Goal: Task Accomplishment & Management: Manage account settings

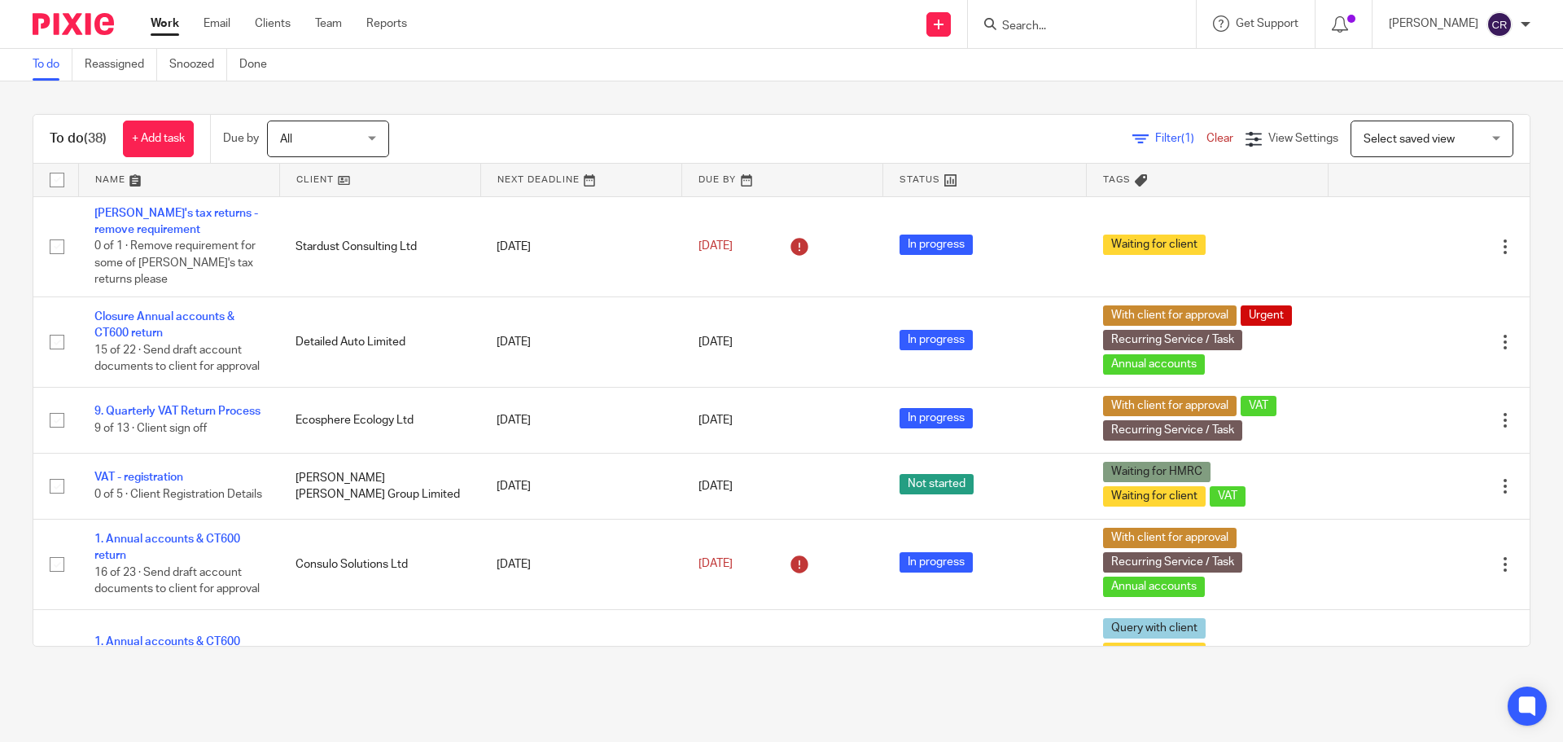
scroll to position [488, 0]
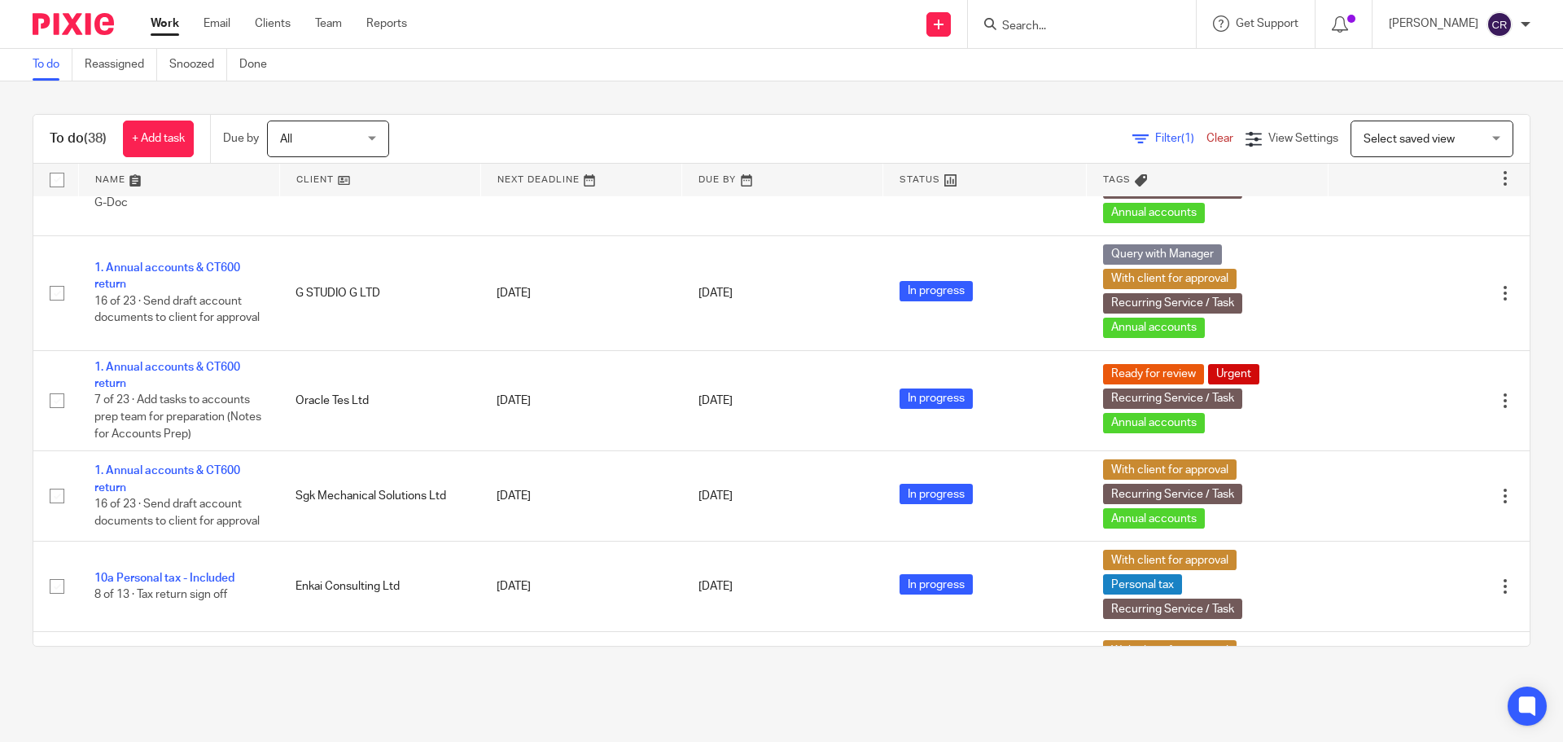
click at [1095, 31] on input "Search" at bounding box center [1073, 27] width 147 height 15
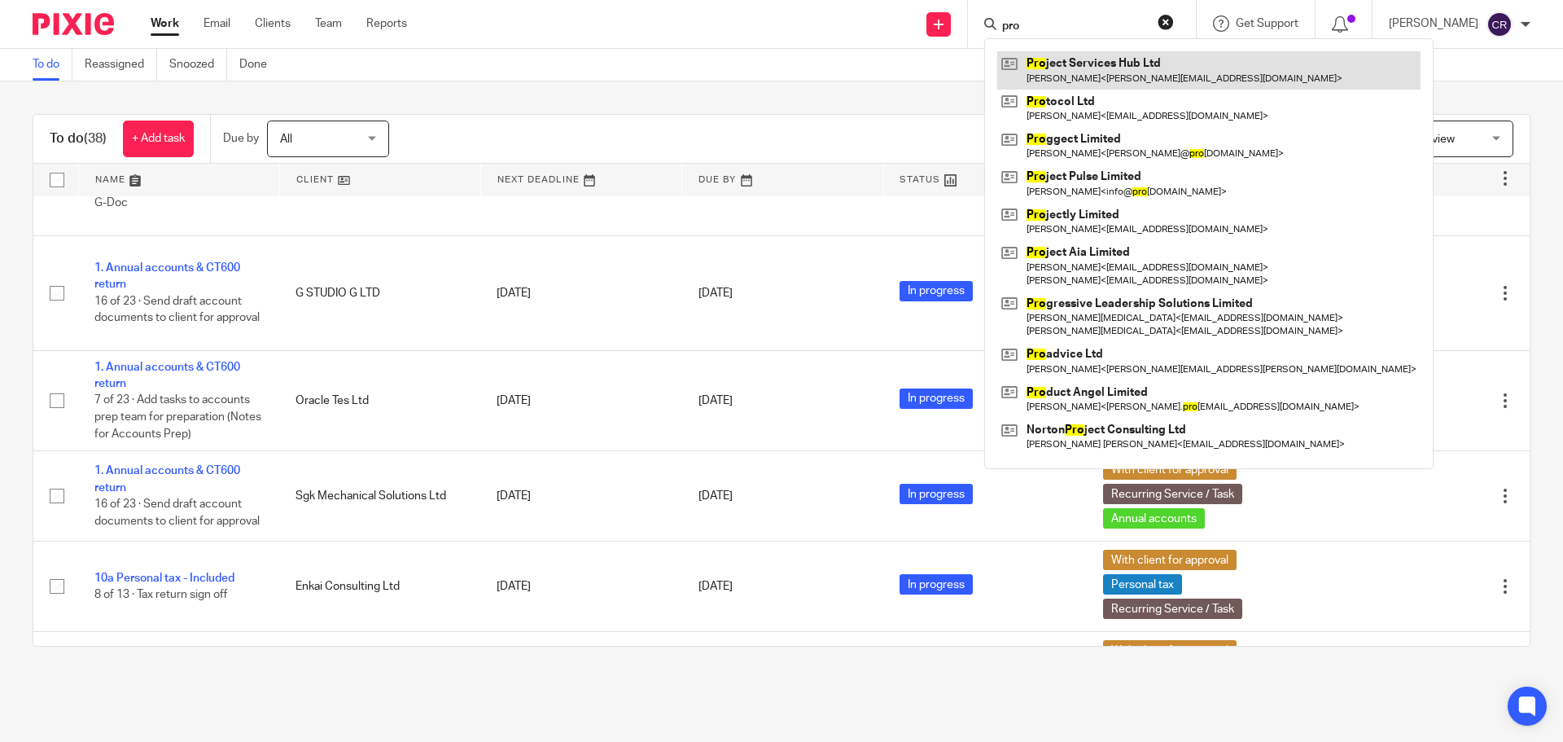
type input "pro"
click at [1158, 70] on link at bounding box center [1208, 69] width 423 height 37
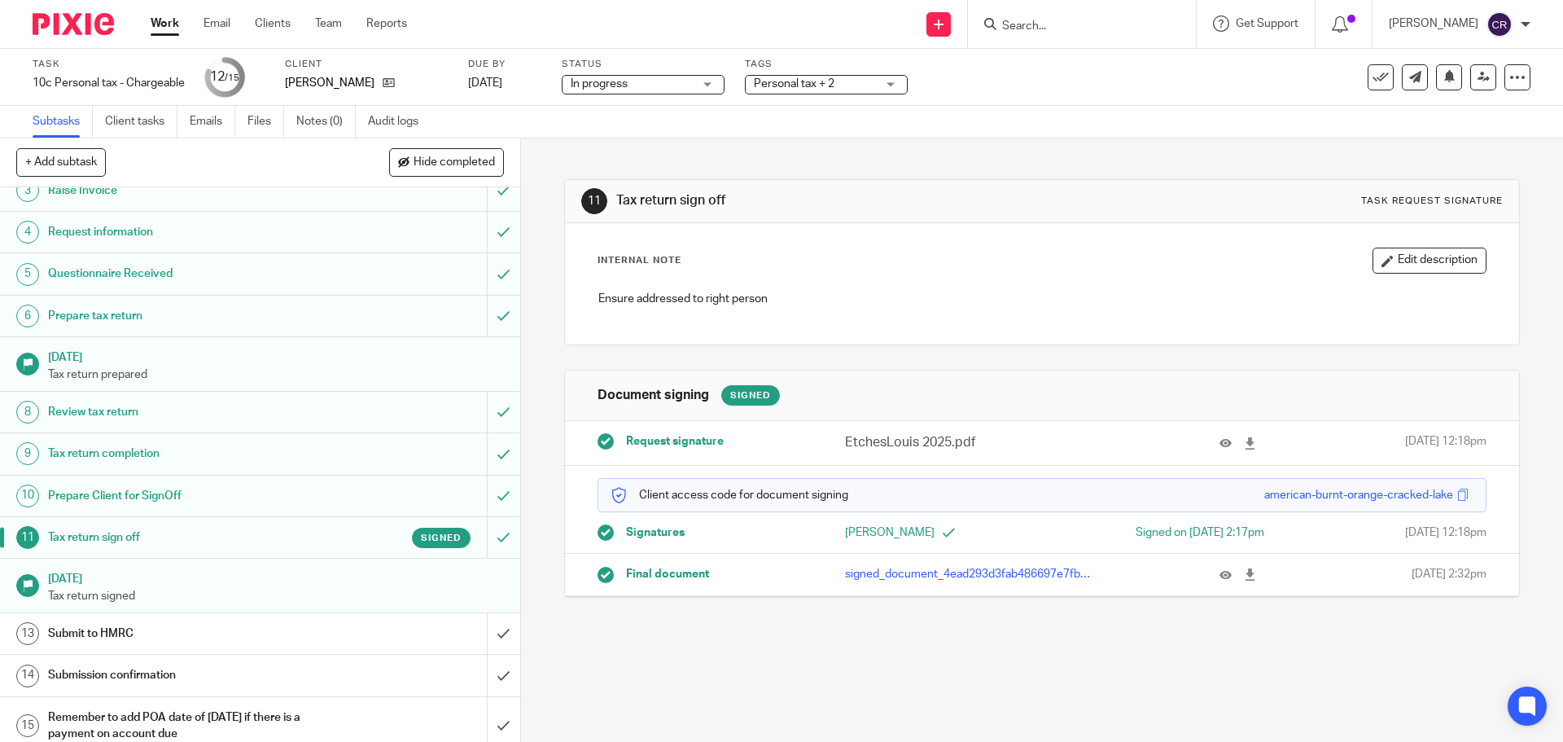
scroll to position [114, 0]
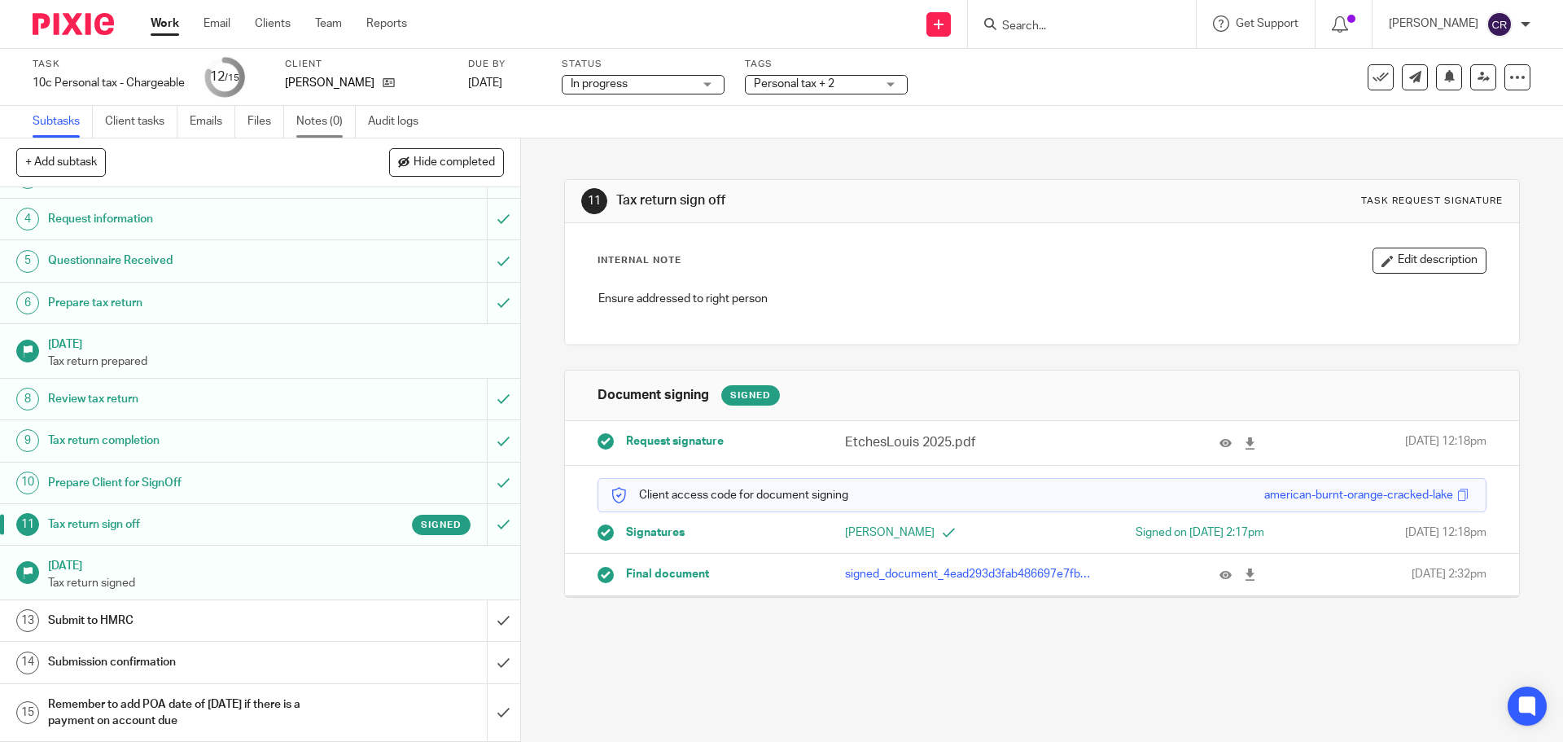
click at [317, 122] on link "Notes (0)" at bounding box center [325, 122] width 59 height 32
click at [1219, 439] on icon at bounding box center [1225, 443] width 12 height 12
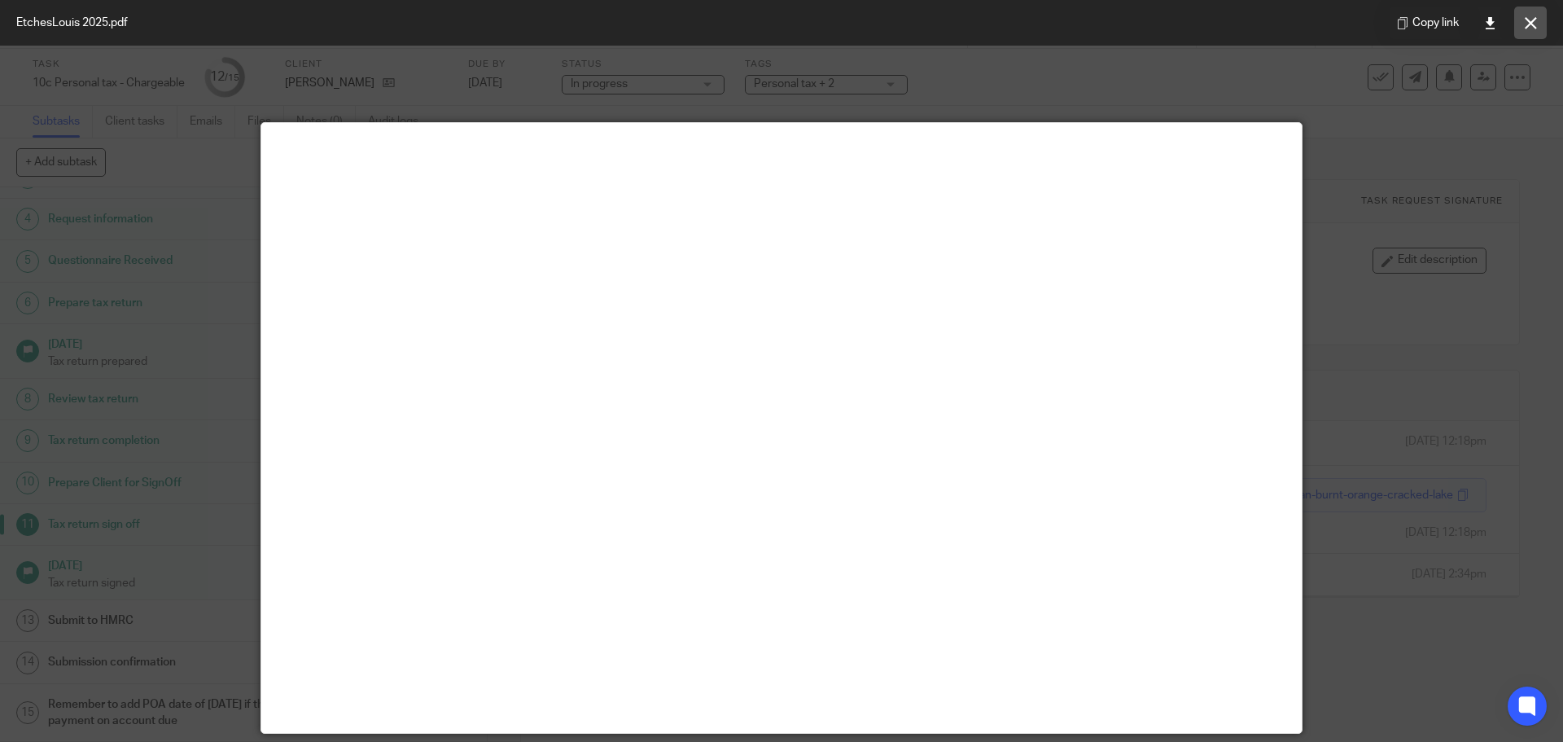
drag, startPoint x: 1536, startPoint y: 26, endPoint x: 1543, endPoint y: 33, distance: 10.4
click at [1536, 26] on icon at bounding box center [1531, 23] width 12 height 12
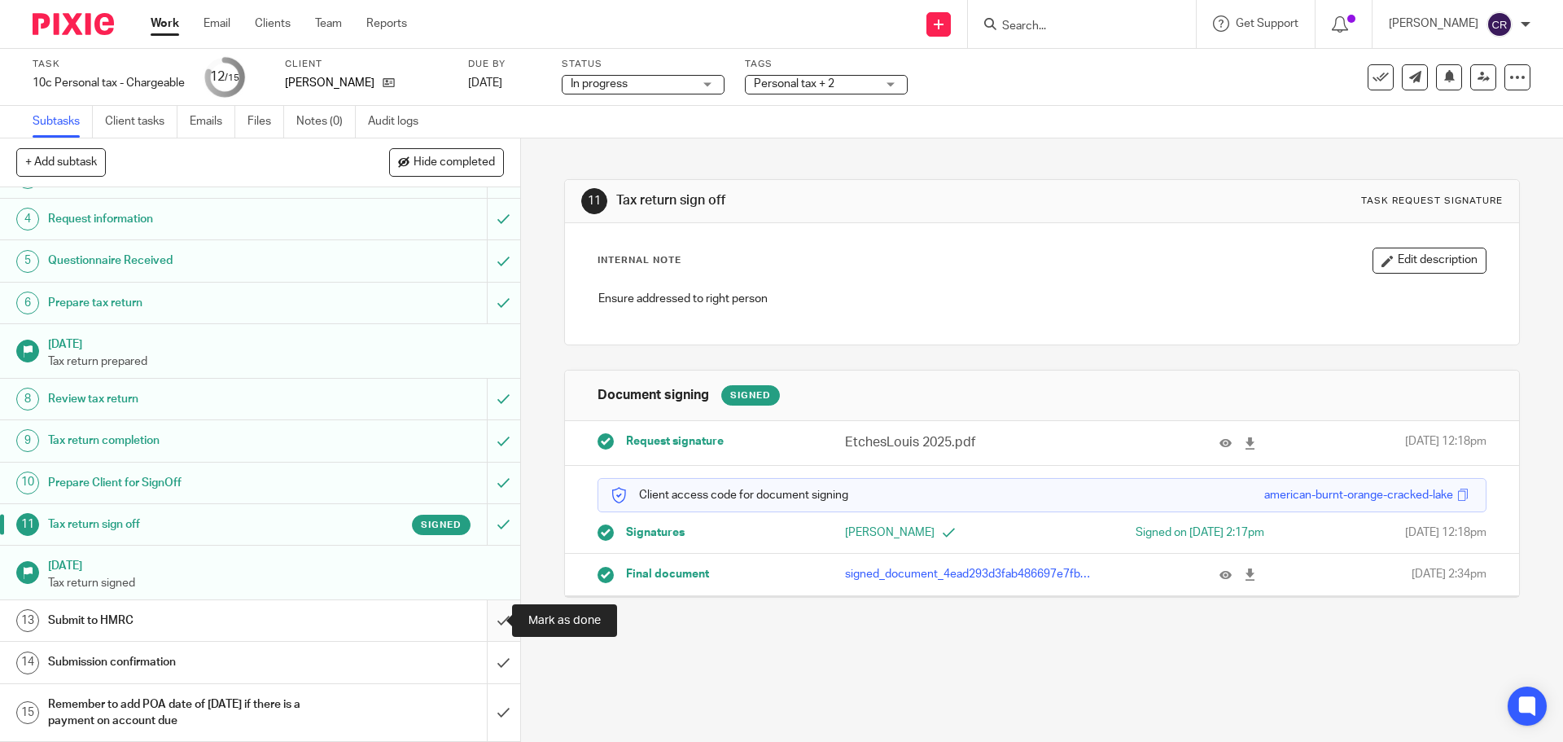
click at [479, 615] on input "submit" at bounding box center [260, 620] width 520 height 41
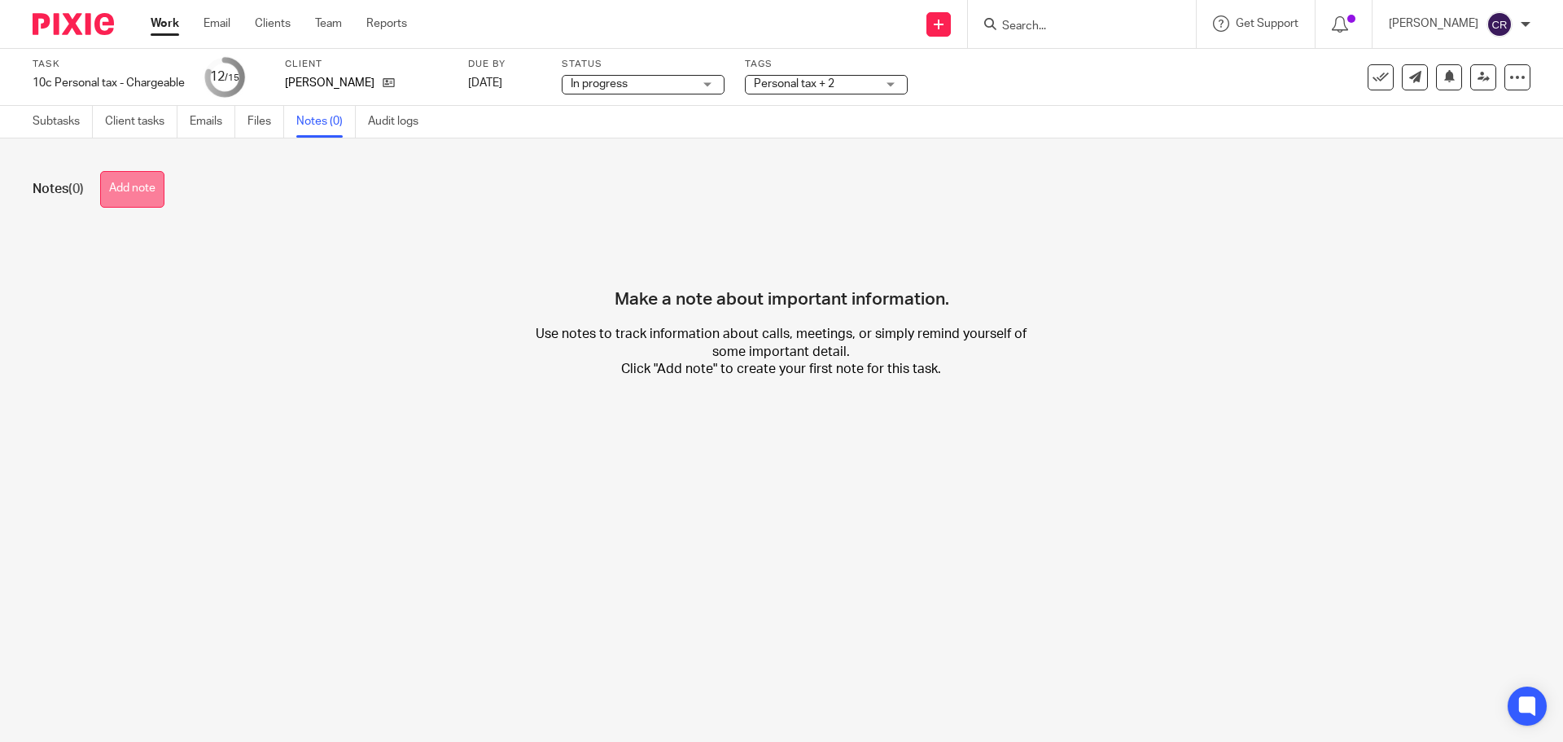
click at [131, 174] on button "Add note" at bounding box center [132, 189] width 64 height 37
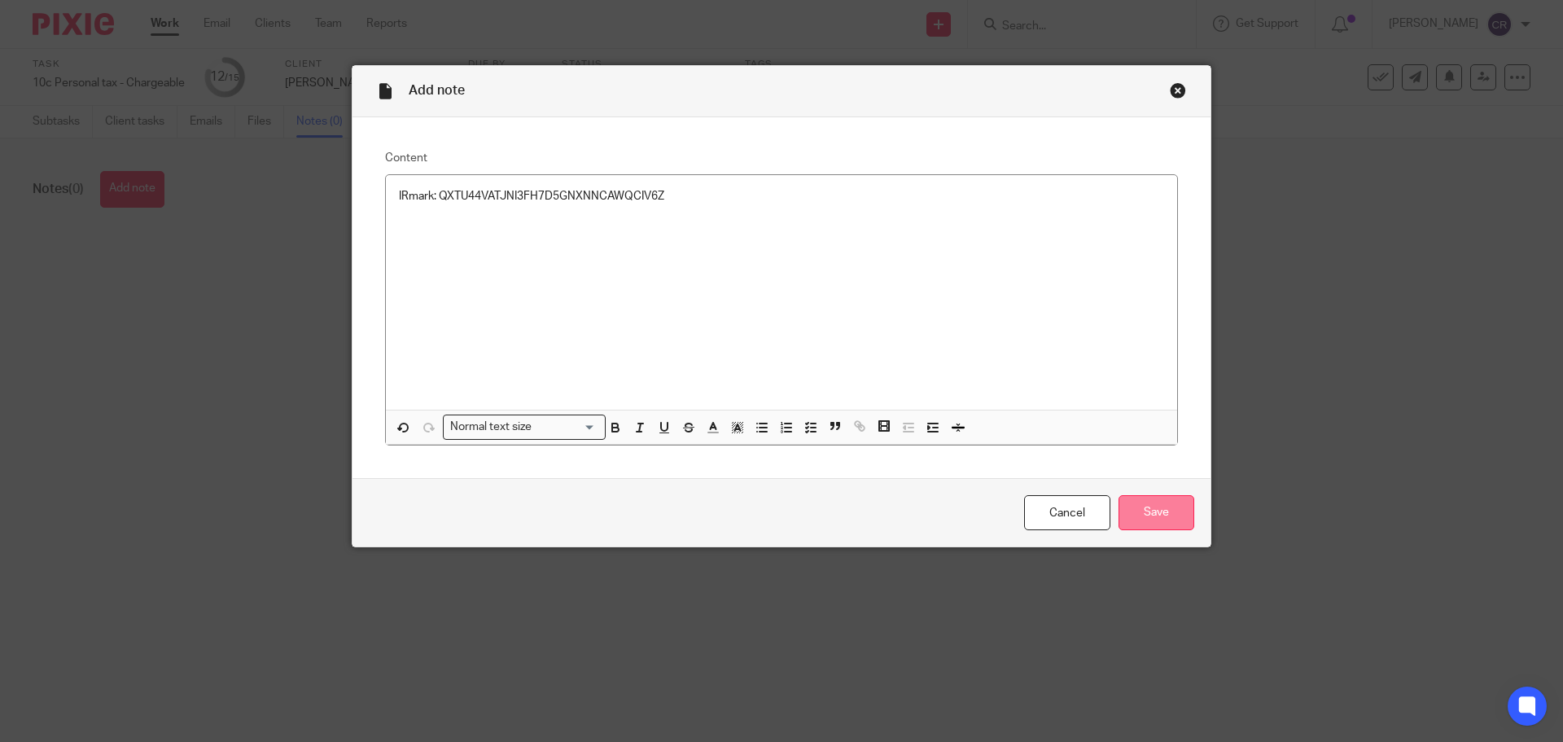
click at [1147, 510] on input "Save" at bounding box center [1156, 512] width 76 height 35
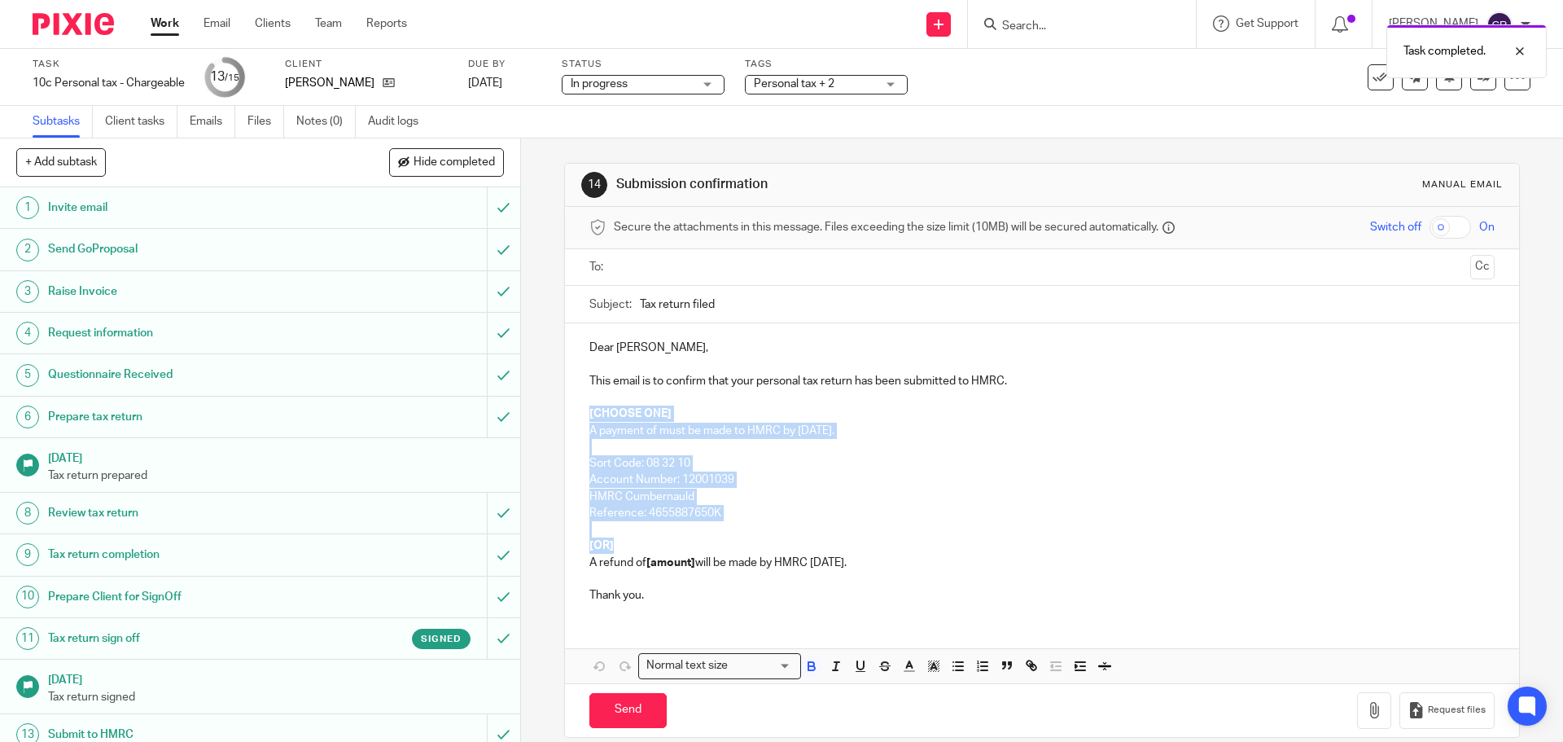
drag, startPoint x: 625, startPoint y: 545, endPoint x: 572, endPoint y: 411, distance: 143.6
click at [572, 411] on div "Dear [PERSON_NAME], This email is to confirm that your personal tax return has …" at bounding box center [1041, 469] width 953 height 292
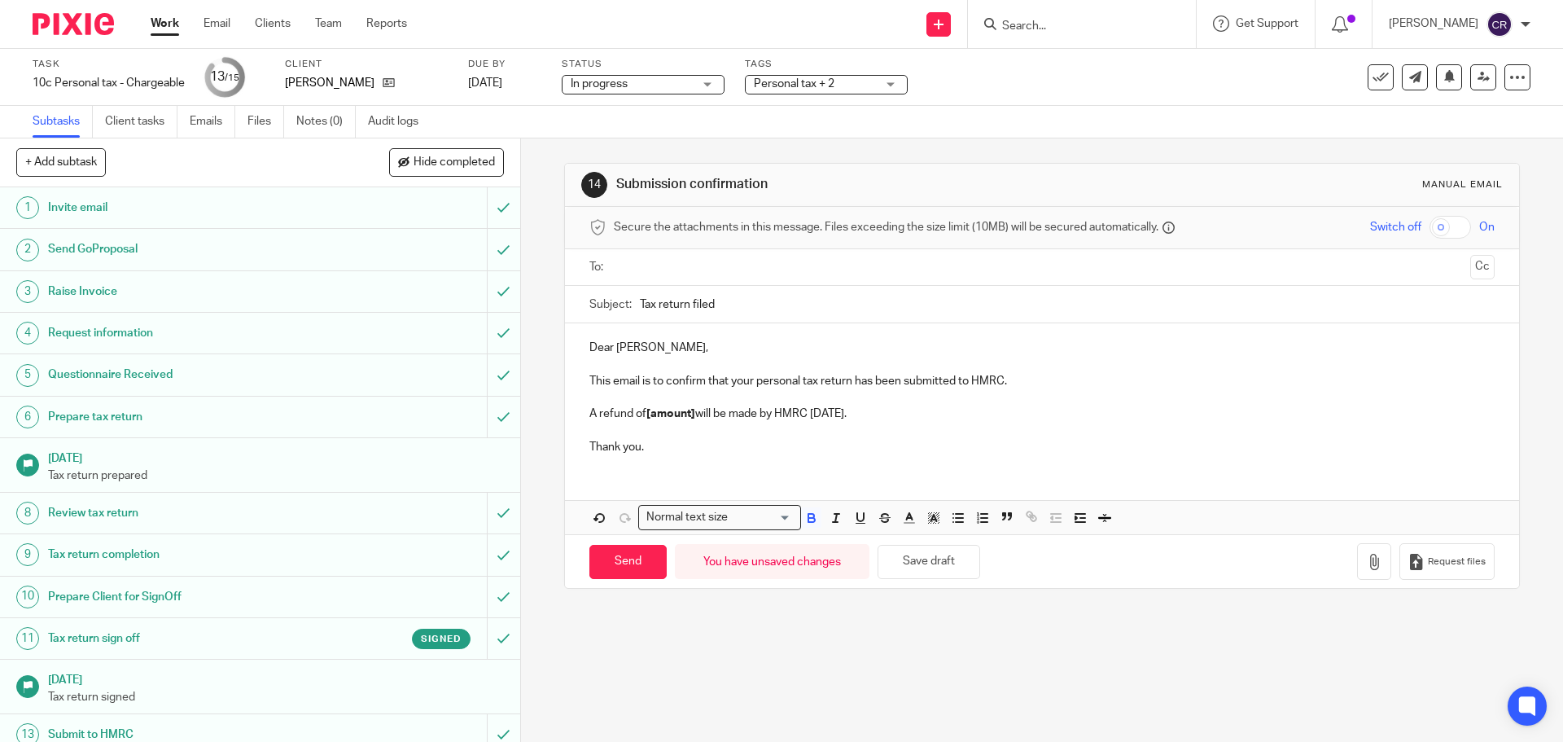
click at [690, 419] on strong "[amount]" at bounding box center [670, 413] width 49 height 11
drag, startPoint x: 693, startPoint y: 419, endPoint x: 646, endPoint y: 415, distance: 47.4
click at [646, 415] on p "A refund of [amount] will be made by HMRC within 12 weeks." at bounding box center [1041, 413] width 904 height 16
click at [681, 418] on p "A refund of £ 2,408.26 will be made by HMRC within 12 weeks." at bounding box center [1041, 413] width 904 height 16
click at [681, 419] on p "A refund of £ 2,408.26 will be made by HMRC within 12 weeks." at bounding box center [1041, 413] width 904 height 16
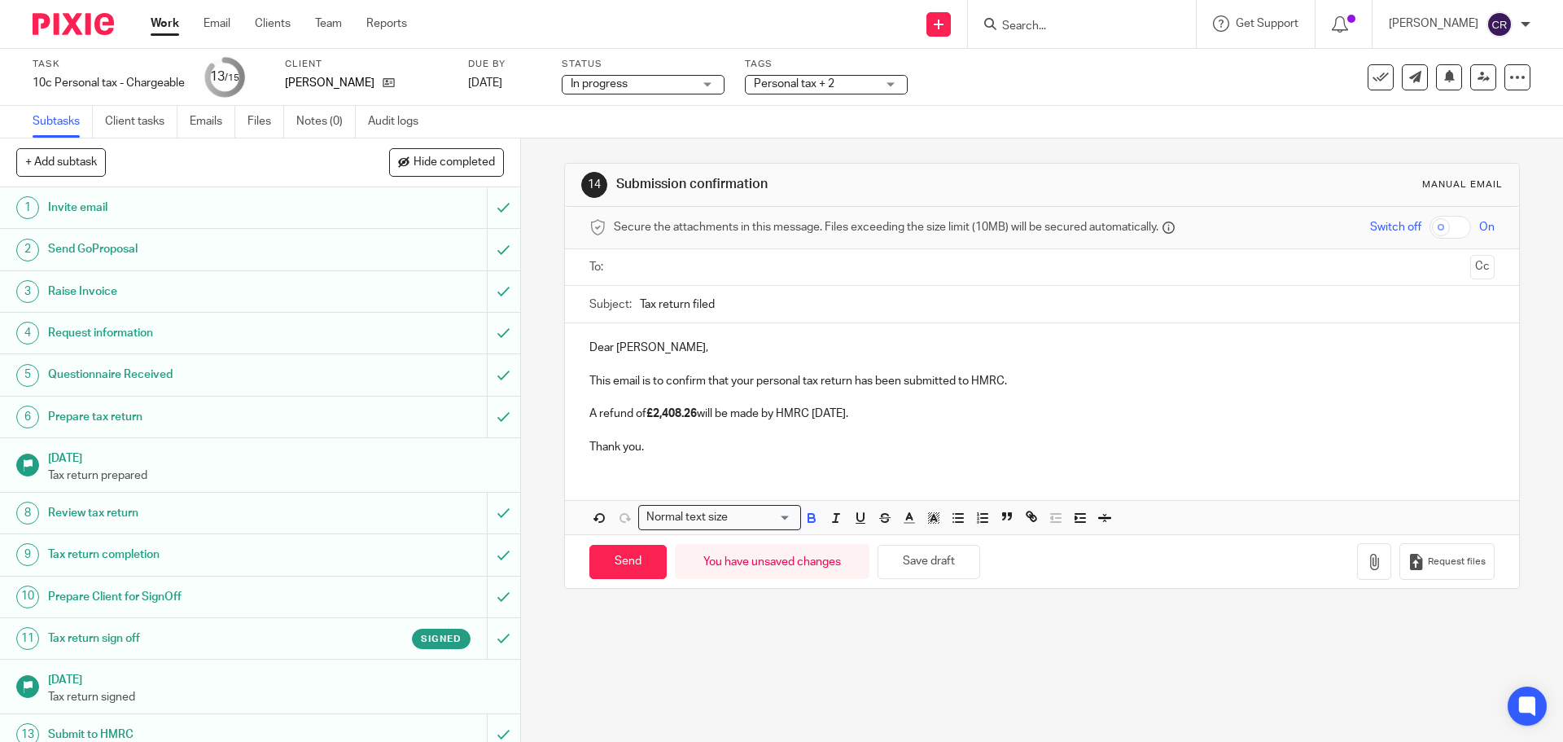
click at [698, 433] on p at bounding box center [1041, 430] width 904 height 16
click at [659, 274] on input "text" at bounding box center [1040, 267] width 843 height 19
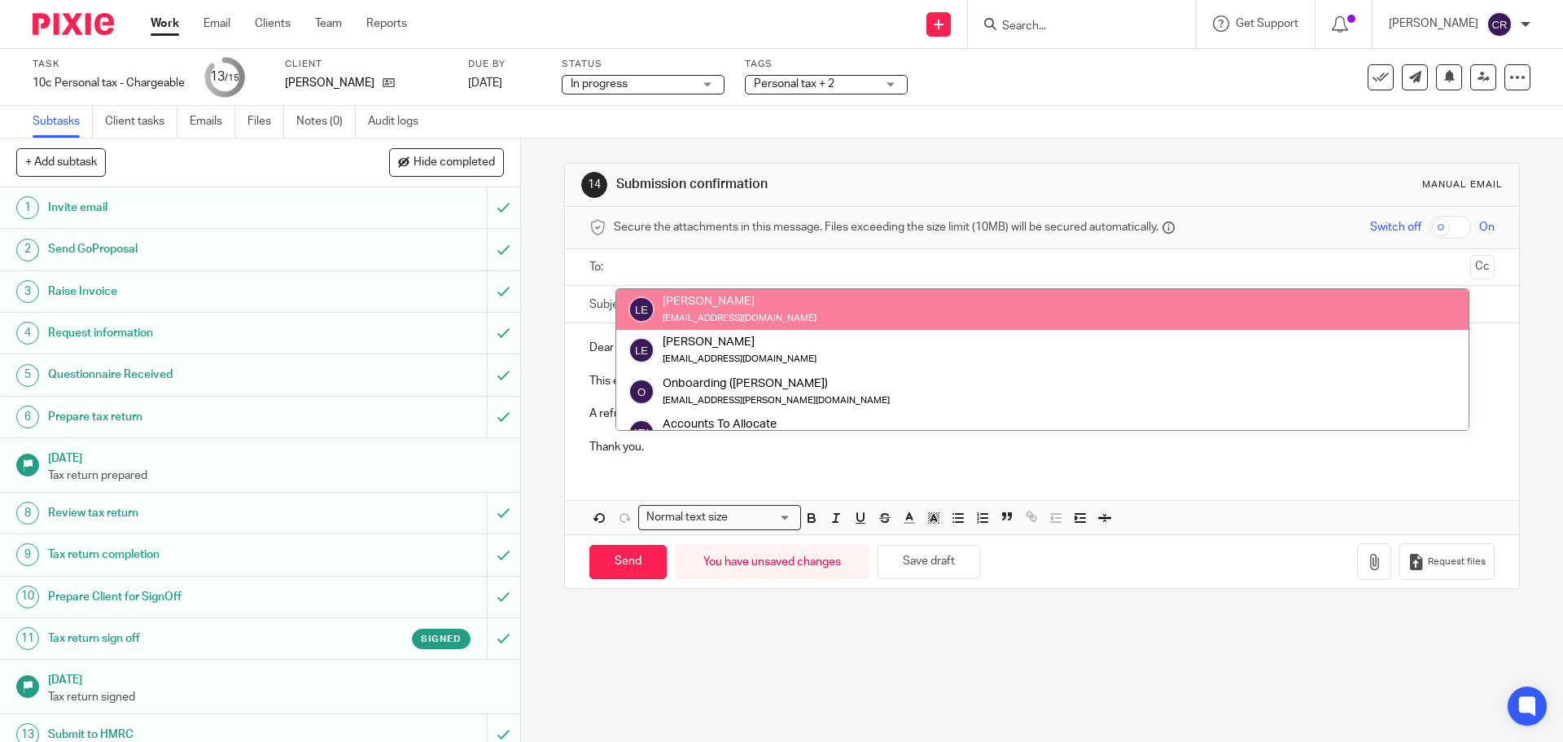
drag, startPoint x: 733, startPoint y: 299, endPoint x: 743, endPoint y: 301, distance: 10.9
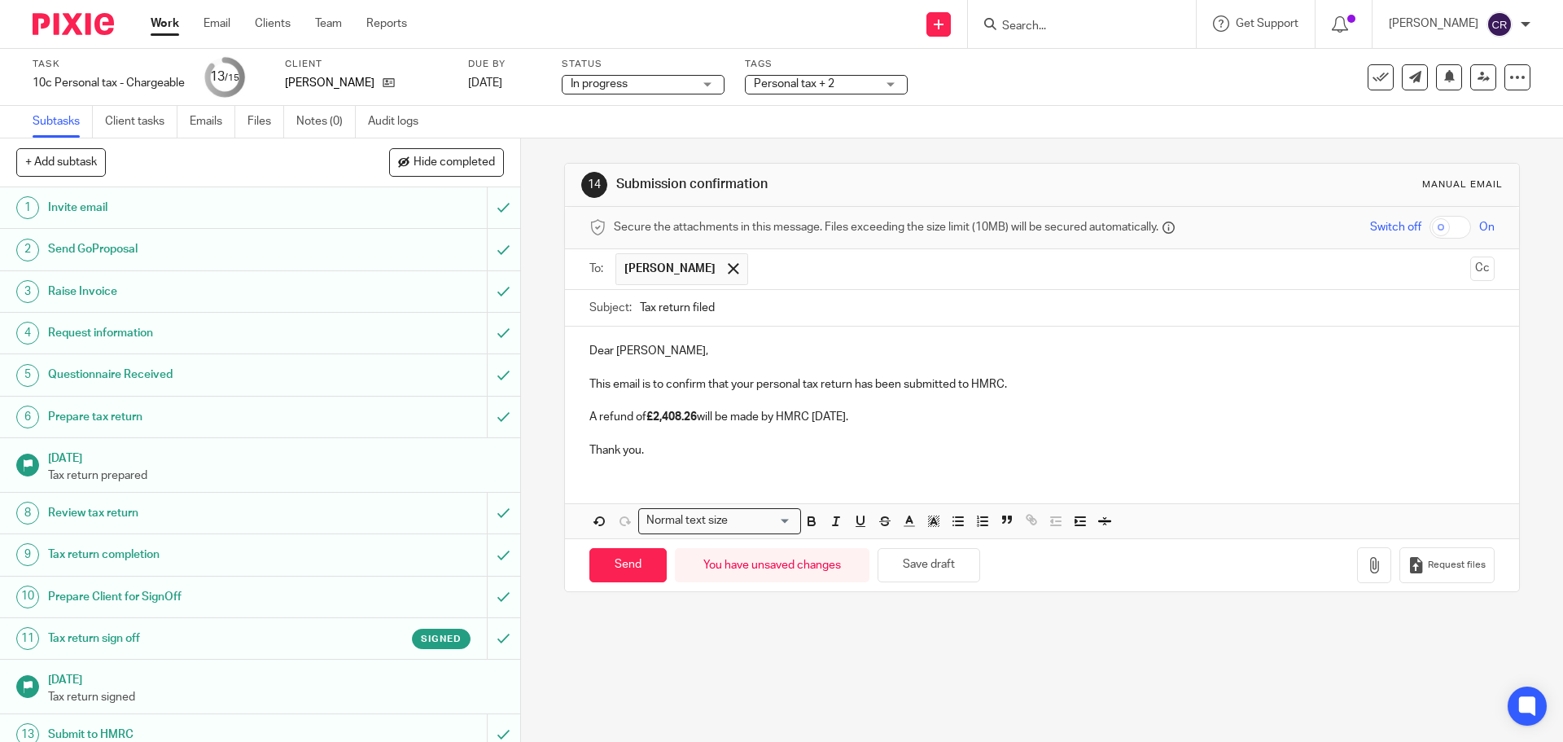
drag, startPoint x: 1466, startPoint y: 275, endPoint x: 1444, endPoint y: 282, distance: 23.2
click at [1470, 276] on button "Cc" at bounding box center [1482, 268] width 24 height 24
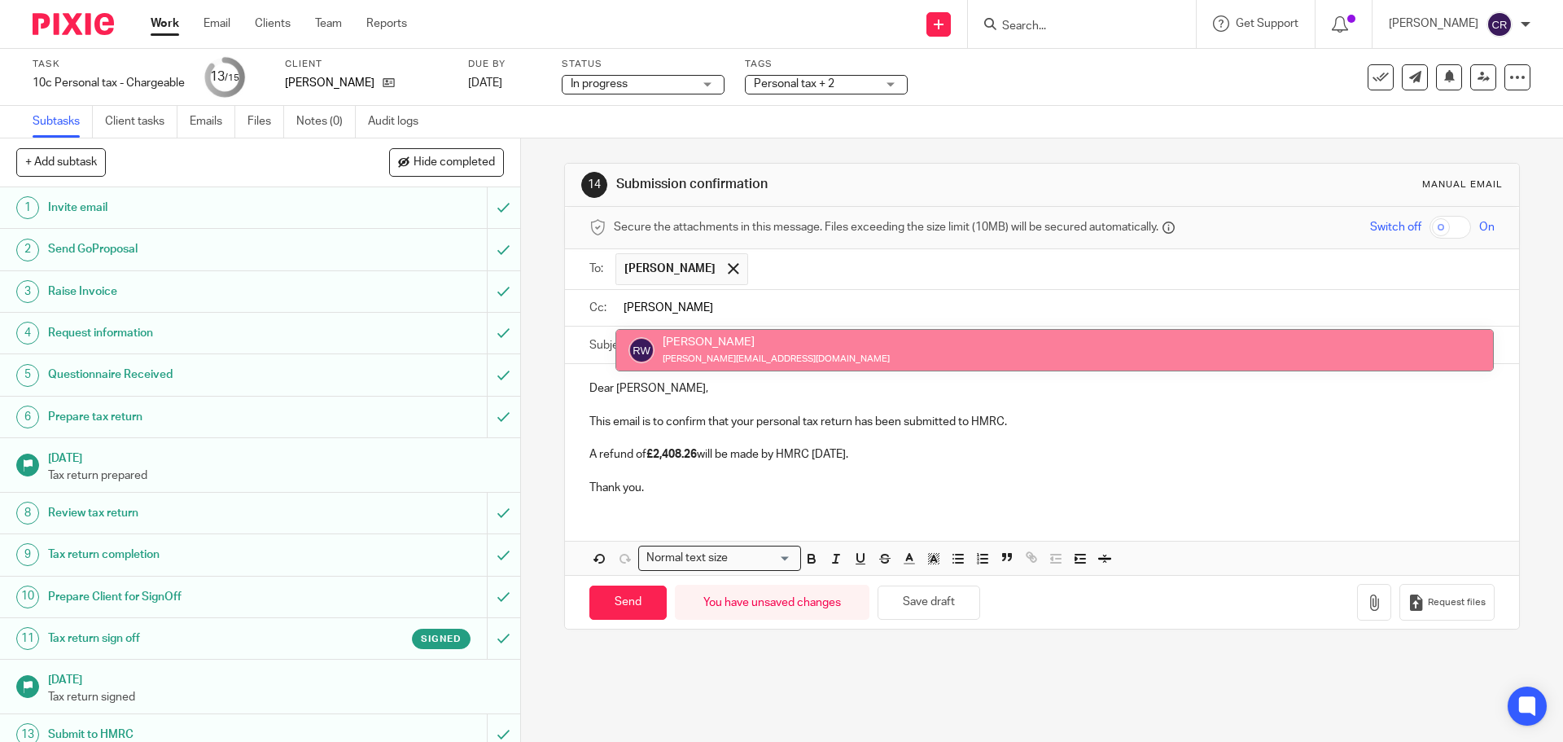
type input "rick"
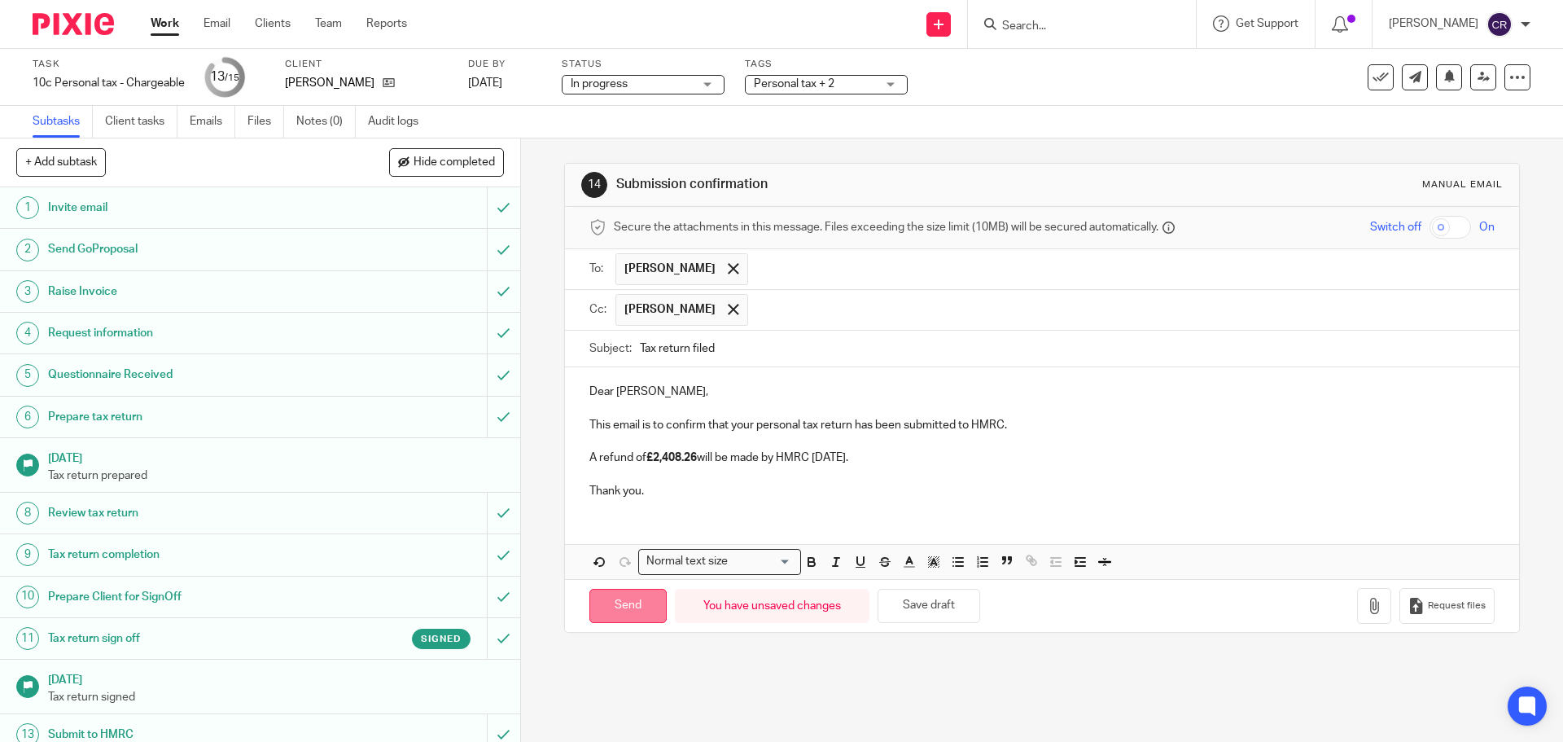
click at [628, 606] on input "Send" at bounding box center [627, 606] width 77 height 35
type input "Sent"
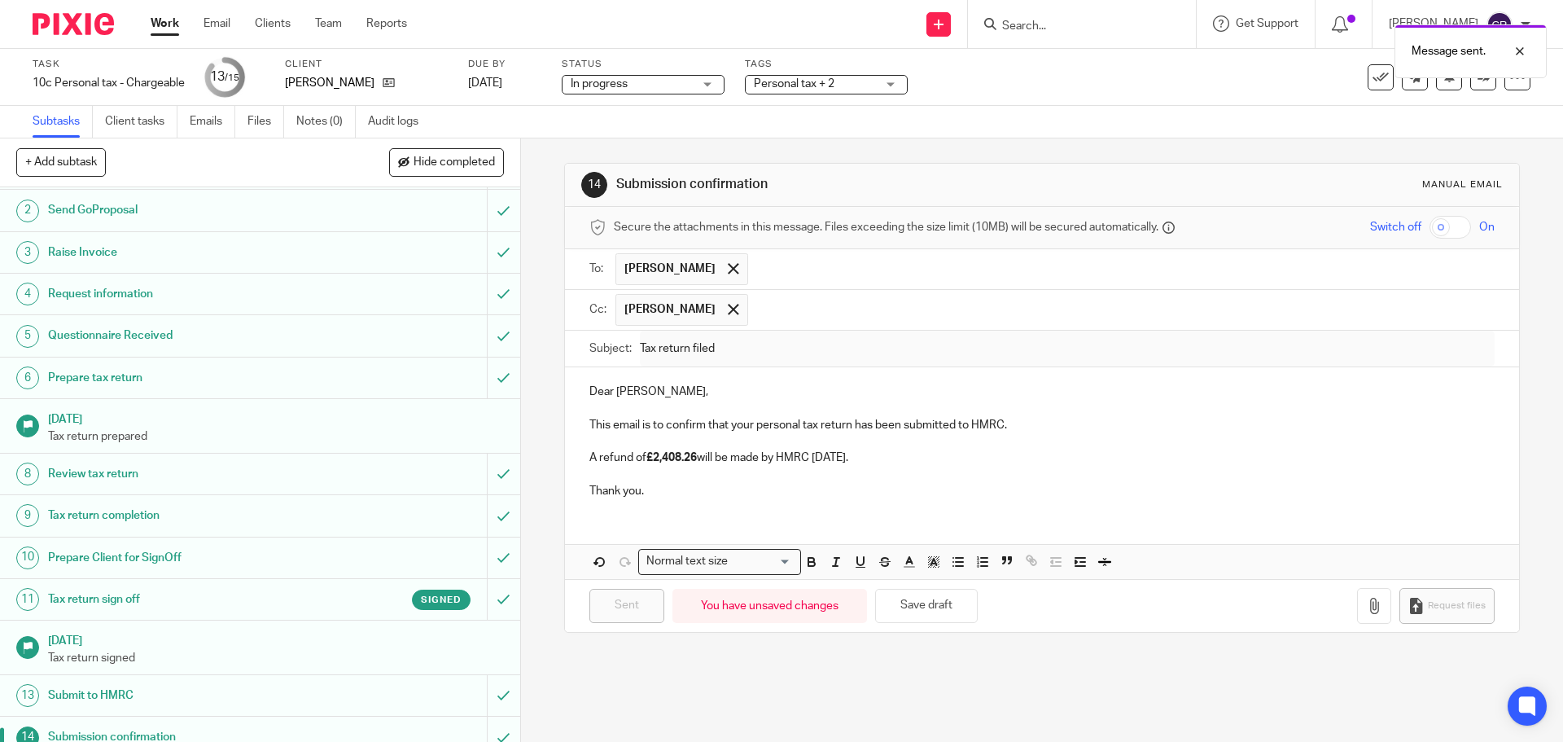
scroll to position [114, 0]
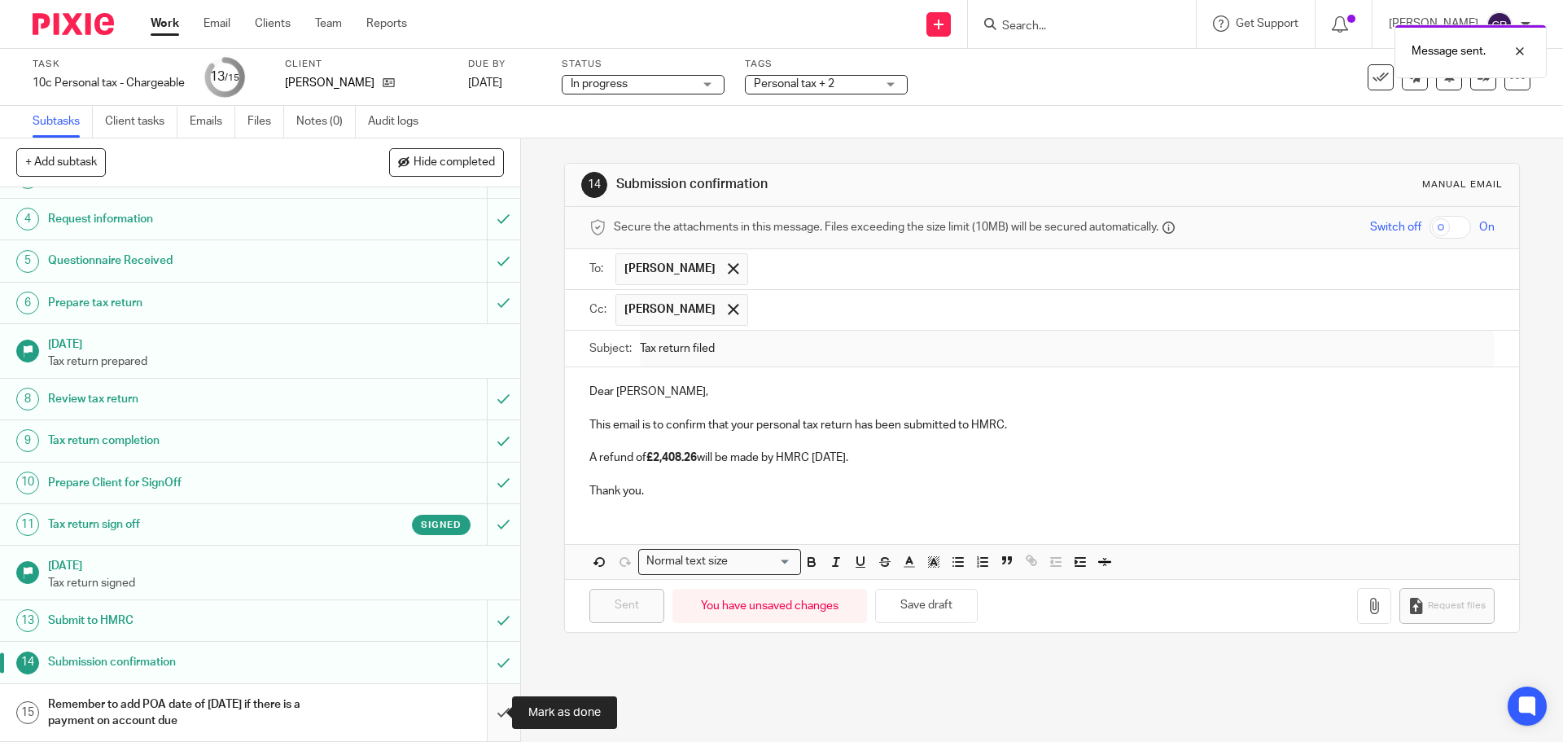
click at [488, 716] on input "submit" at bounding box center [260, 713] width 520 height 58
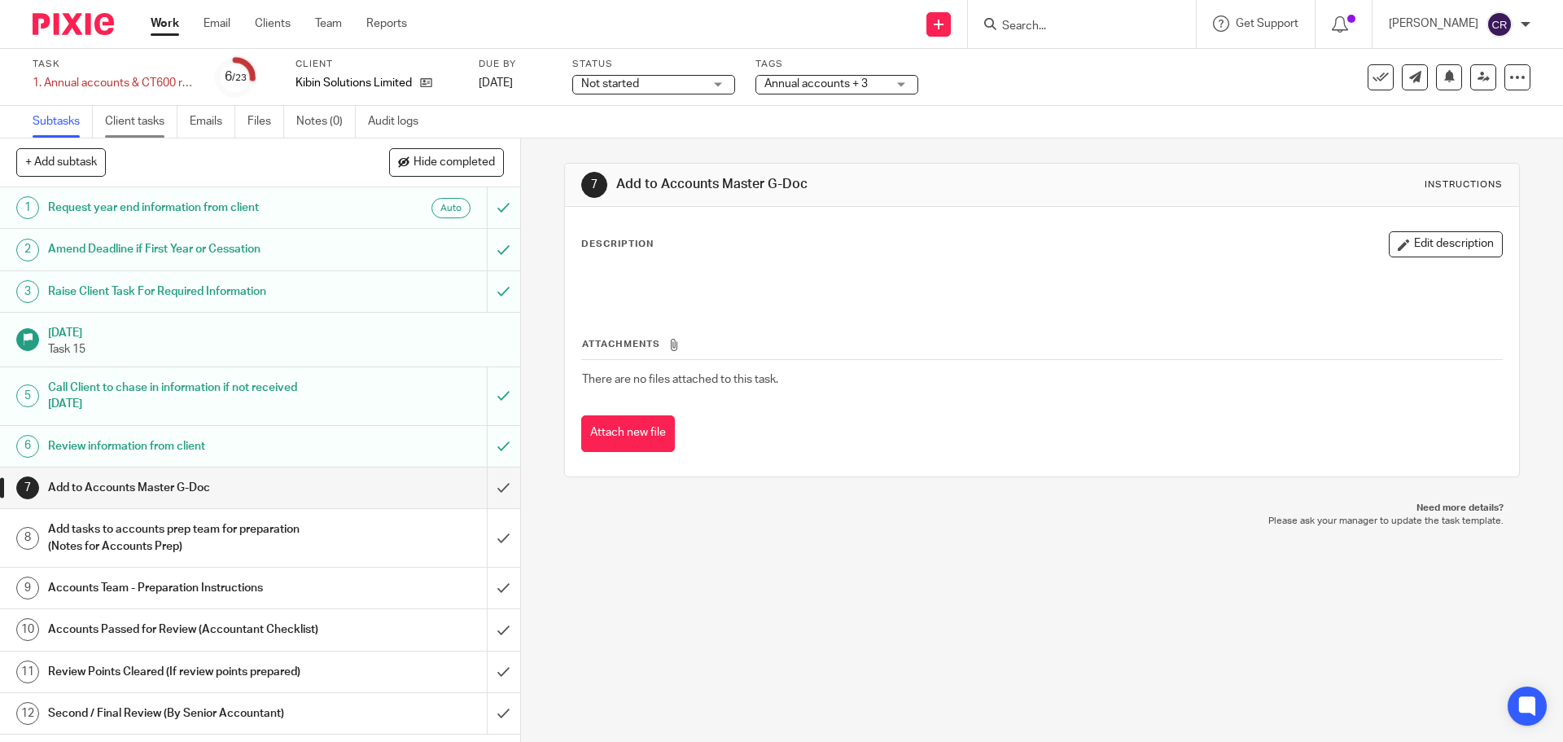
click at [142, 134] on link "Client tasks" at bounding box center [141, 122] width 72 height 32
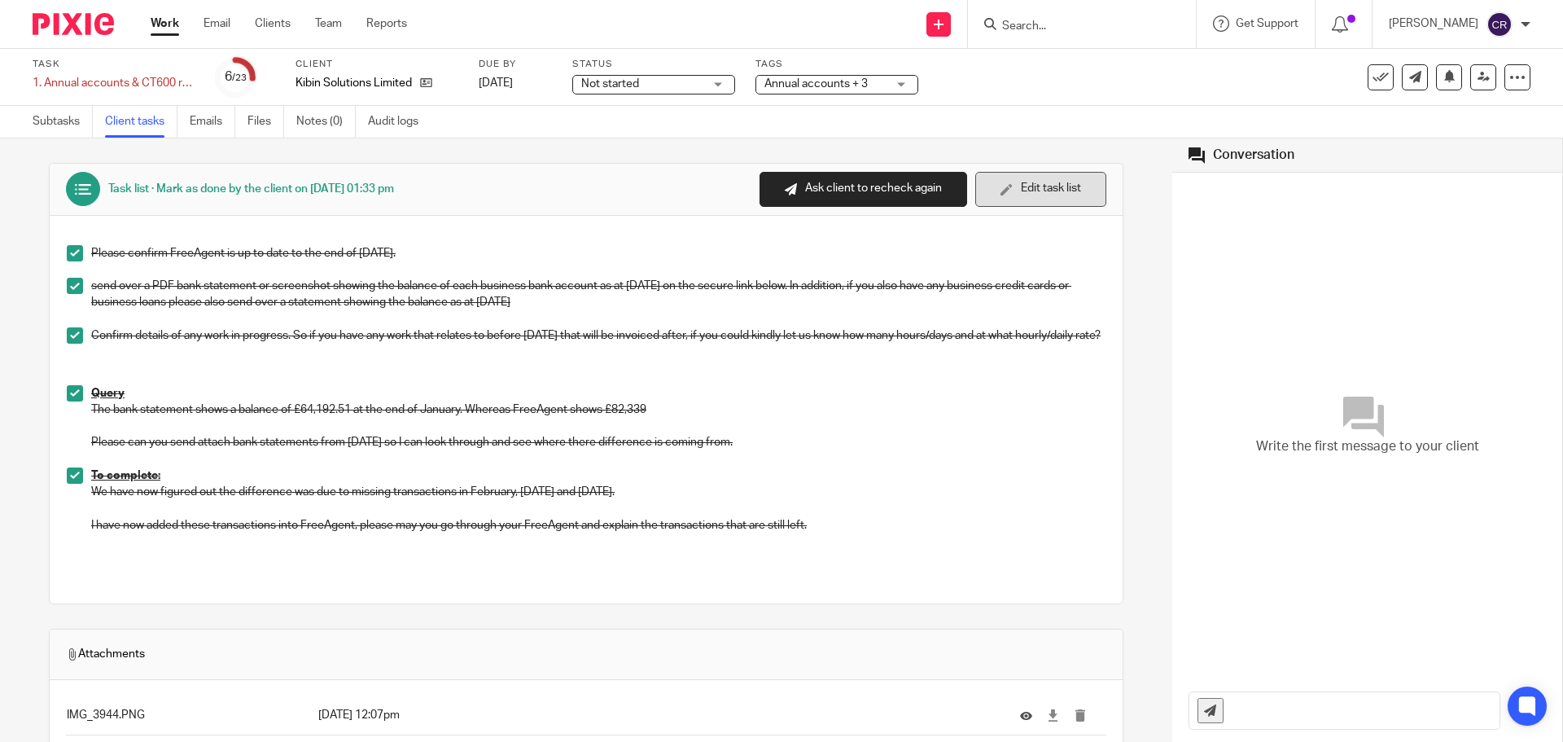
click at [1011, 204] on button "Edit task list" at bounding box center [1040, 189] width 131 height 35
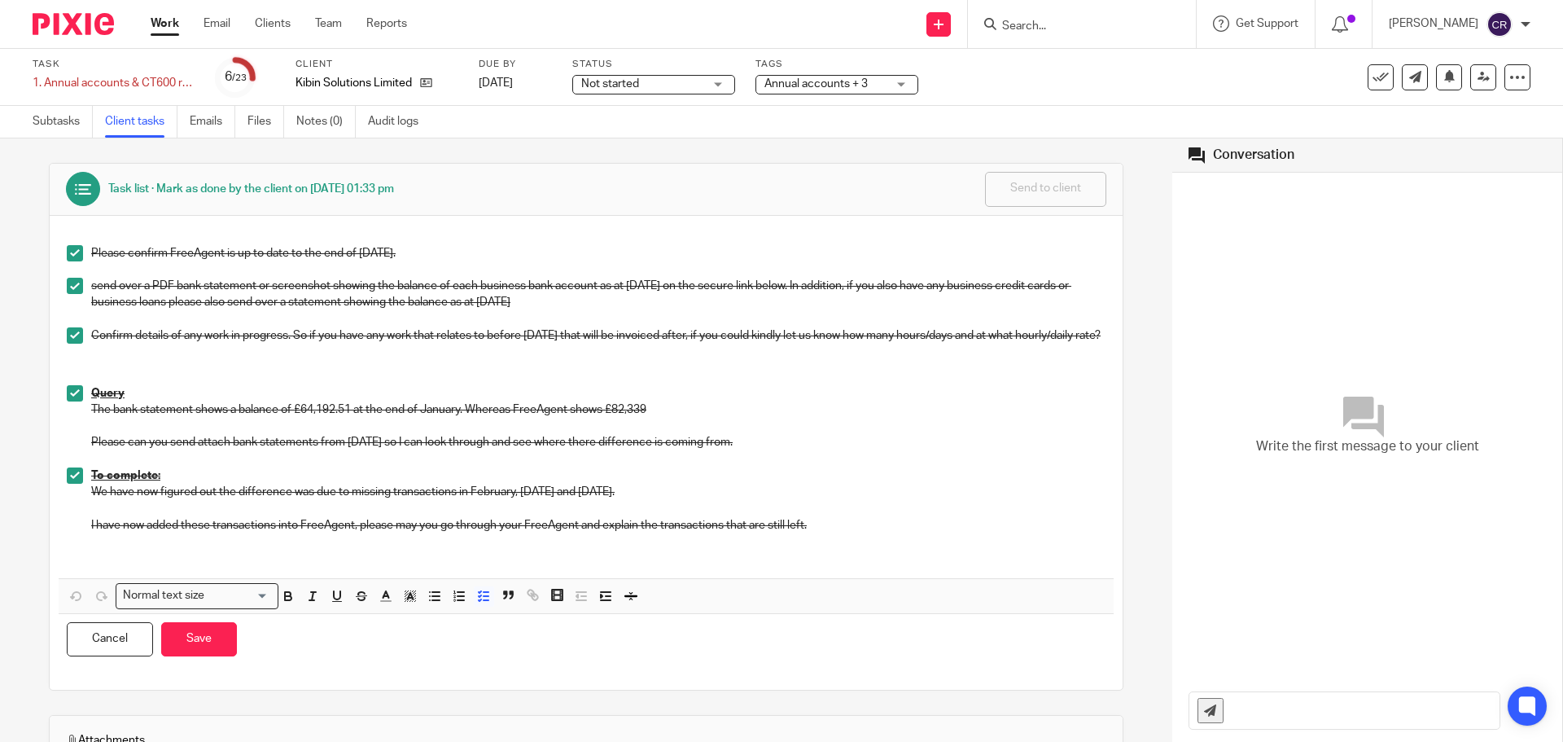
click at [81, 479] on span at bounding box center [75, 475] width 16 height 16
click at [844, 528] on p "I have now added these transactions into FreeAgent, please may you go through y…" at bounding box center [598, 525] width 1014 height 16
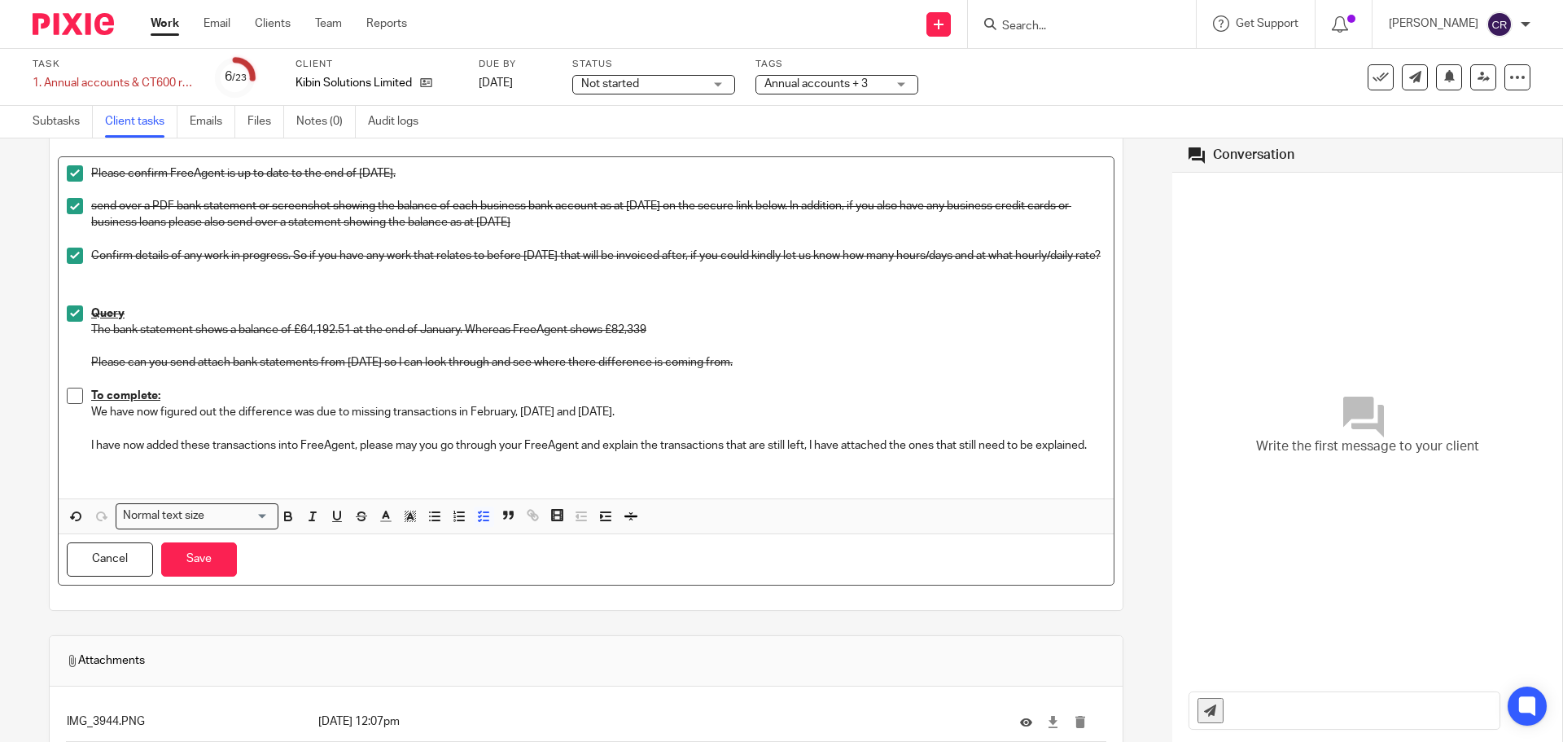
scroll to position [81, 0]
click at [163, 468] on p at bounding box center [598, 460] width 1014 height 16
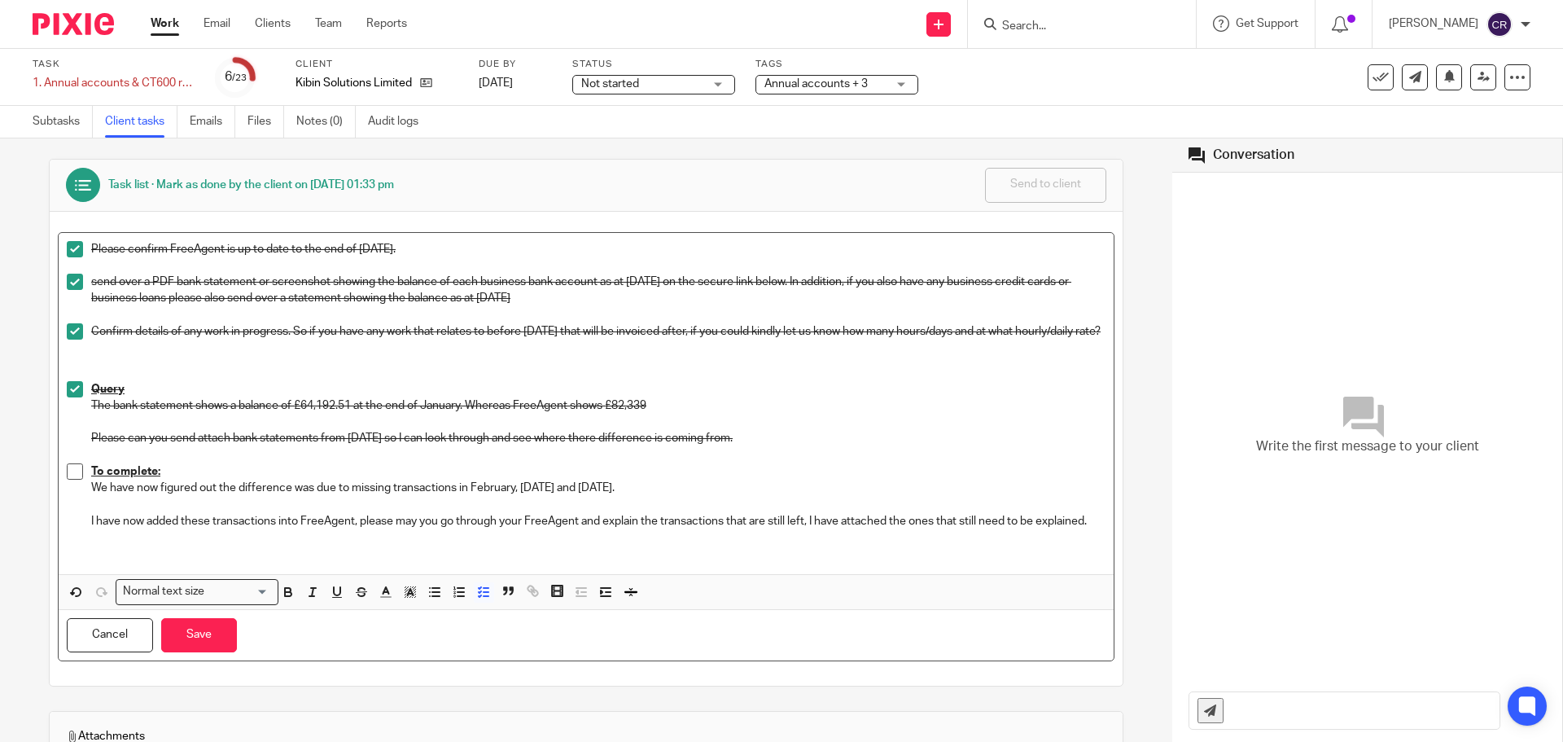
scroll to position [0, 0]
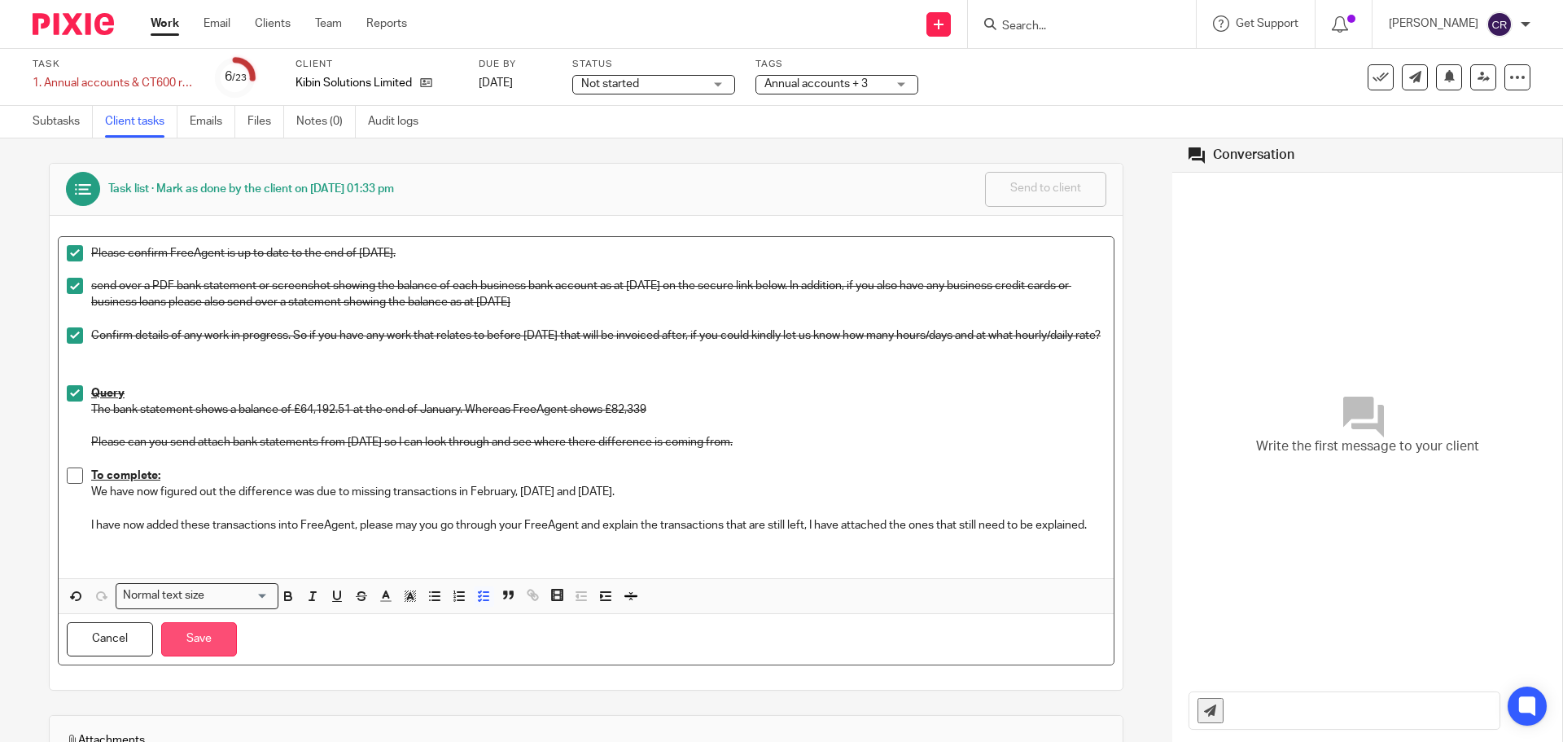
click at [195, 657] on button "Save" at bounding box center [199, 639] width 76 height 35
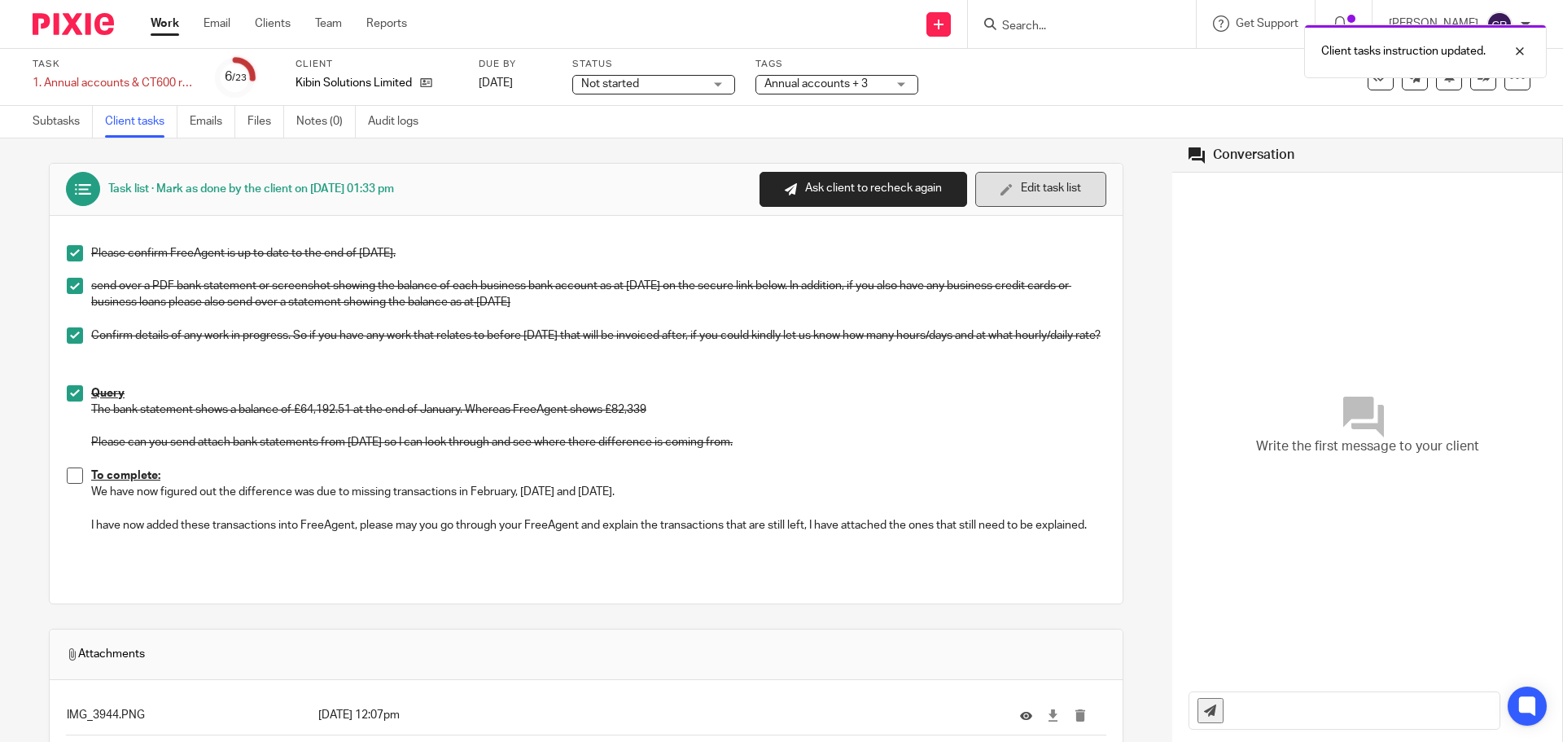
click at [1022, 196] on button "Edit task list" at bounding box center [1040, 189] width 131 height 35
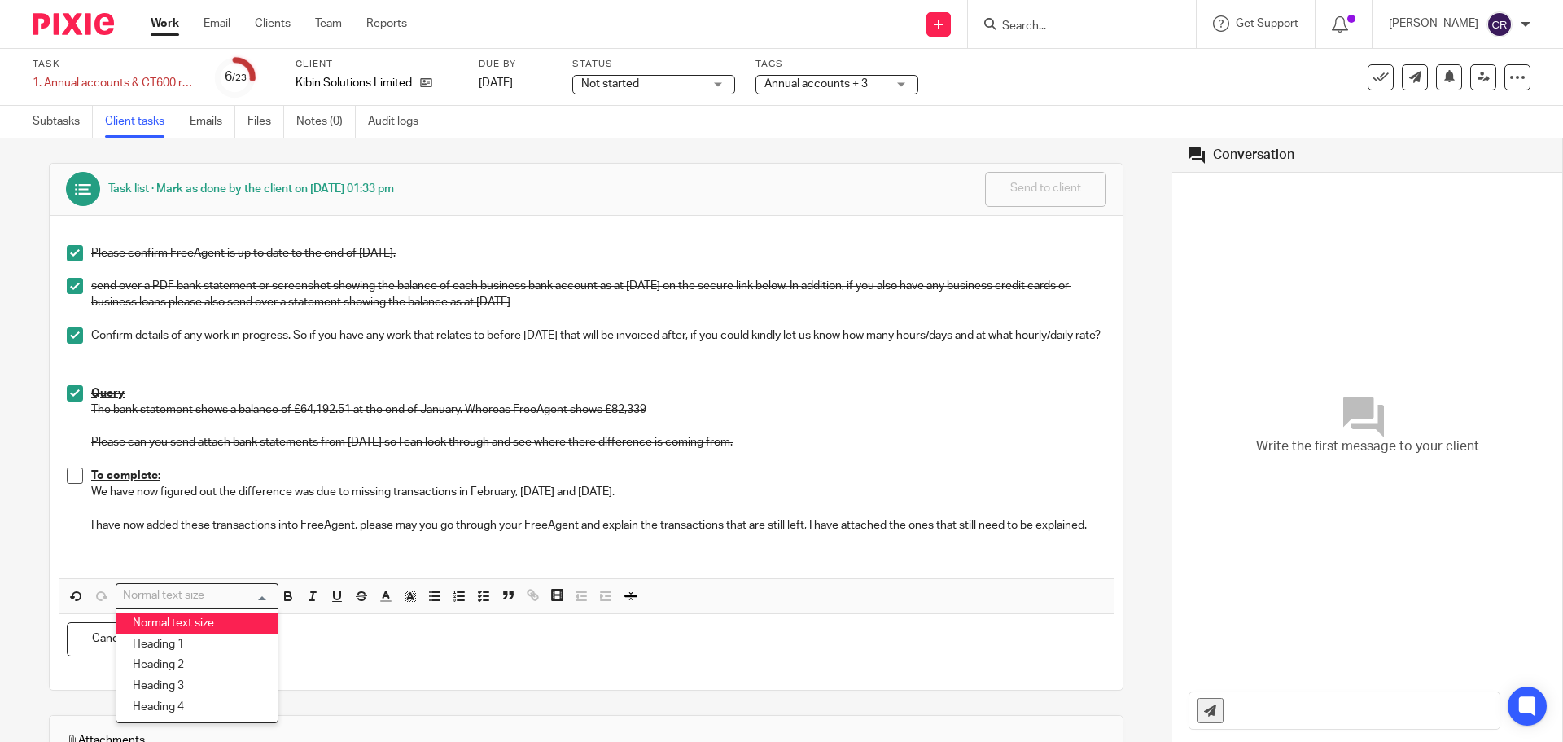
click at [190, 604] on div "Normal text size" at bounding box center [193, 594] width 154 height 20
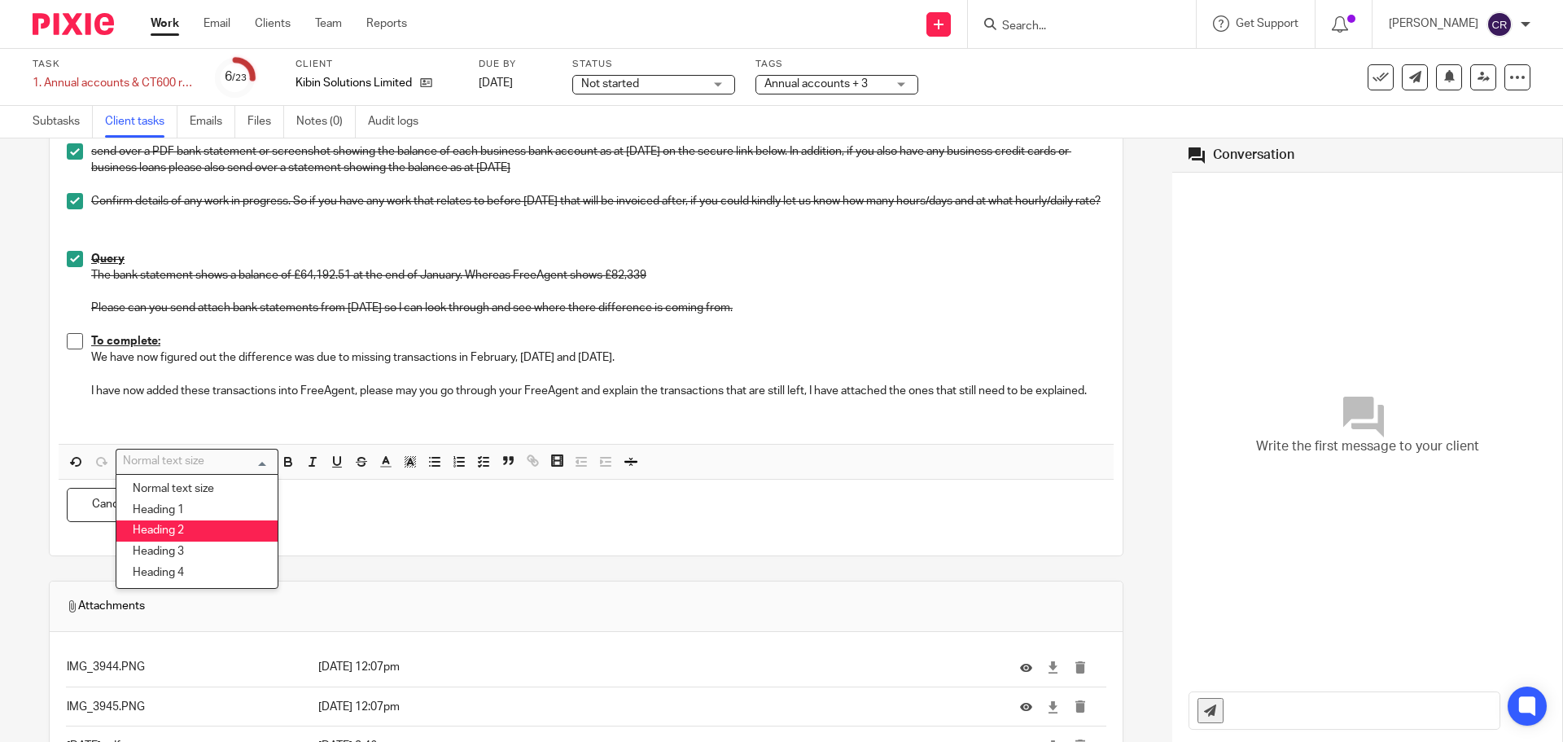
scroll to position [163, 0]
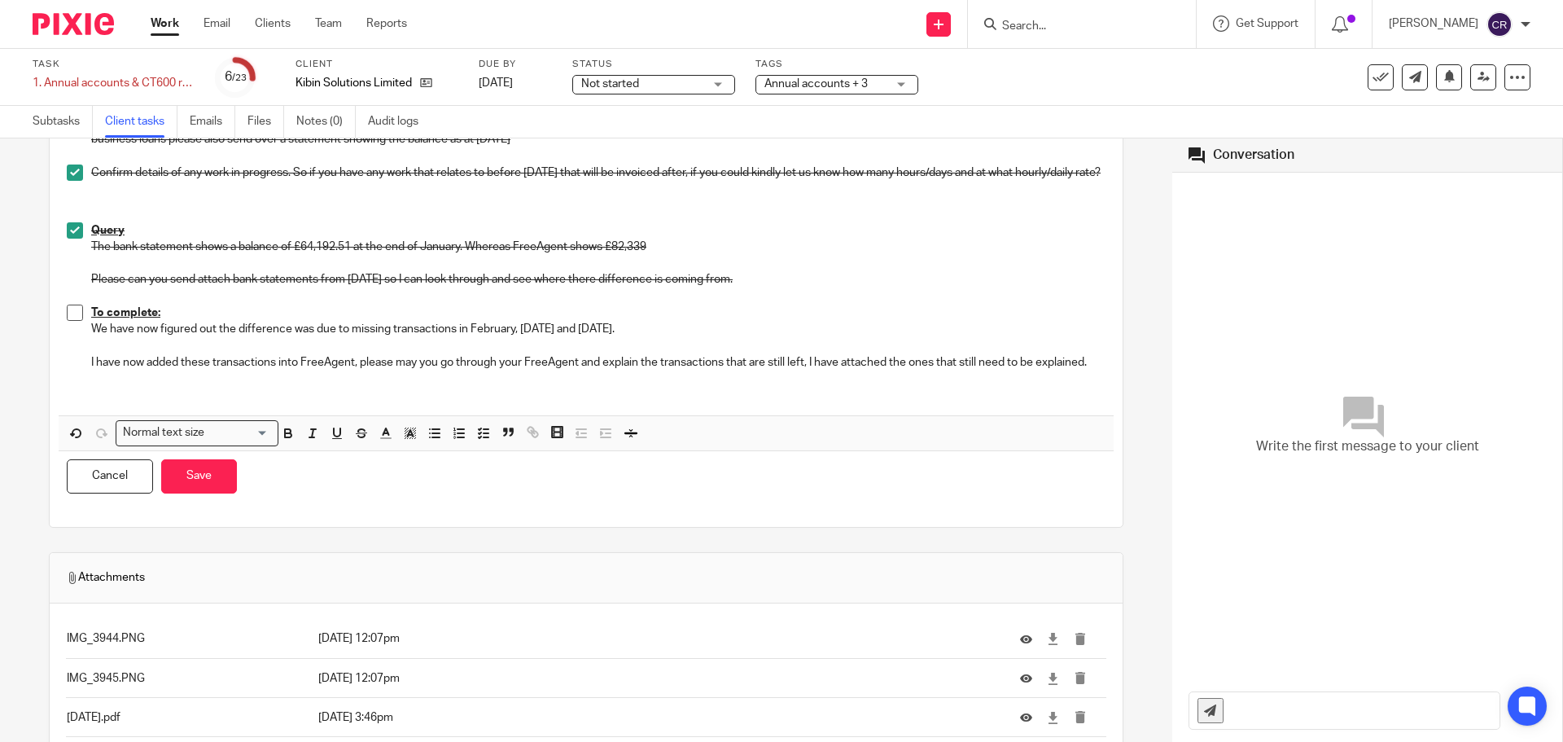
click at [519, 502] on div "Cancel Save" at bounding box center [586, 476] width 1055 height 51
click at [534, 403] on p at bounding box center [586, 395] width 1039 height 16
click at [773, 387] on p at bounding box center [598, 378] width 1014 height 16
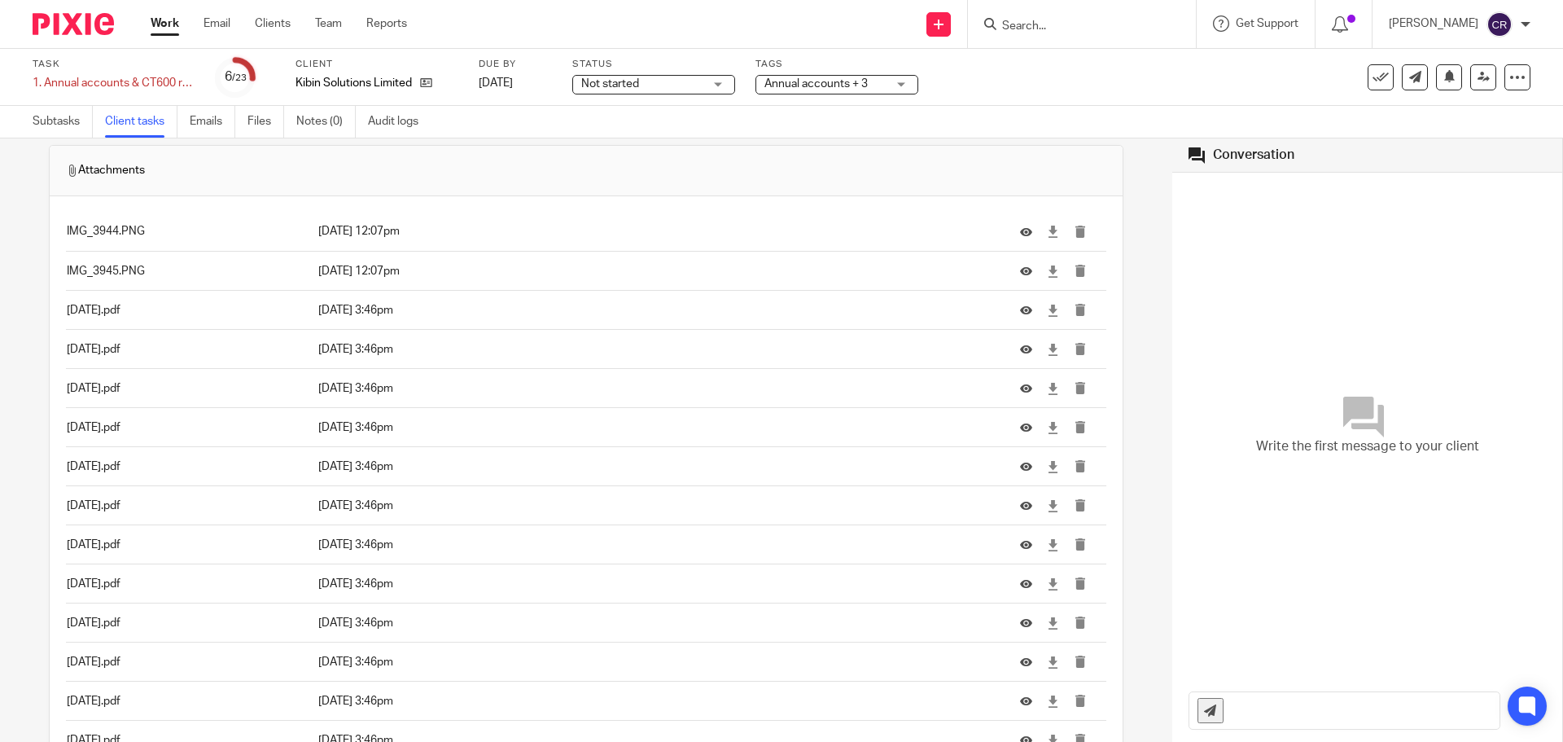
scroll to position [0, 0]
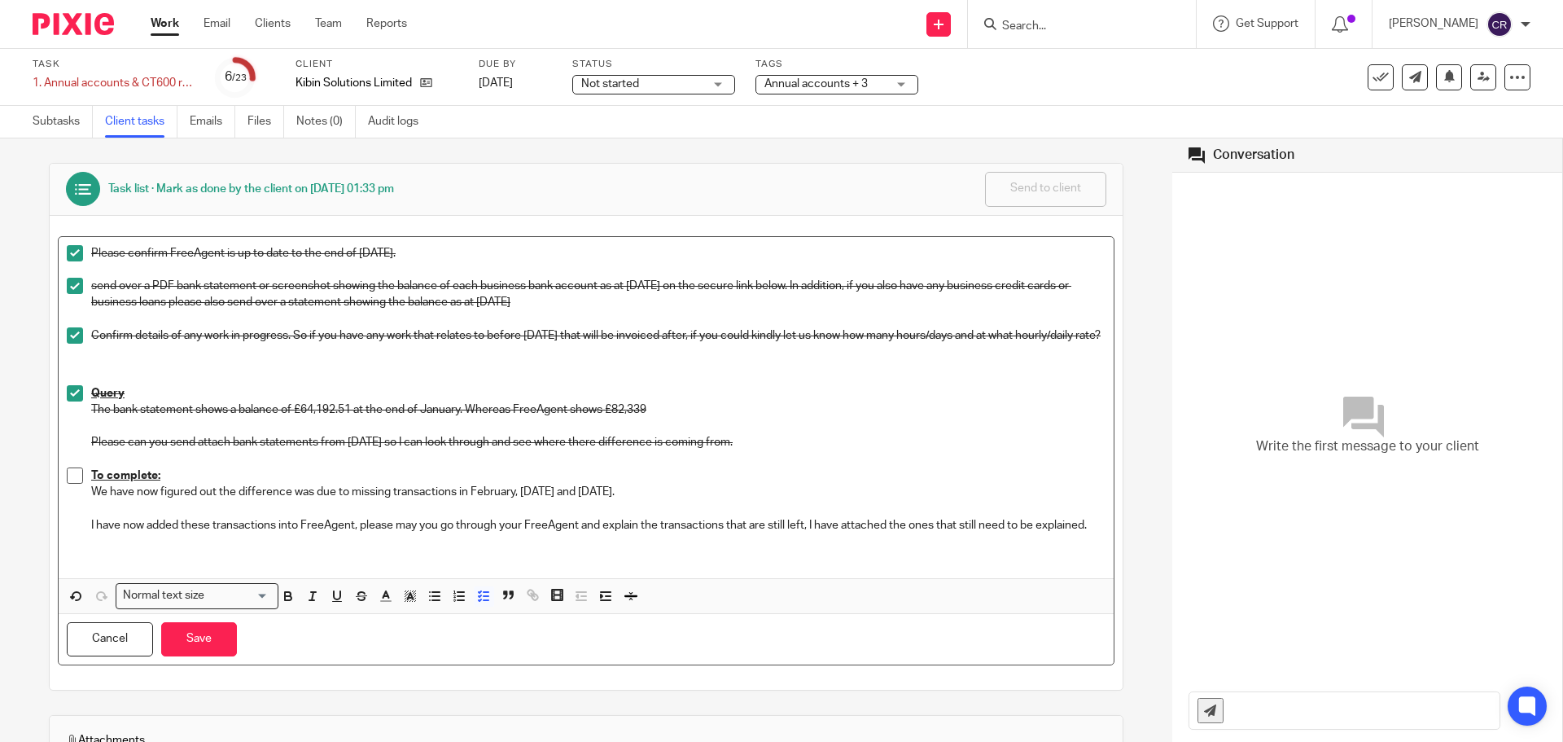
click at [808, 533] on p "I have now added these transactions into FreeAgent, please may you go through y…" at bounding box center [598, 525] width 1014 height 16
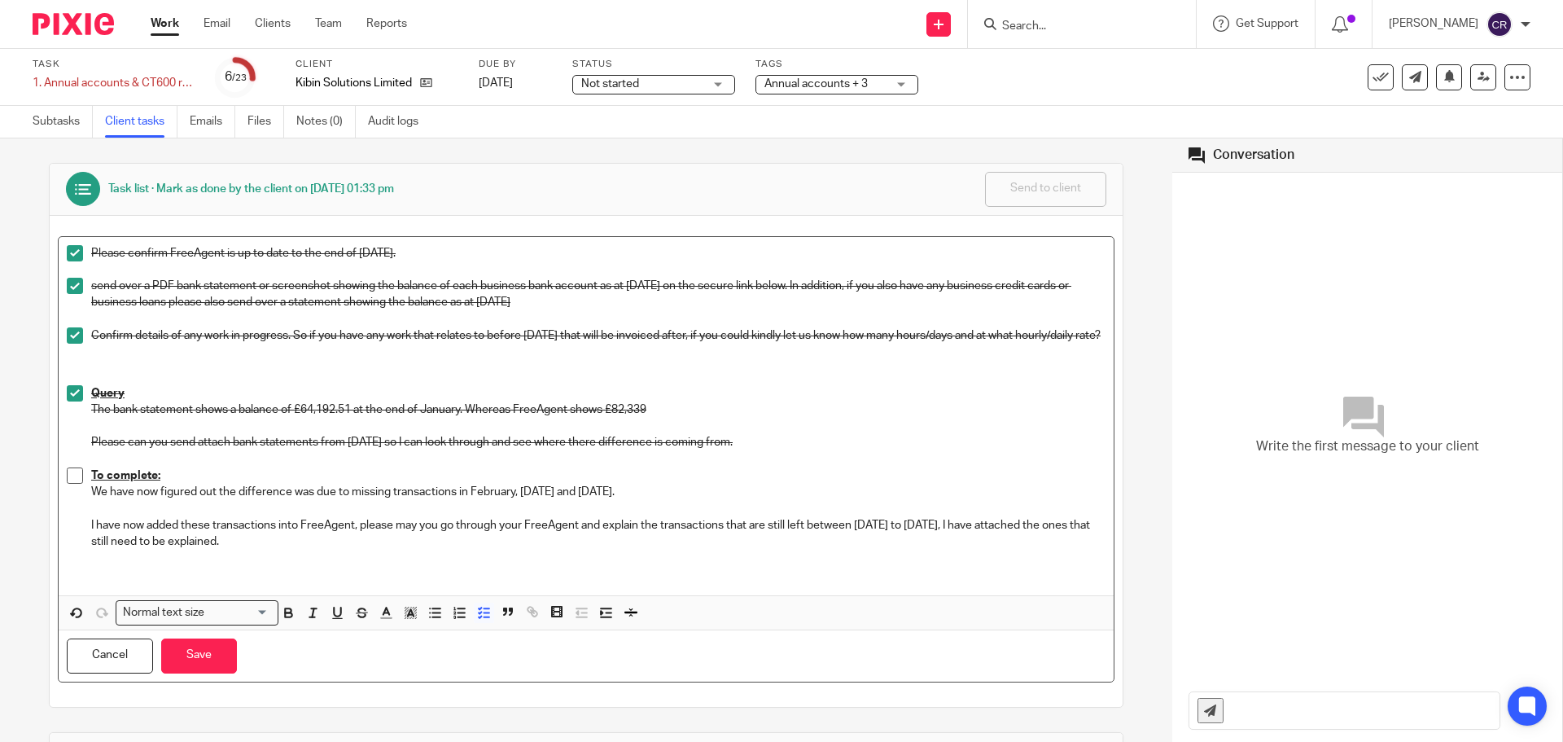
click at [437, 578] on p at bounding box center [586, 574] width 1039 height 16
drag, startPoint x: 92, startPoint y: 584, endPoint x: 81, endPoint y: 554, distance: 32.2
click at [81, 554] on div "Please confirm FreeAgent is up to date to the end of January 2025. send over a …" at bounding box center [586, 416] width 1055 height 358
click at [164, 566] on p at bounding box center [598, 557] width 1014 height 16
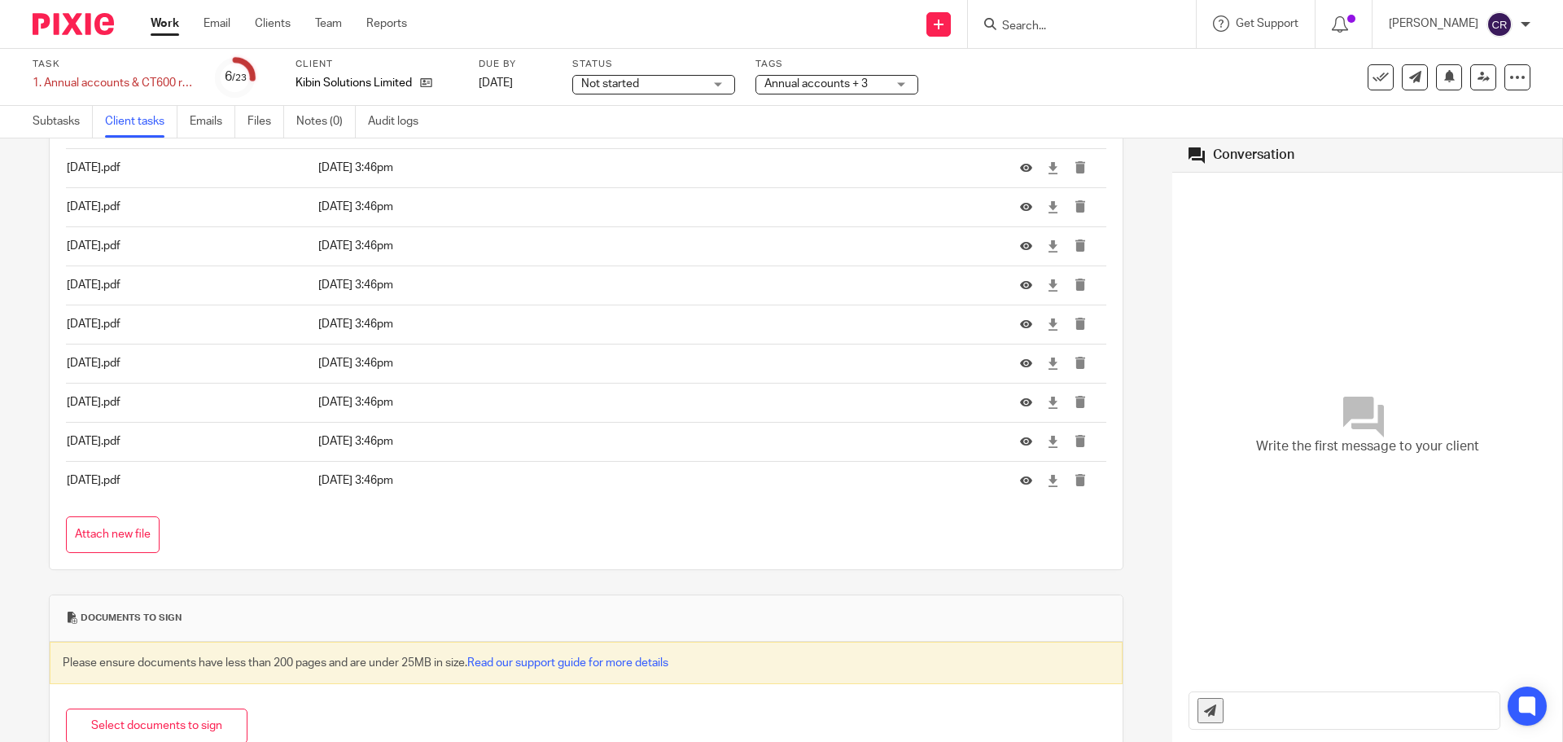
scroll to position [906, 0]
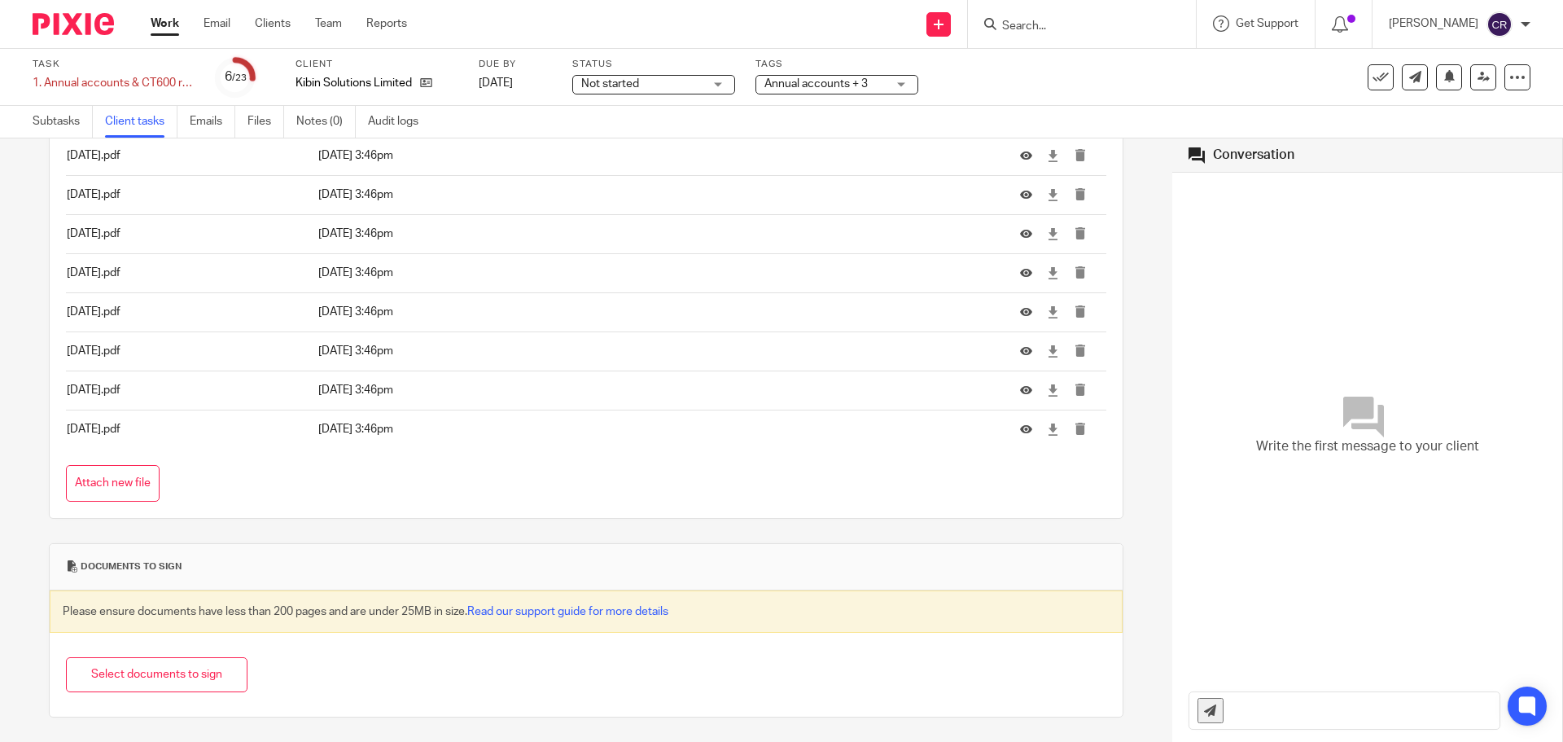
click at [159, 488] on div "Attach new file" at bounding box center [586, 483] width 1040 height 37
click at [141, 489] on button "Attach new file" at bounding box center [113, 483] width 94 height 37
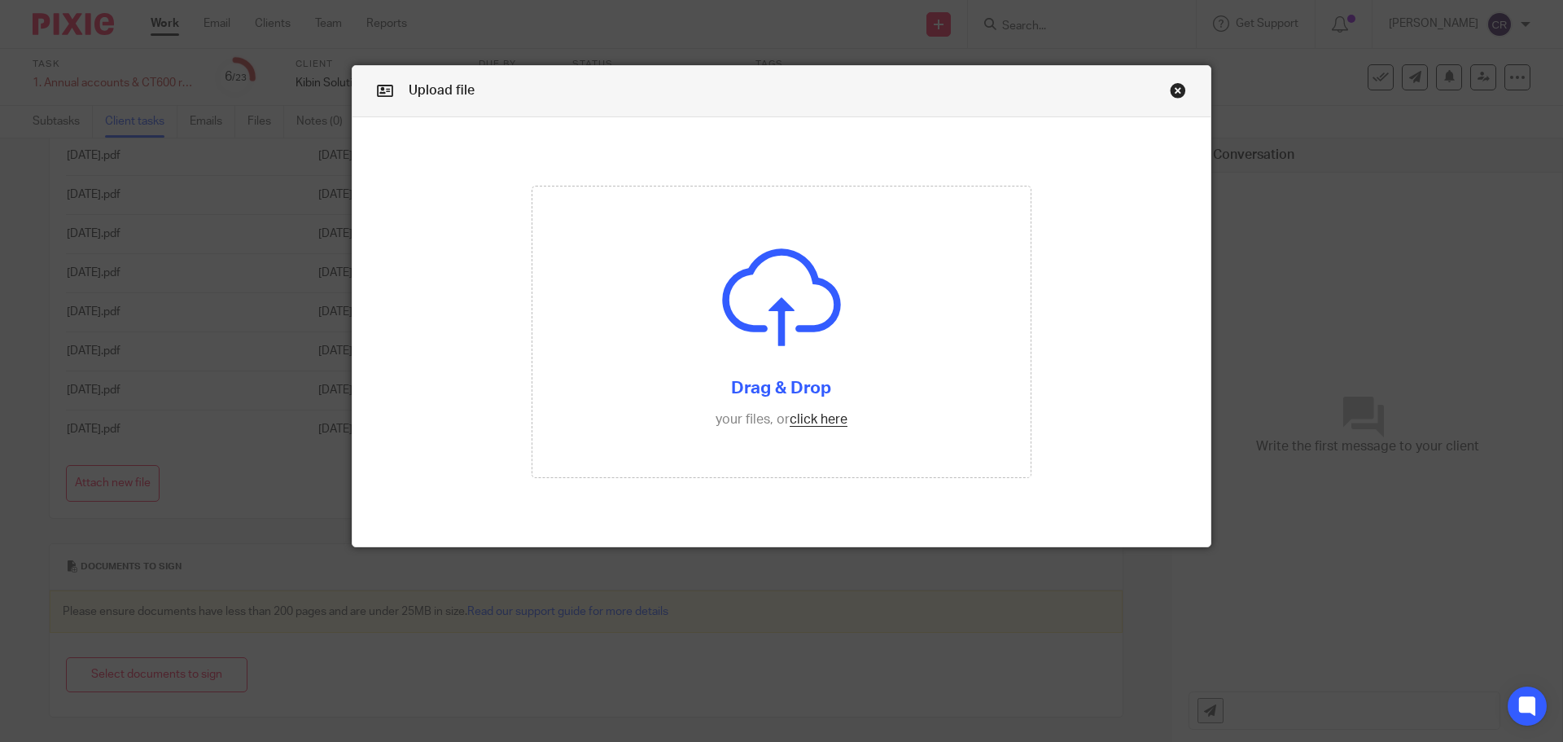
click at [1175, 90] on link "Close this dialog window" at bounding box center [1178, 93] width 16 height 22
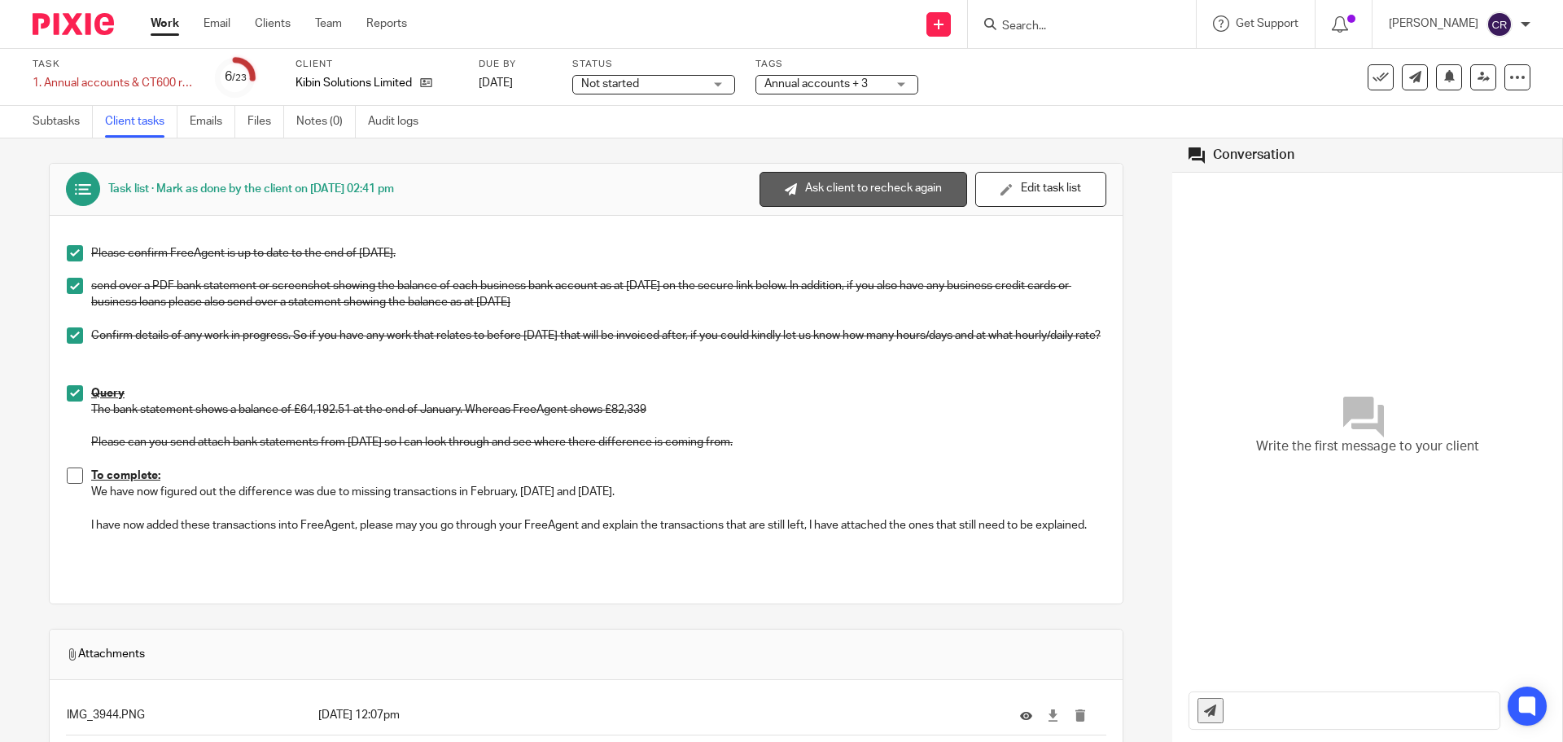
click at [876, 197] on button "Ask client to recheck again" at bounding box center [864, 189] width 208 height 35
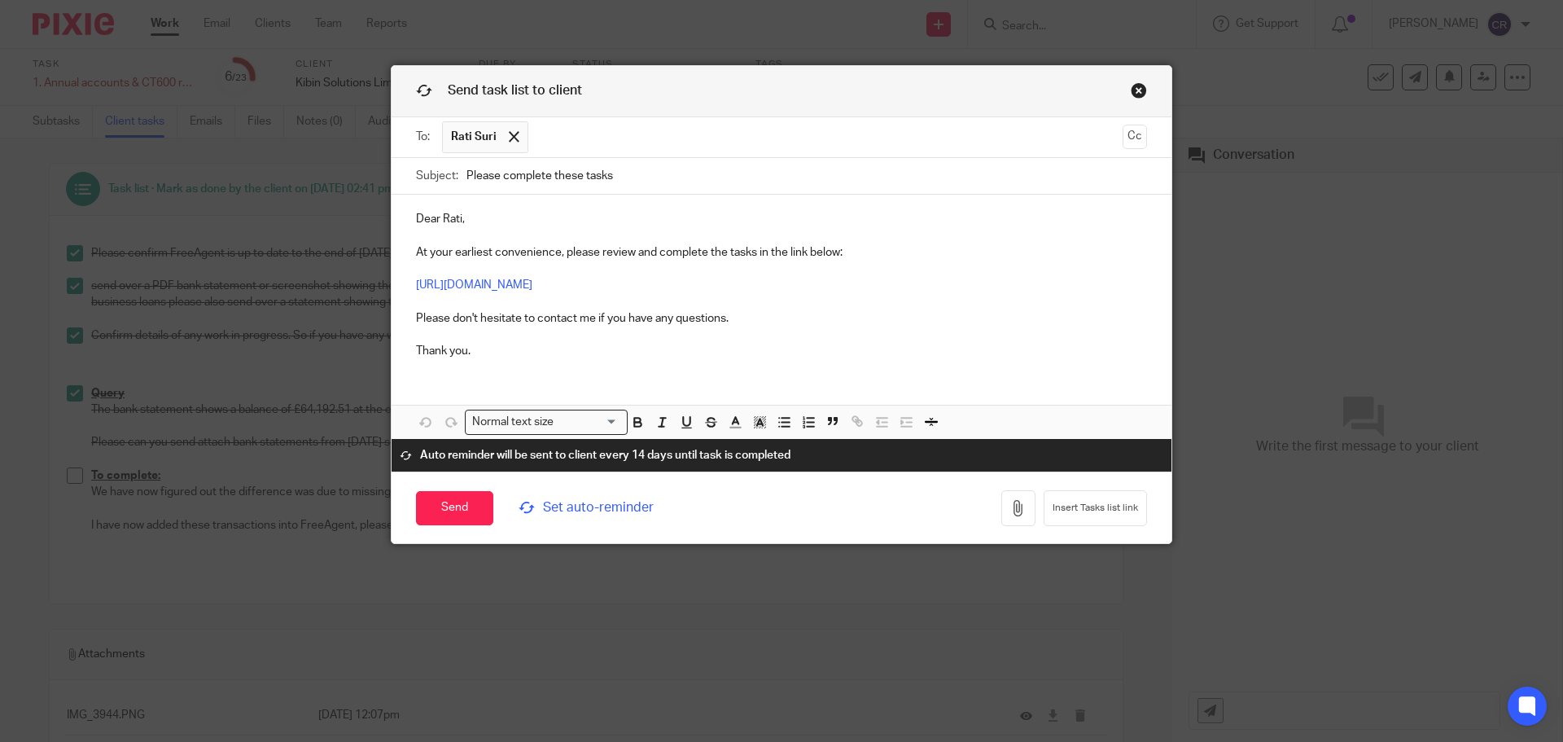
click at [708, 175] on input "Please complete these tasks" at bounding box center [806, 176] width 681 height 37
type input "Please complete these tasks - FreeAgent Query"
drag, startPoint x: 414, startPoint y: 223, endPoint x: 403, endPoint y: 225, distance: 11.5
click at [403, 225] on div "Dear Rati, At your earliest convenience, please review and complete the tasks i…" at bounding box center [782, 283] width 780 height 177
drag, startPoint x: 598, startPoint y: 252, endPoint x: 836, endPoint y: 252, distance: 237.7
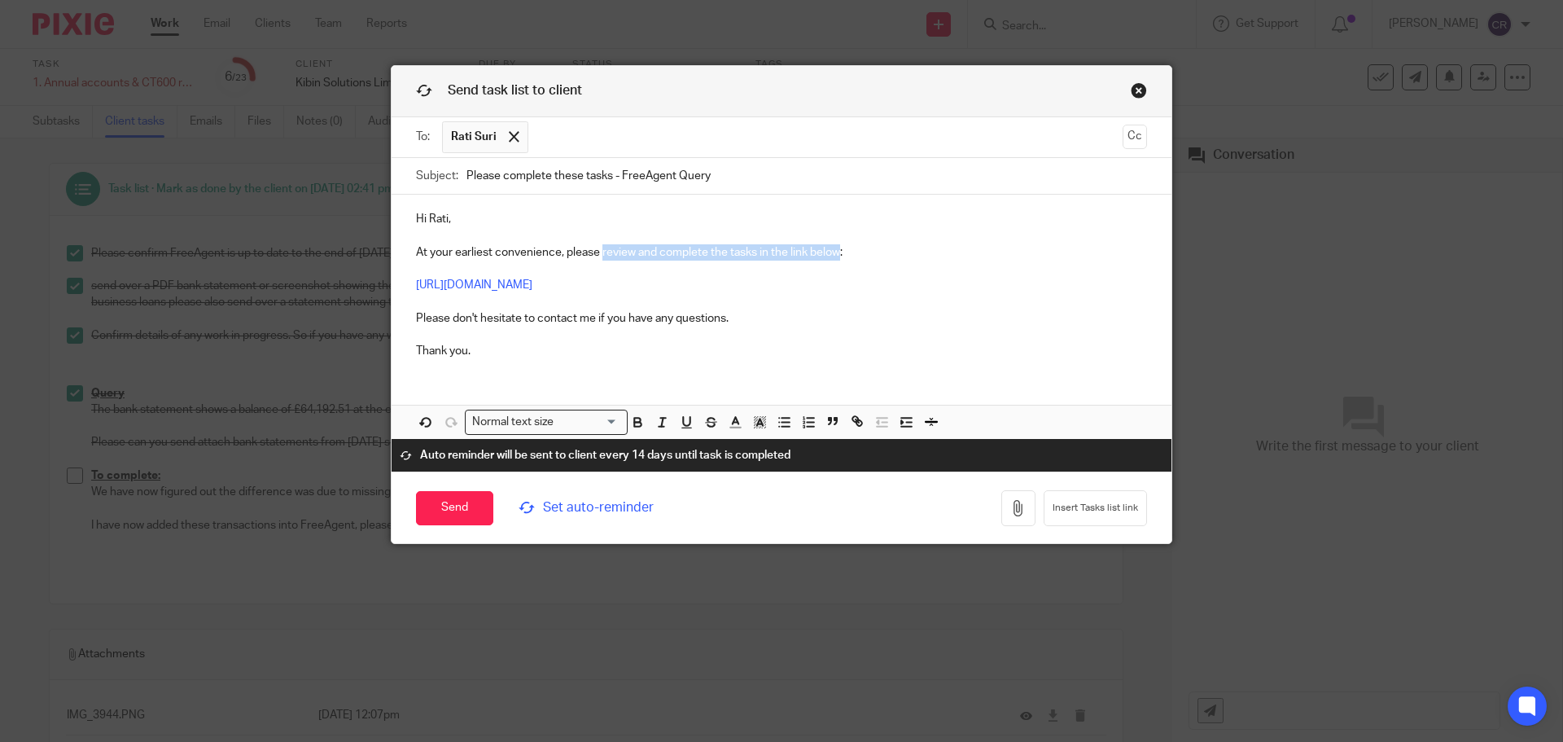
click at [836, 252] on p "Hi Rati, At your earliest convenience, please review and complete the tasks in …" at bounding box center [781, 285] width 731 height 148
click at [1132, 90] on link "Close this dialog window" at bounding box center [1139, 93] width 16 height 22
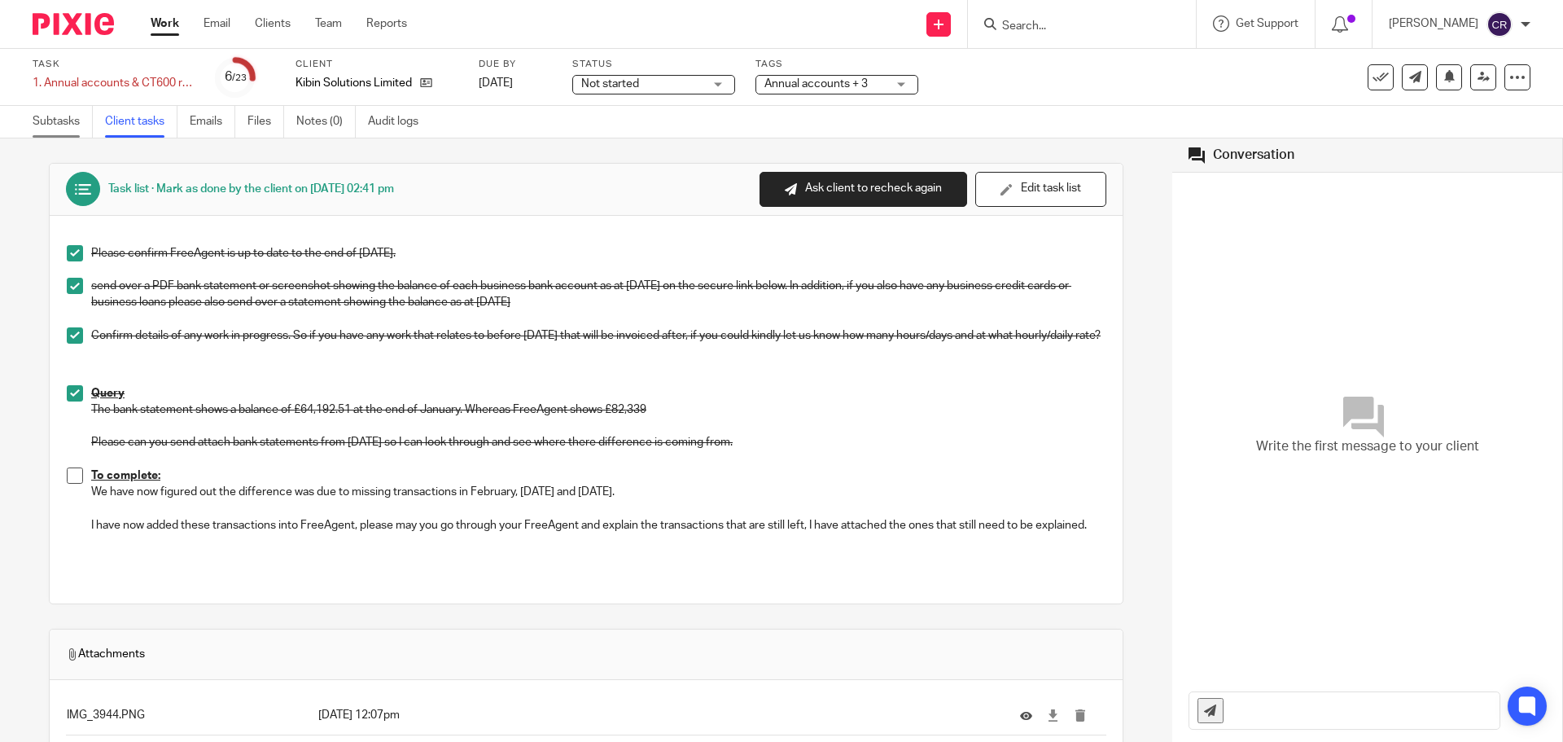
click at [68, 134] on link "Subtasks" at bounding box center [63, 122] width 60 height 32
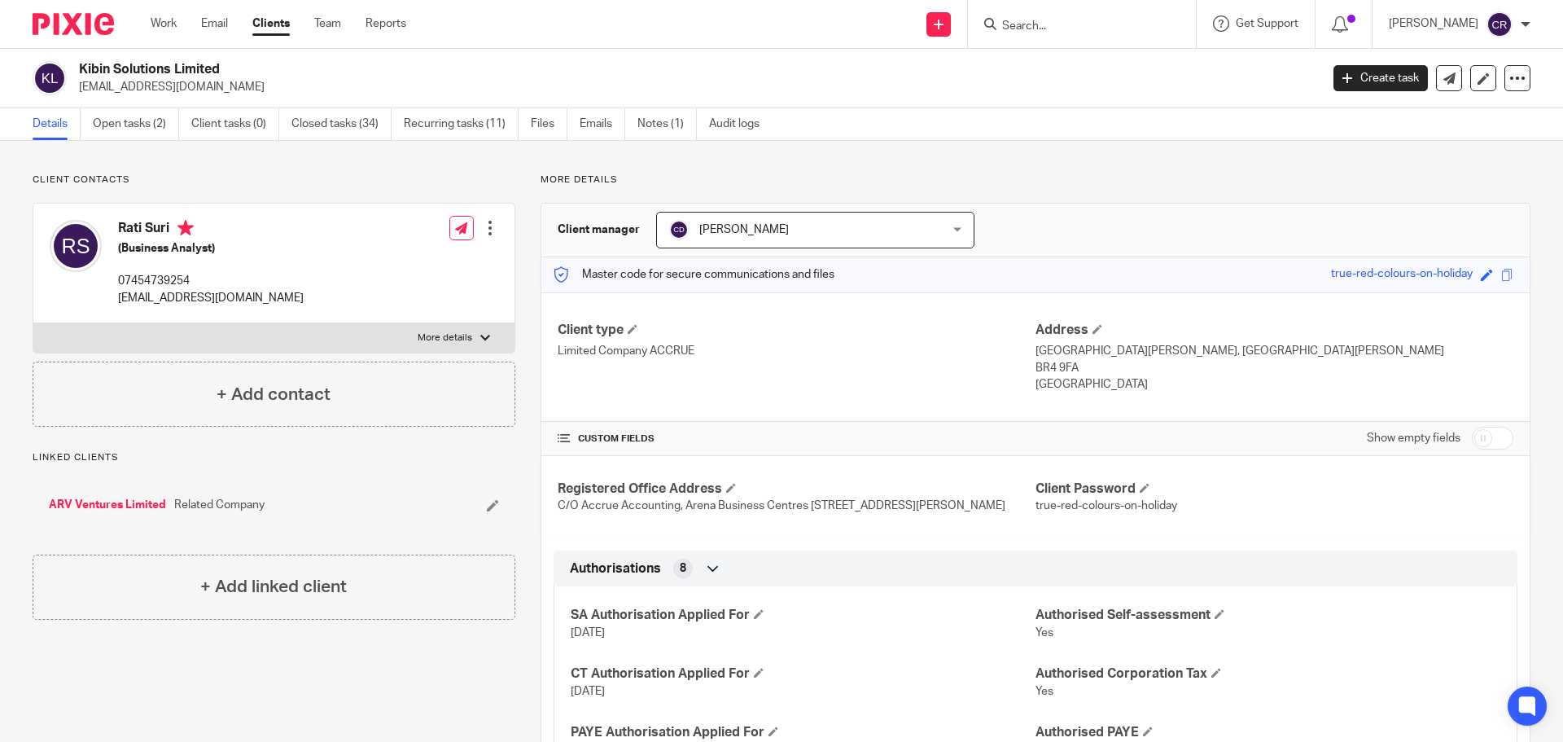
click at [1036, 33] on input "Search" at bounding box center [1073, 27] width 147 height 15
type input "e"
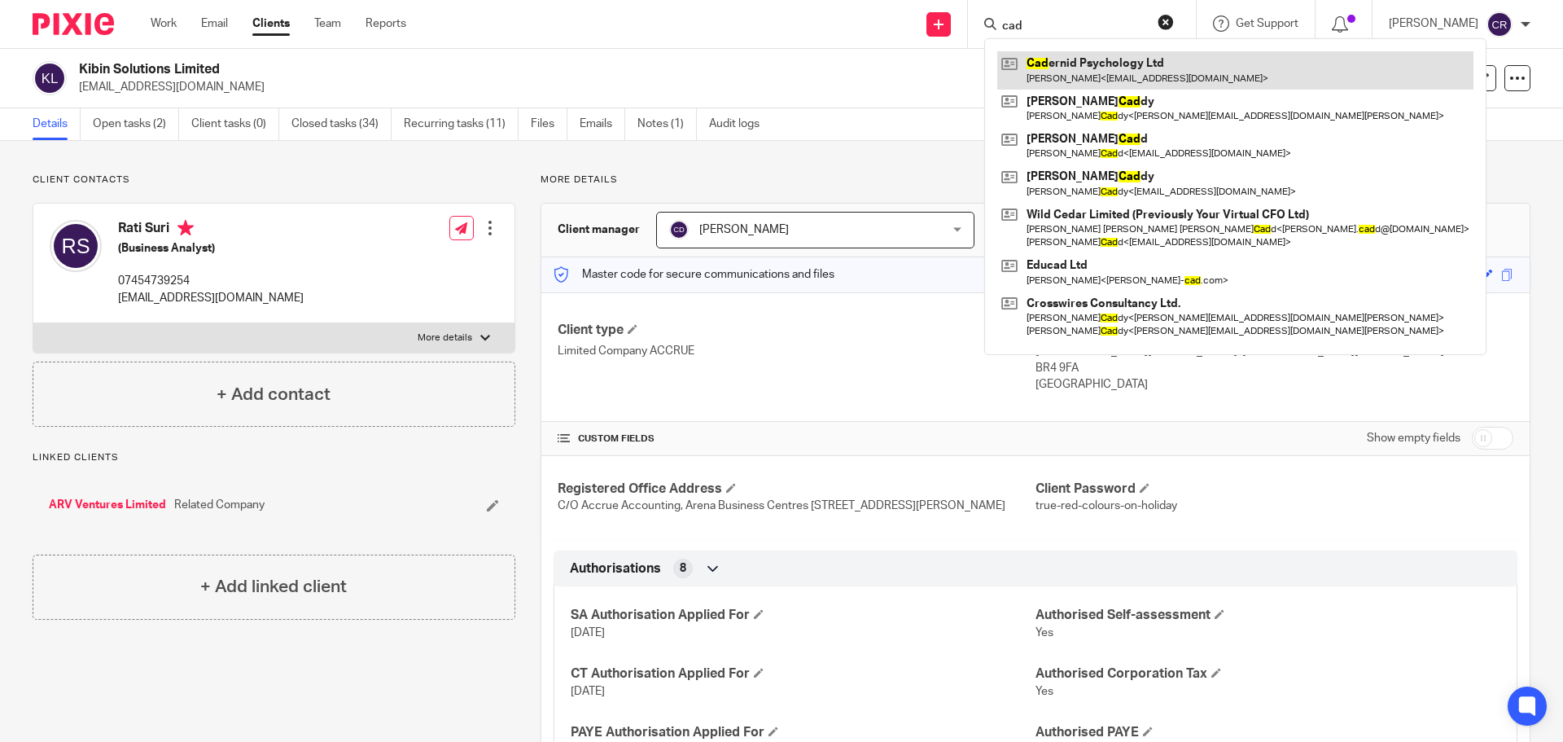
type input "cad"
click at [1099, 55] on link at bounding box center [1235, 69] width 476 height 37
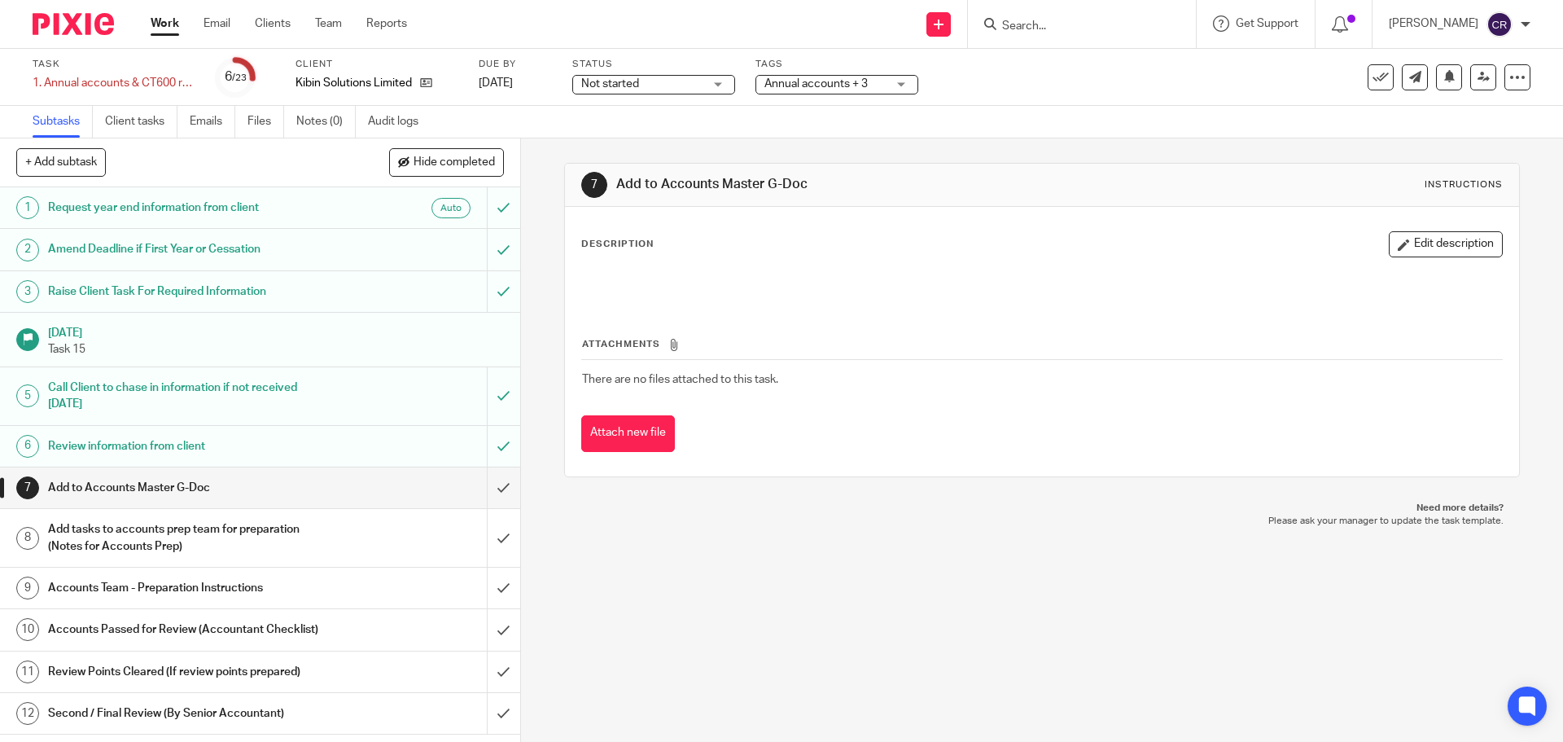
drag, startPoint x: 1469, startPoint y: 243, endPoint x: 1425, endPoint y: 256, distance: 45.3
click at [1469, 247] on button "Edit description" at bounding box center [1446, 244] width 114 height 26
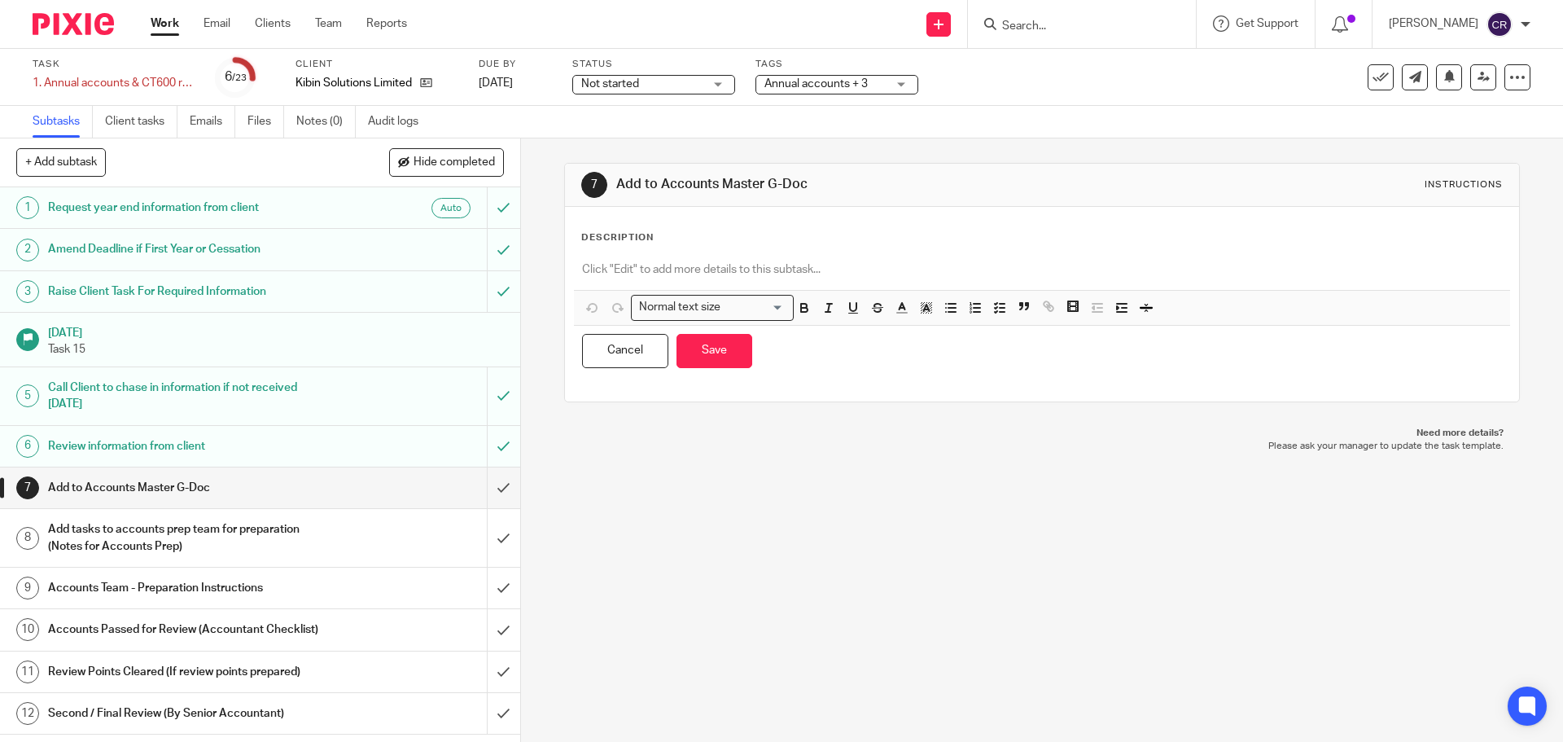
click at [1040, 266] on p at bounding box center [1041, 269] width 919 height 16
click at [693, 345] on button "Save" at bounding box center [714, 351] width 76 height 35
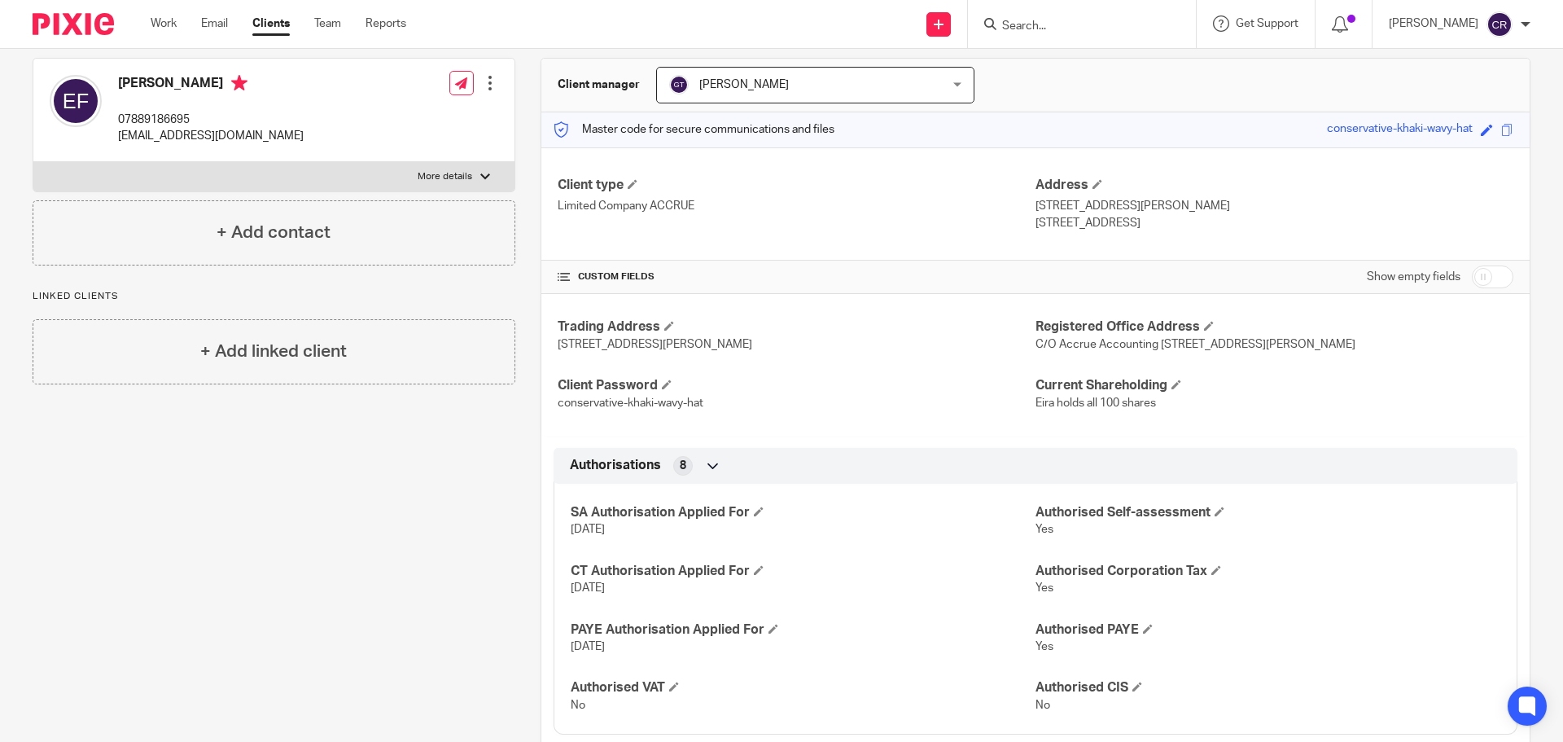
scroll to position [69, 0]
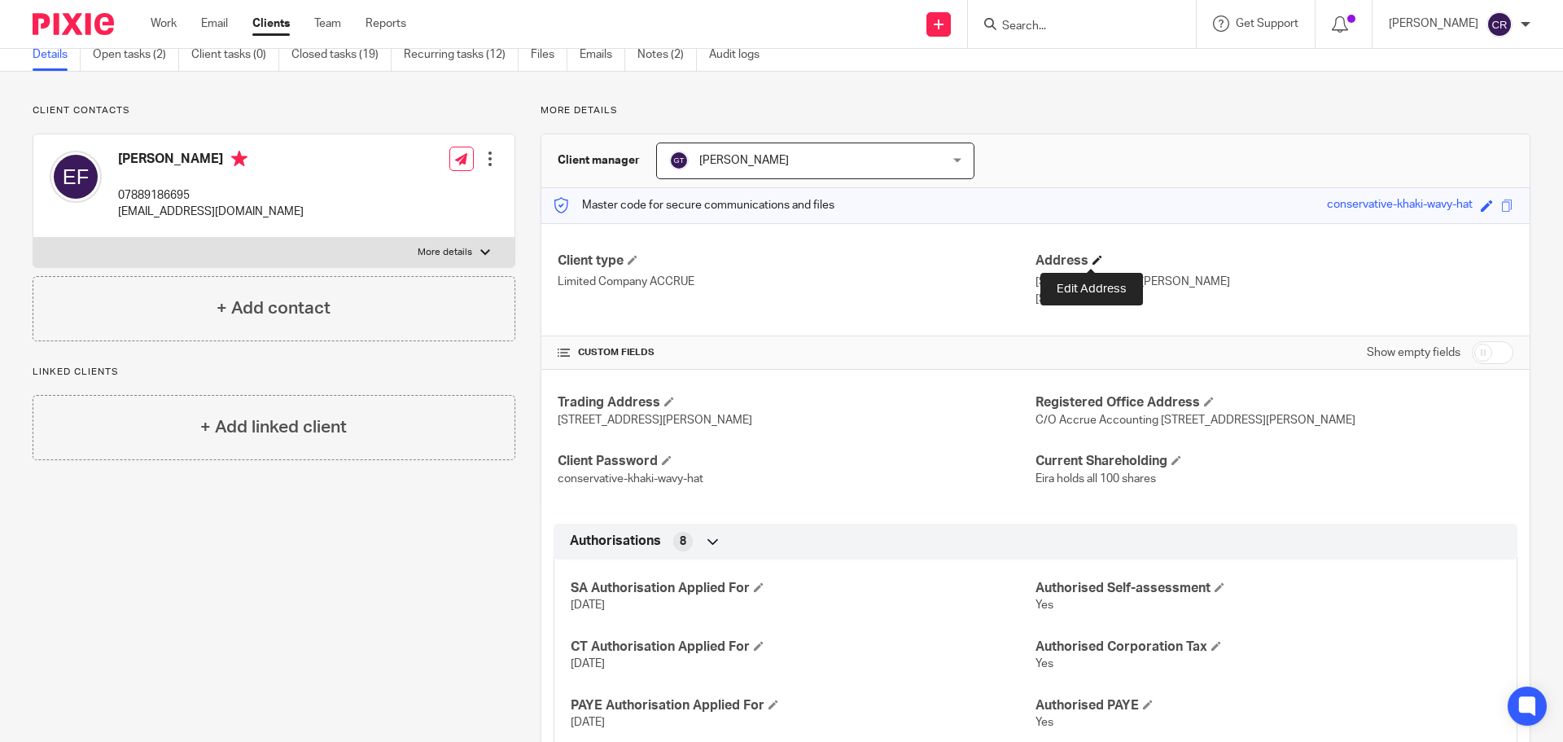
click at [1092, 262] on span at bounding box center [1097, 260] width 10 height 10
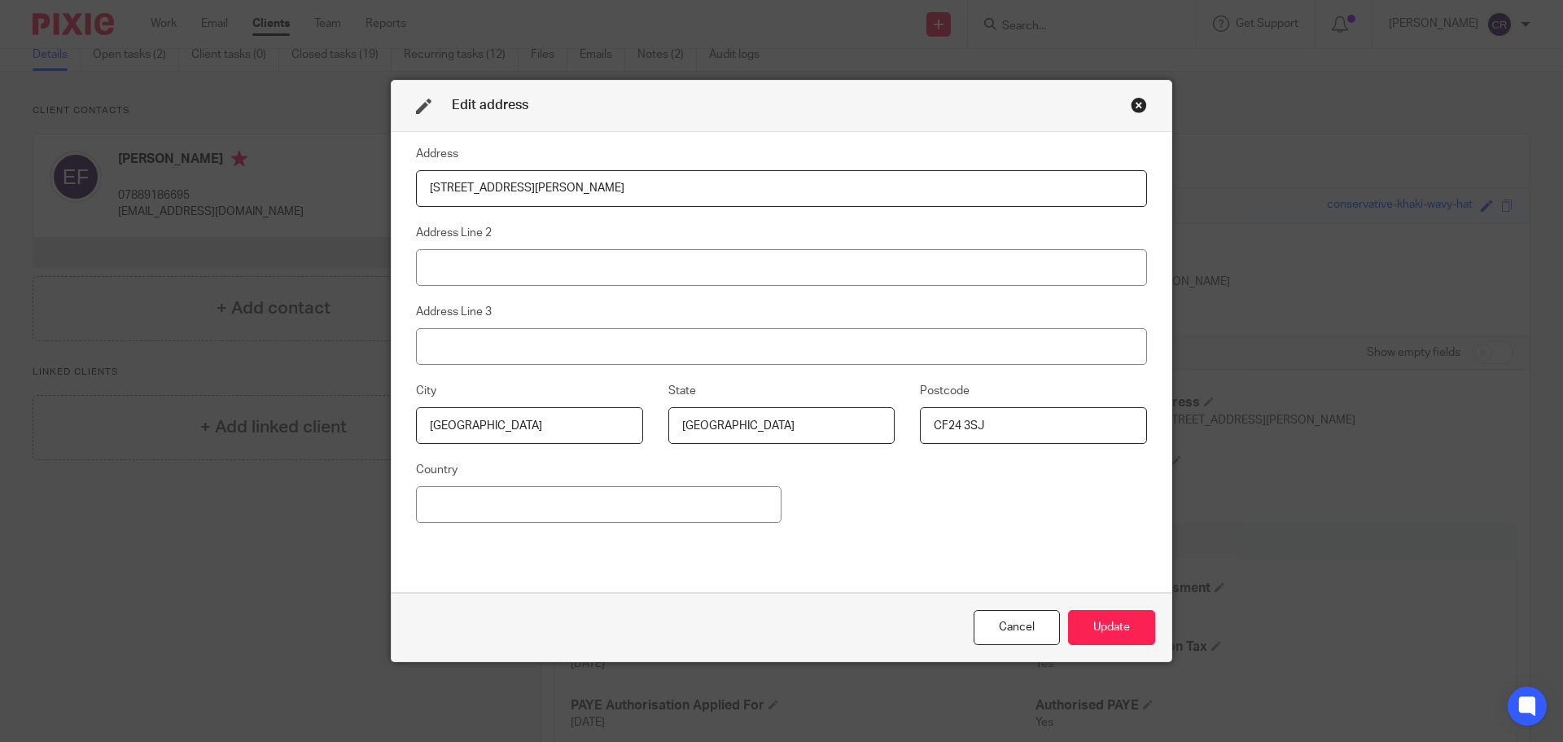
click at [528, 190] on input "8 Roath Court Place107 Arran Street" at bounding box center [781, 188] width 731 height 37
drag, startPoint x: 525, startPoint y: 190, endPoint x: 423, endPoint y: 191, distance: 101.8
click at [423, 191] on input "8 Roath Court Place107 Arran Street" at bounding box center [781, 188] width 731 height 37
type input "107 Arran Street"
drag, startPoint x: 1007, startPoint y: 424, endPoint x: 959, endPoint y: 434, distance: 49.0
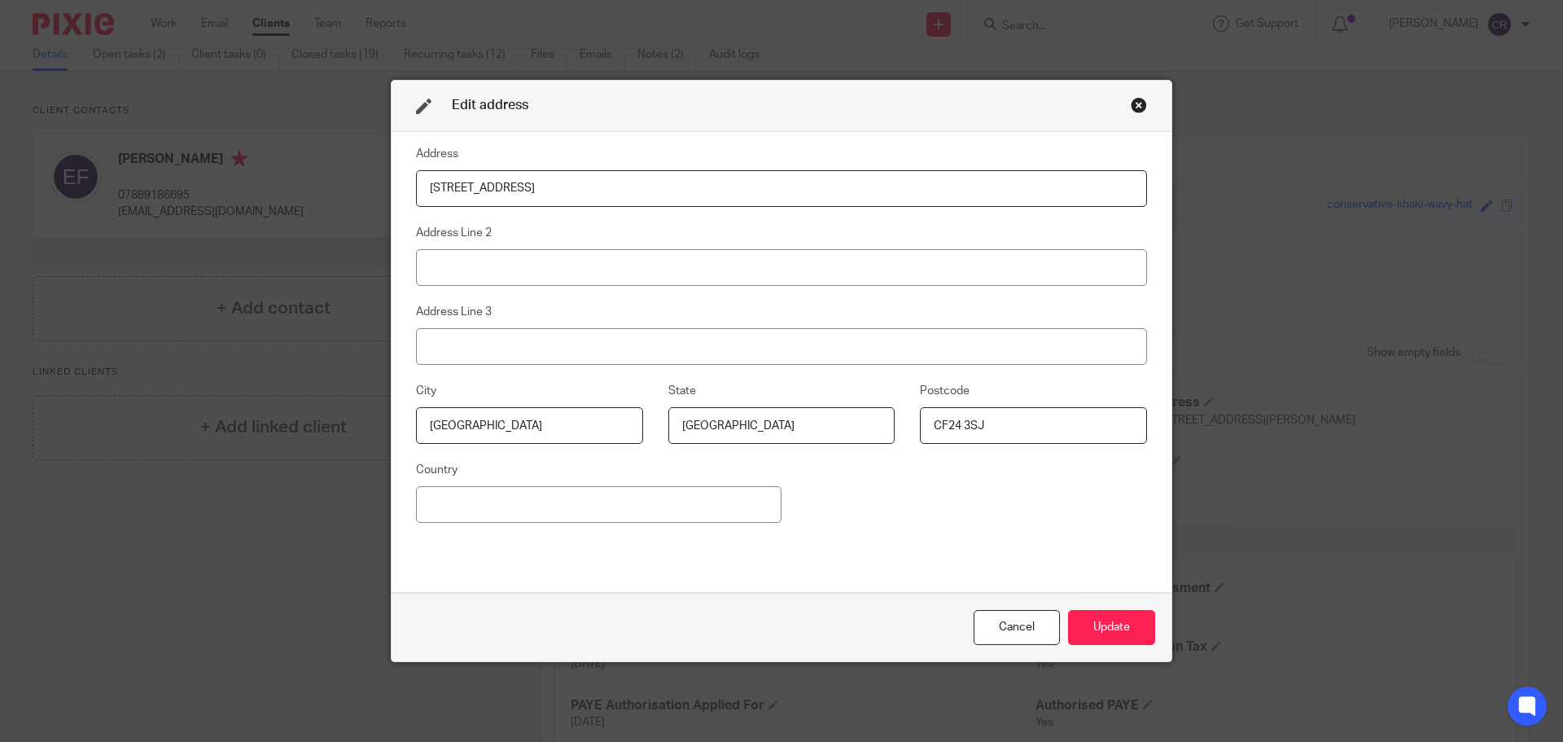
click at [959, 434] on input "CF24 3SJ" at bounding box center [1033, 425] width 227 height 37
type input "CF24 3HU"
click at [1120, 634] on button "Update" at bounding box center [1111, 627] width 87 height 35
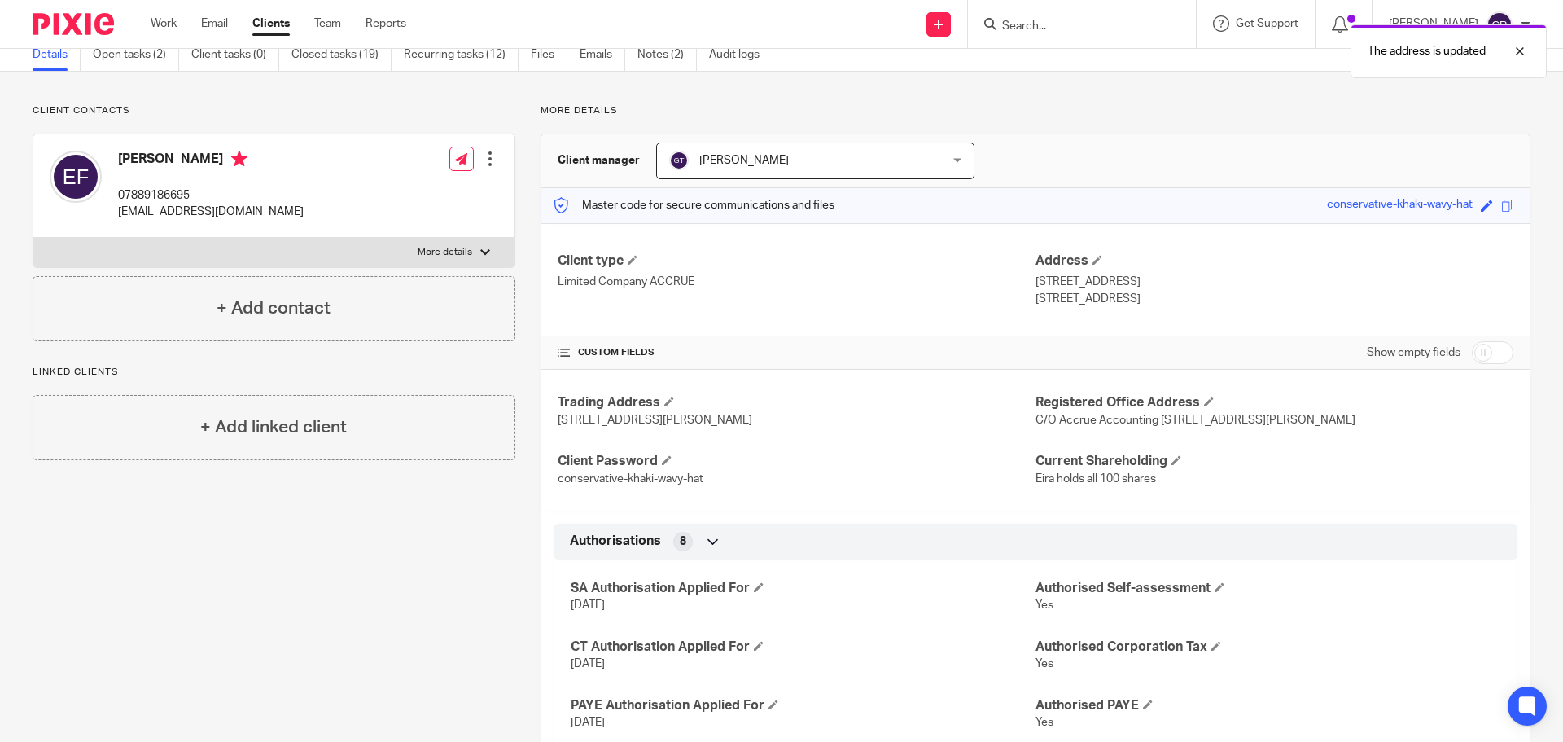
drag, startPoint x: 1170, startPoint y: 296, endPoint x: 1027, endPoint y: 281, distance: 143.3
click at [1035, 281] on div "Address 107 Arran Street Cardiff, Wales, CF24 3HU" at bounding box center [1274, 279] width 478 height 55
copy div "107 Arran Street Cardiff, Wales, CF24 3HU"
click at [664, 401] on span at bounding box center [669, 401] width 10 height 10
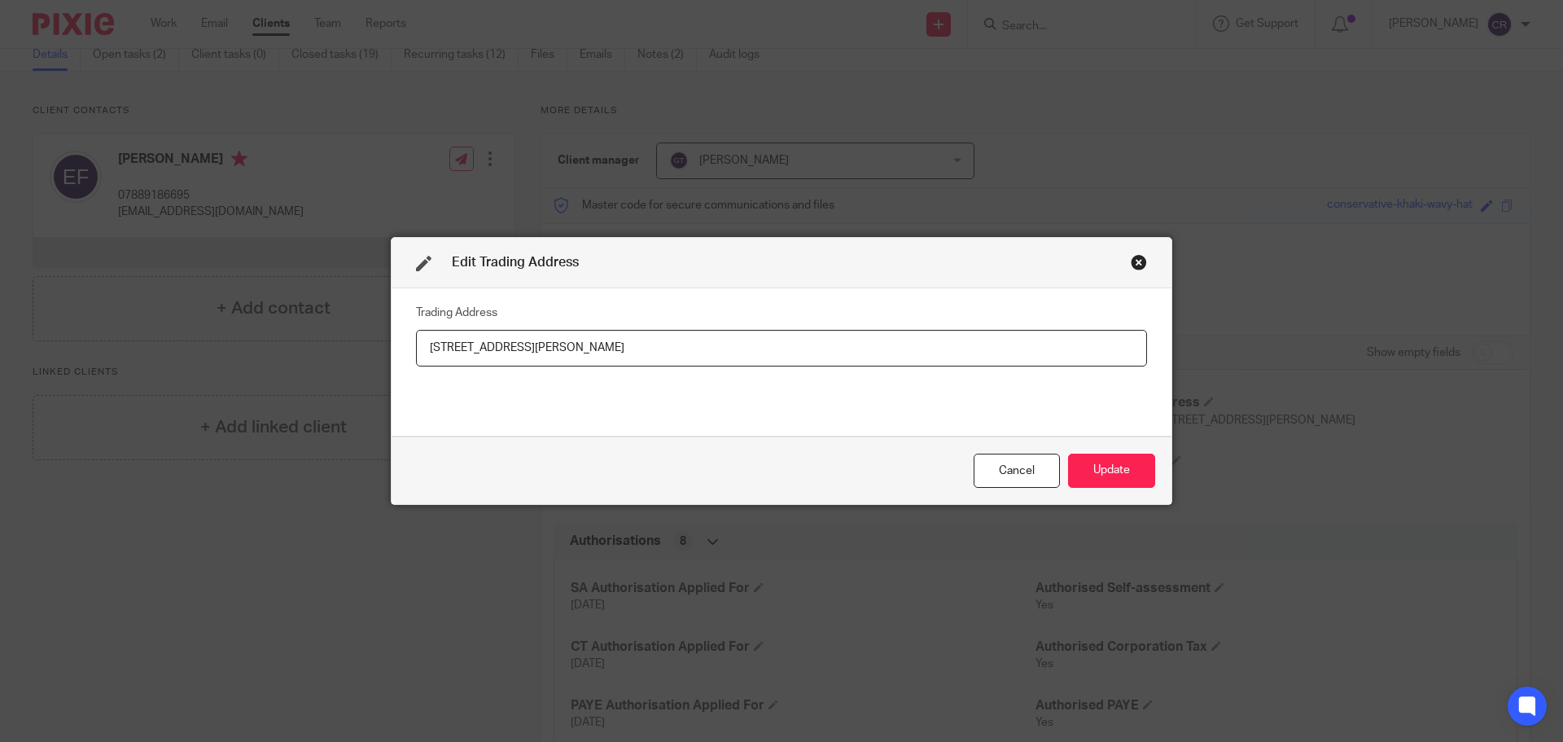
drag, startPoint x: 618, startPoint y: 348, endPoint x: 392, endPoint y: 348, distance: 226.3
click at [392, 348] on div "Trading Address 8 Roath Court Place, Cardiff, CF24 3SJ" at bounding box center [782, 361] width 780 height 147
type input "107 Arran Street Cardiff, Wales, CF24 3HU"
click at [1057, 450] on div "Cancel Update" at bounding box center [782, 470] width 780 height 68
click at [1110, 456] on button "Update" at bounding box center [1111, 470] width 87 height 35
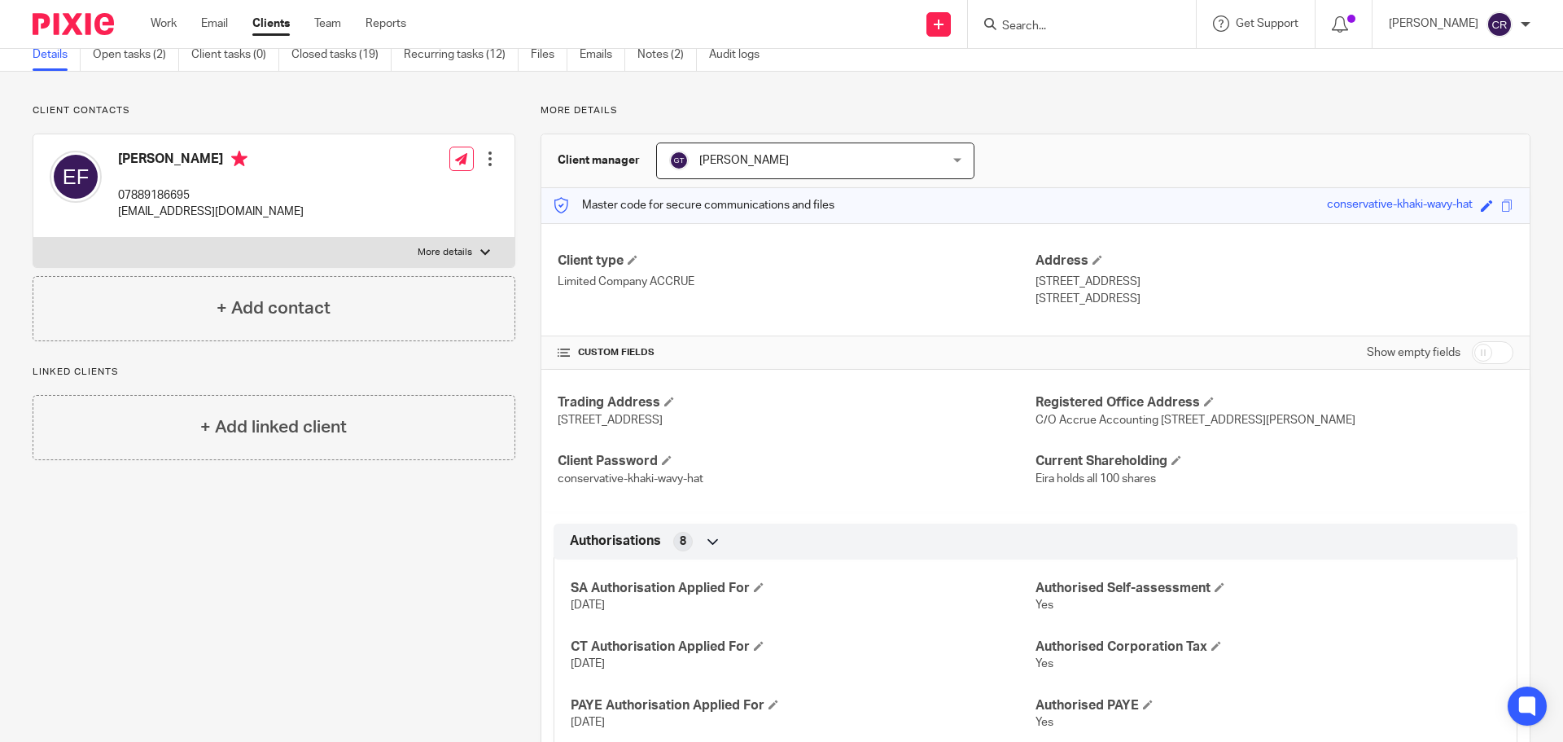
click at [295, 239] on label "More details" at bounding box center [273, 252] width 481 height 29
click at [33, 238] on input "More details" at bounding box center [33, 237] width 1 height 1
checkbox input "true"
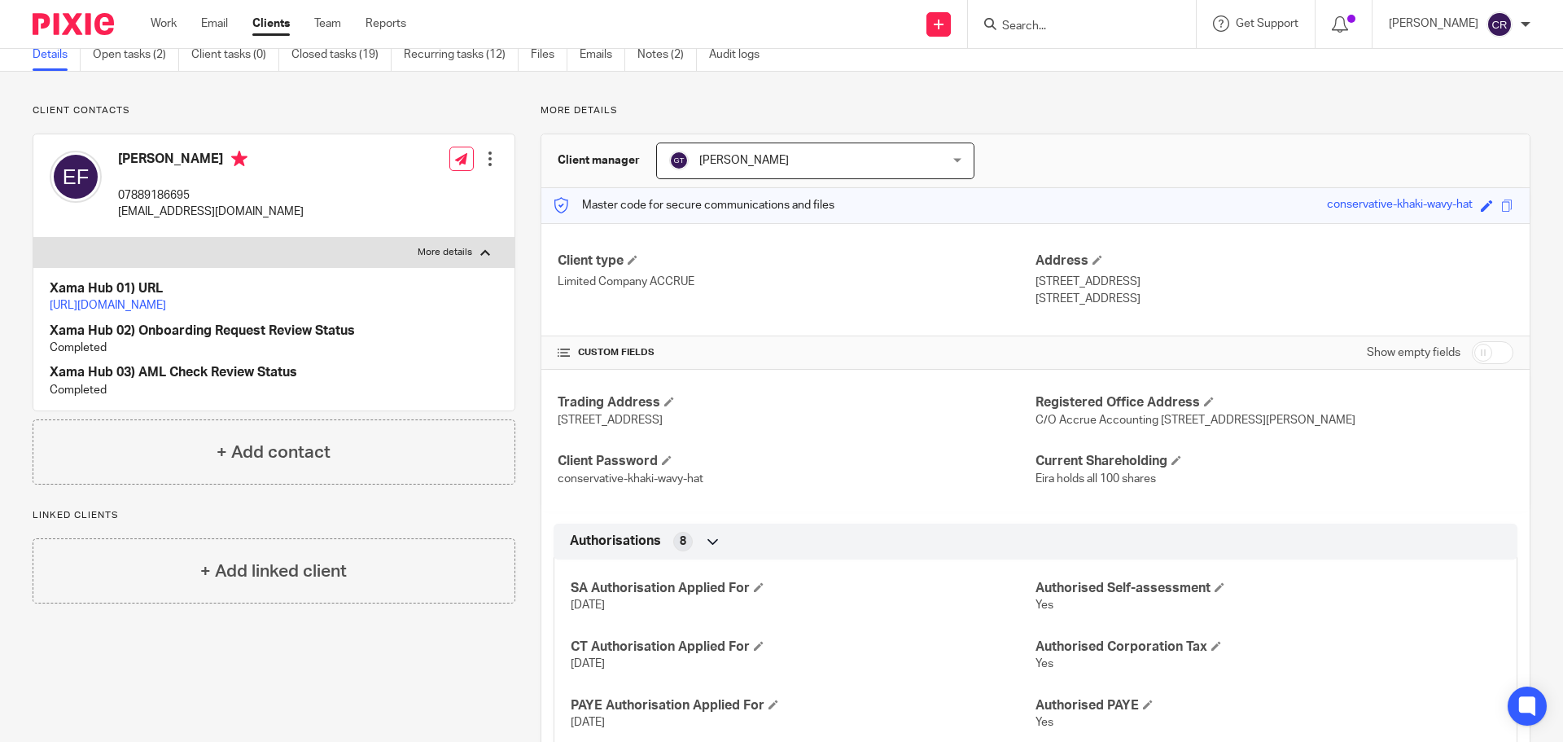
click at [166, 306] on link "https://platform.xamatech.com/portal/crm/clients/14b06e40-87d7-11ef-96be-935da7…" at bounding box center [108, 305] width 116 height 11
drag, startPoint x: 1150, startPoint y: 299, endPoint x: 1026, endPoint y: 284, distance: 125.4
click at [1026, 284] on div "Client type Limited Company ACCRUE Address 107 Arran Street Cardiff, Wales, CF2…" at bounding box center [1035, 279] width 988 height 113
click at [1053, 289] on p "107 Arran Street" at bounding box center [1274, 282] width 478 height 16
drag, startPoint x: 1031, startPoint y: 283, endPoint x: 1155, endPoint y: 304, distance: 126.2
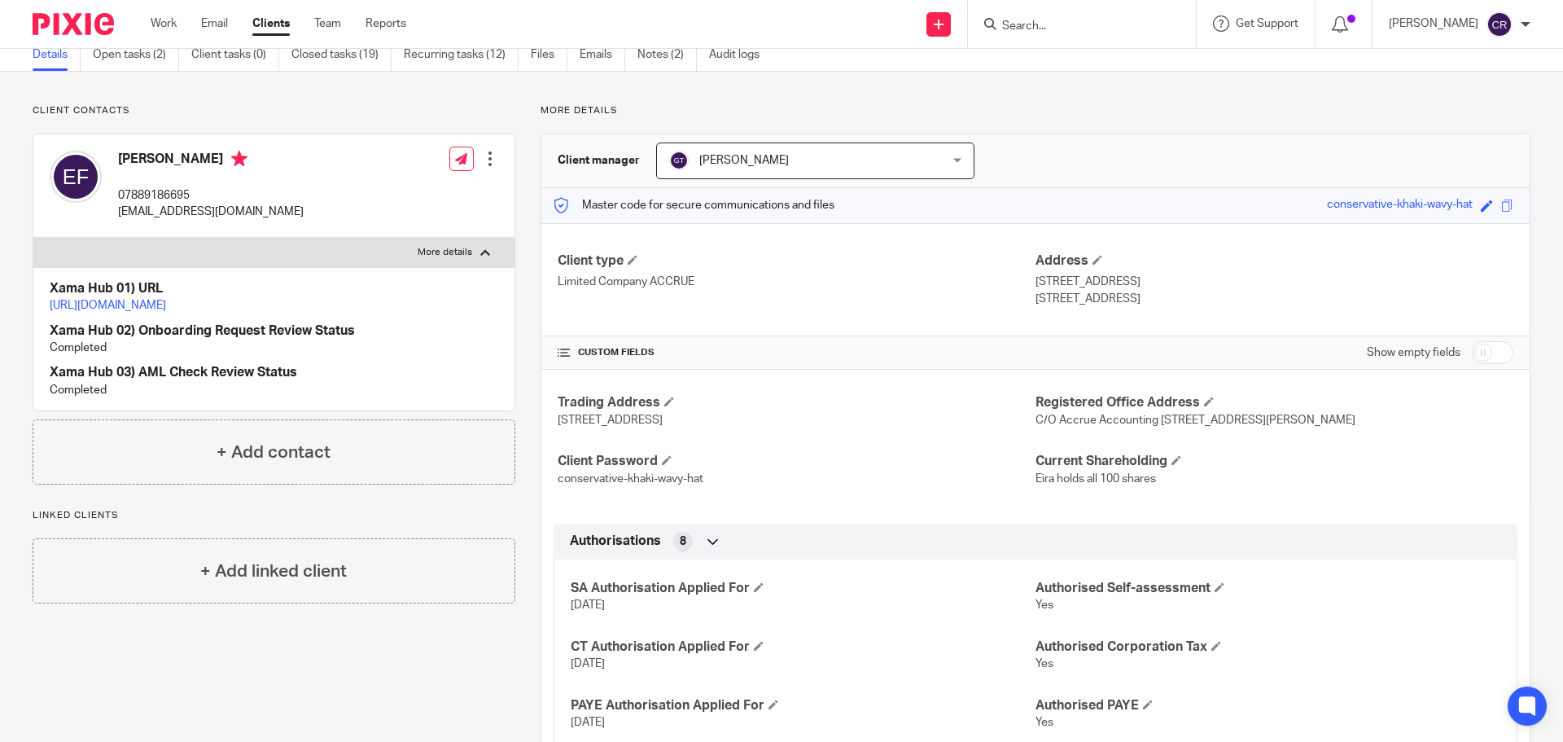
click at [1155, 304] on div "Address 107 Arran Street Cardiff, Wales, CF24 3HU" at bounding box center [1274, 279] width 478 height 55
click at [1155, 304] on p "Cardiff, Wales, CF24 3HU" at bounding box center [1274, 299] width 478 height 16
click at [1058, 285] on p "107 Arran Street" at bounding box center [1274, 282] width 478 height 16
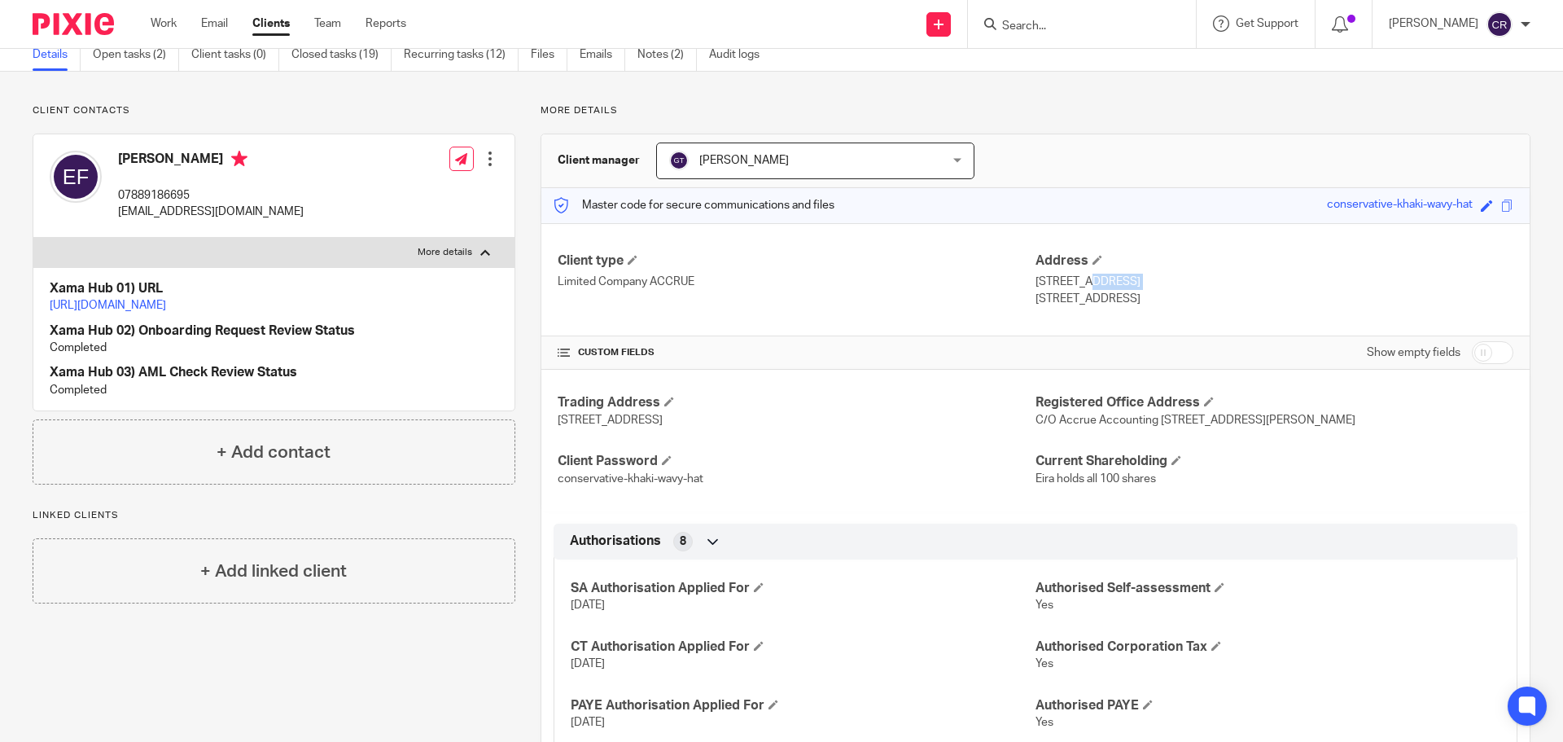
click at [1063, 288] on p "107 Arran Street" at bounding box center [1274, 282] width 478 height 16
drag, startPoint x: 1169, startPoint y: 300, endPoint x: 1028, endPoint y: 281, distance: 142.1
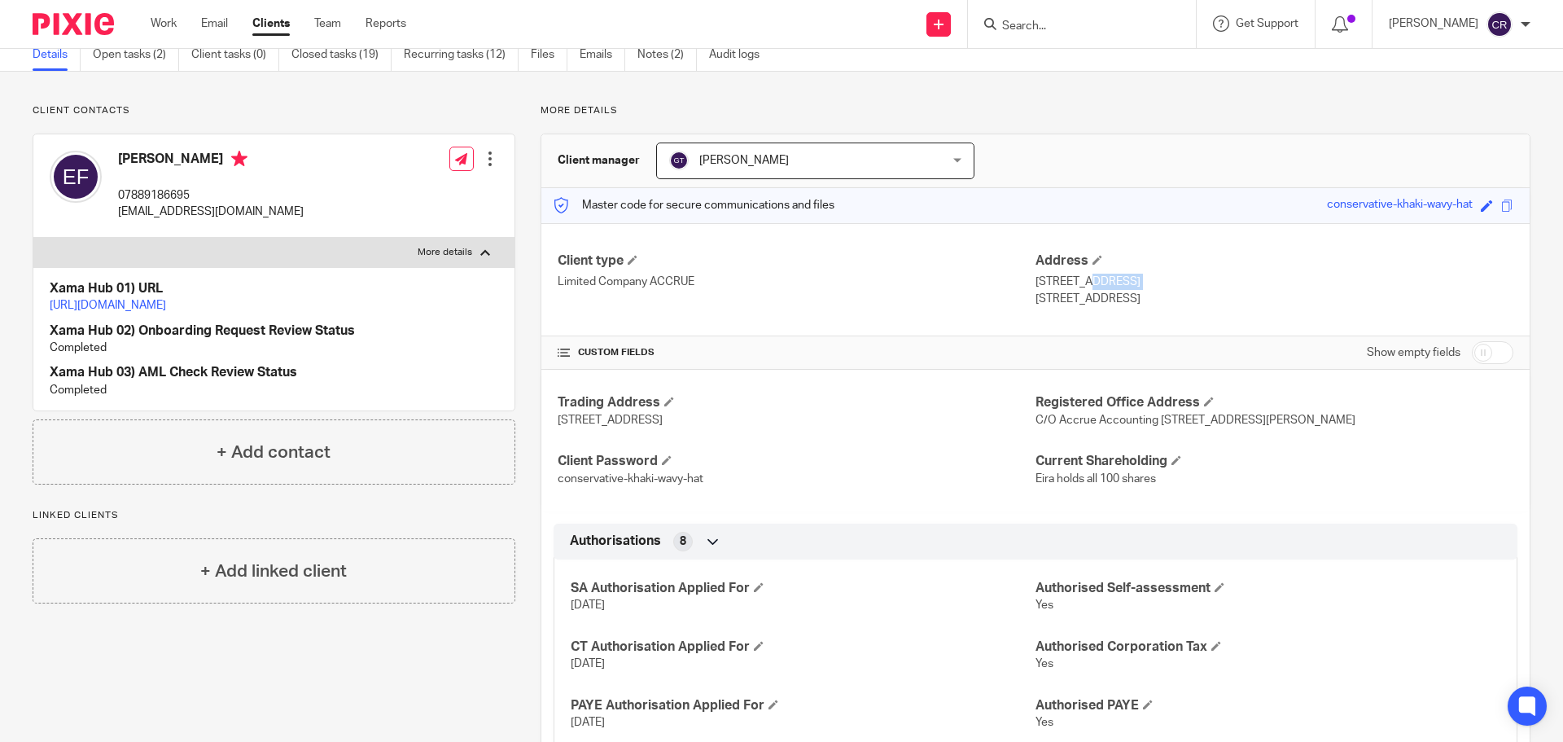
click at [1035, 281] on div "Address 107 Arran Street Cardiff, Wales, CF24 3HU" at bounding box center [1274, 279] width 478 height 55
copy div "107 Arran Street Cardiff, Wales, CF24 3HU"
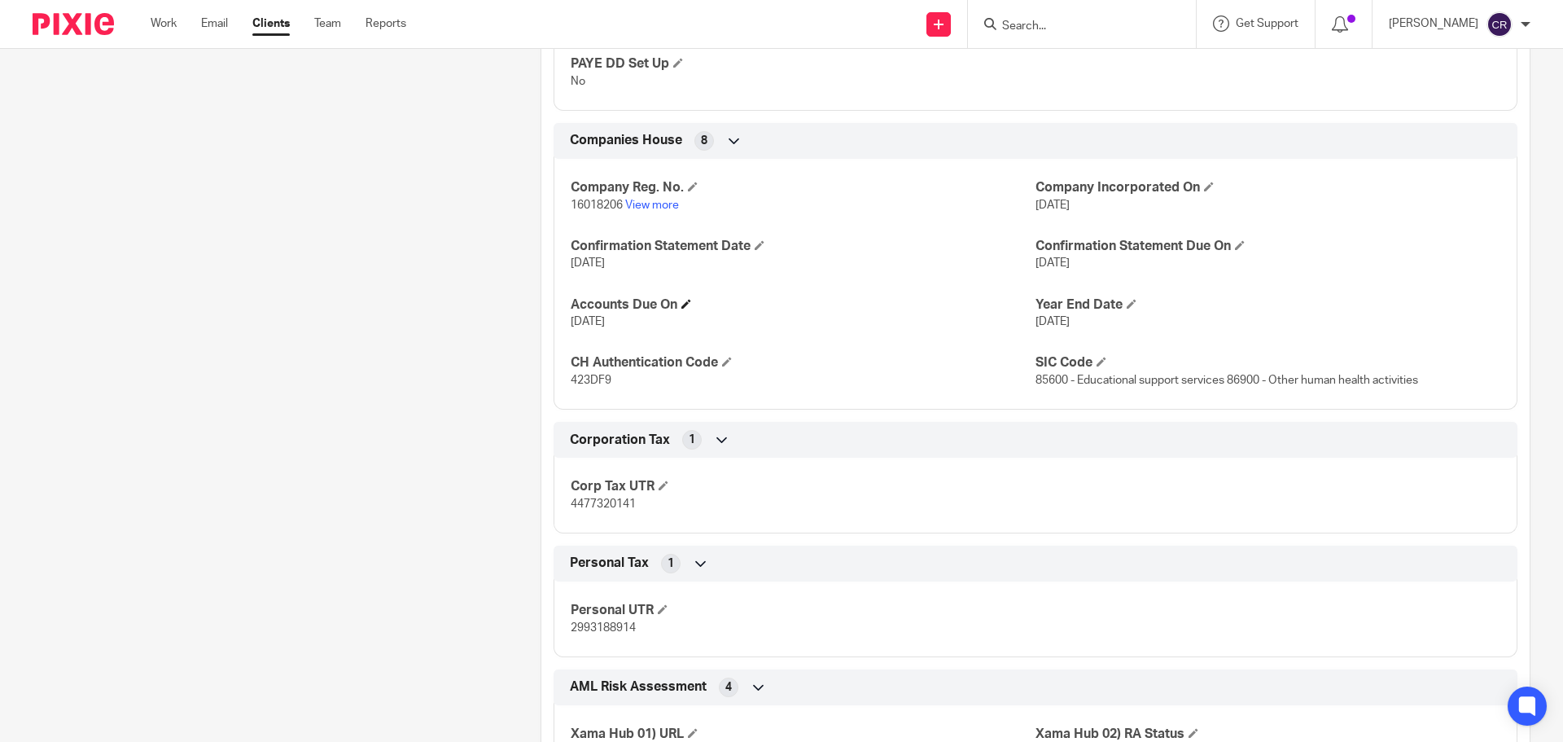
scroll to position [1127, 0]
click at [592, 209] on span "16018206" at bounding box center [597, 203] width 52 height 11
copy p "16018206"
click at [606, 384] on span "423DF9" at bounding box center [591, 378] width 41 height 11
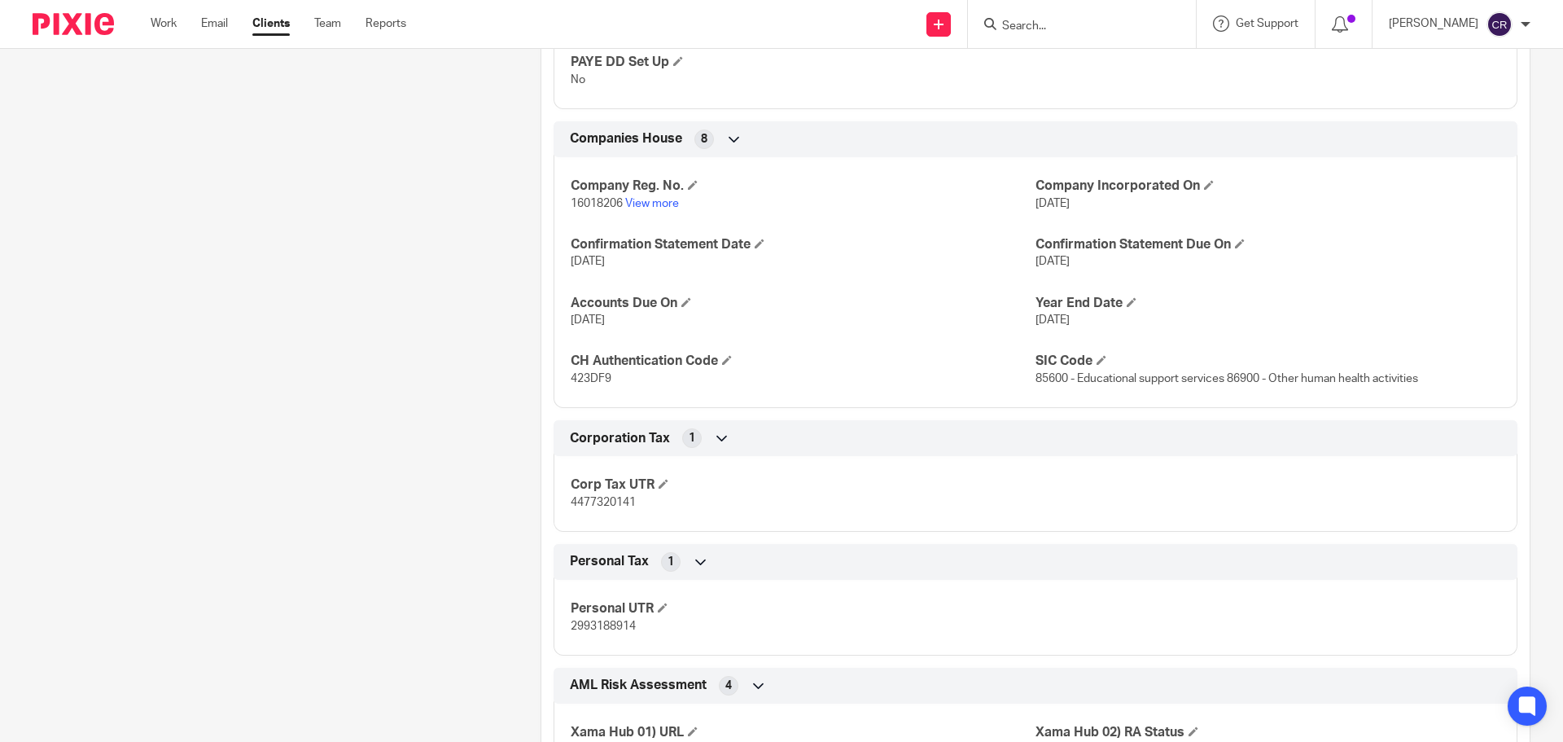
click at [606, 384] on span "423DF9" at bounding box center [591, 378] width 41 height 11
click at [601, 384] on span "423DF9" at bounding box center [591, 378] width 41 height 11
copy span "423DF9"
click at [1072, 27] on input "Search" at bounding box center [1073, 27] width 147 height 15
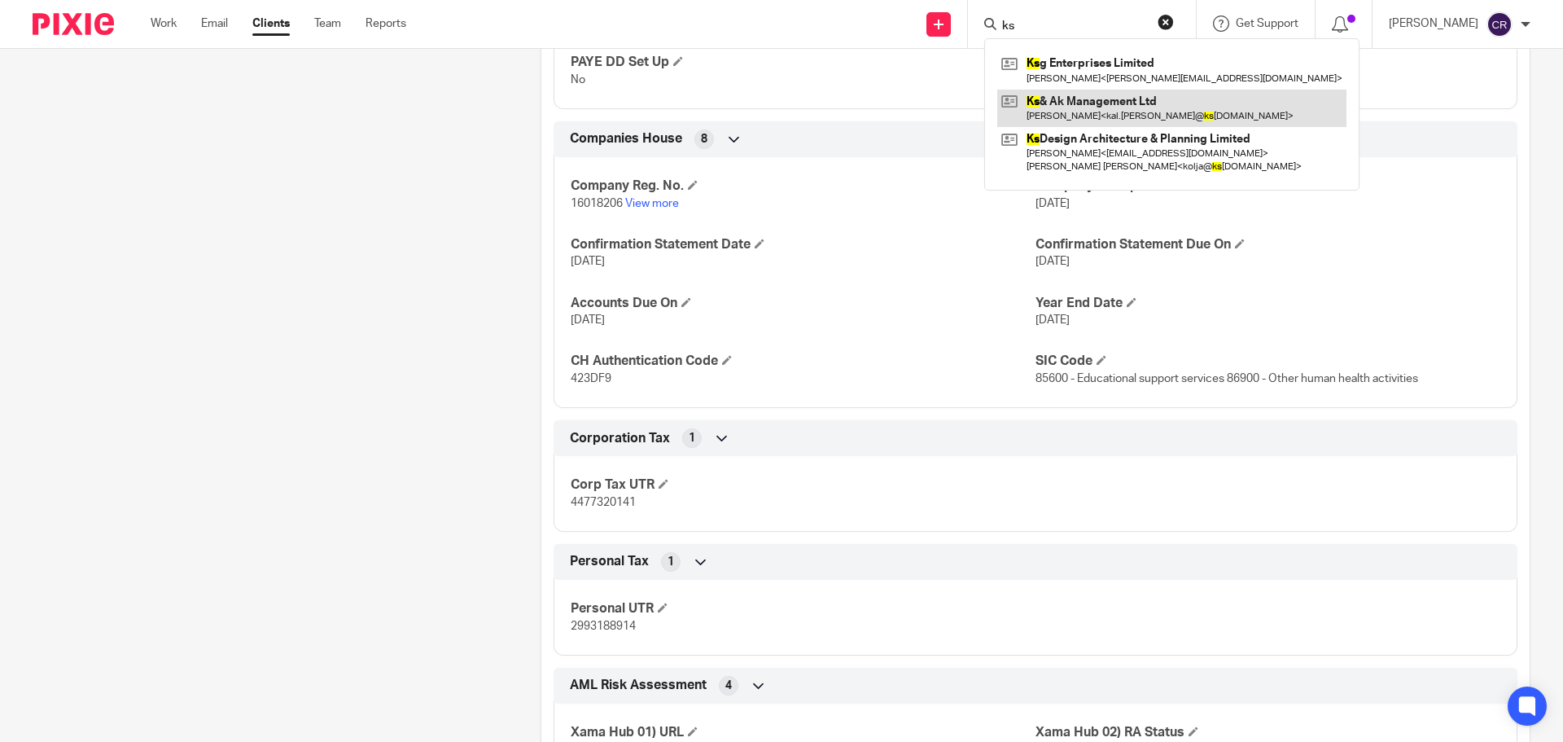
type input "ks"
click at [1114, 112] on link at bounding box center [1171, 108] width 349 height 37
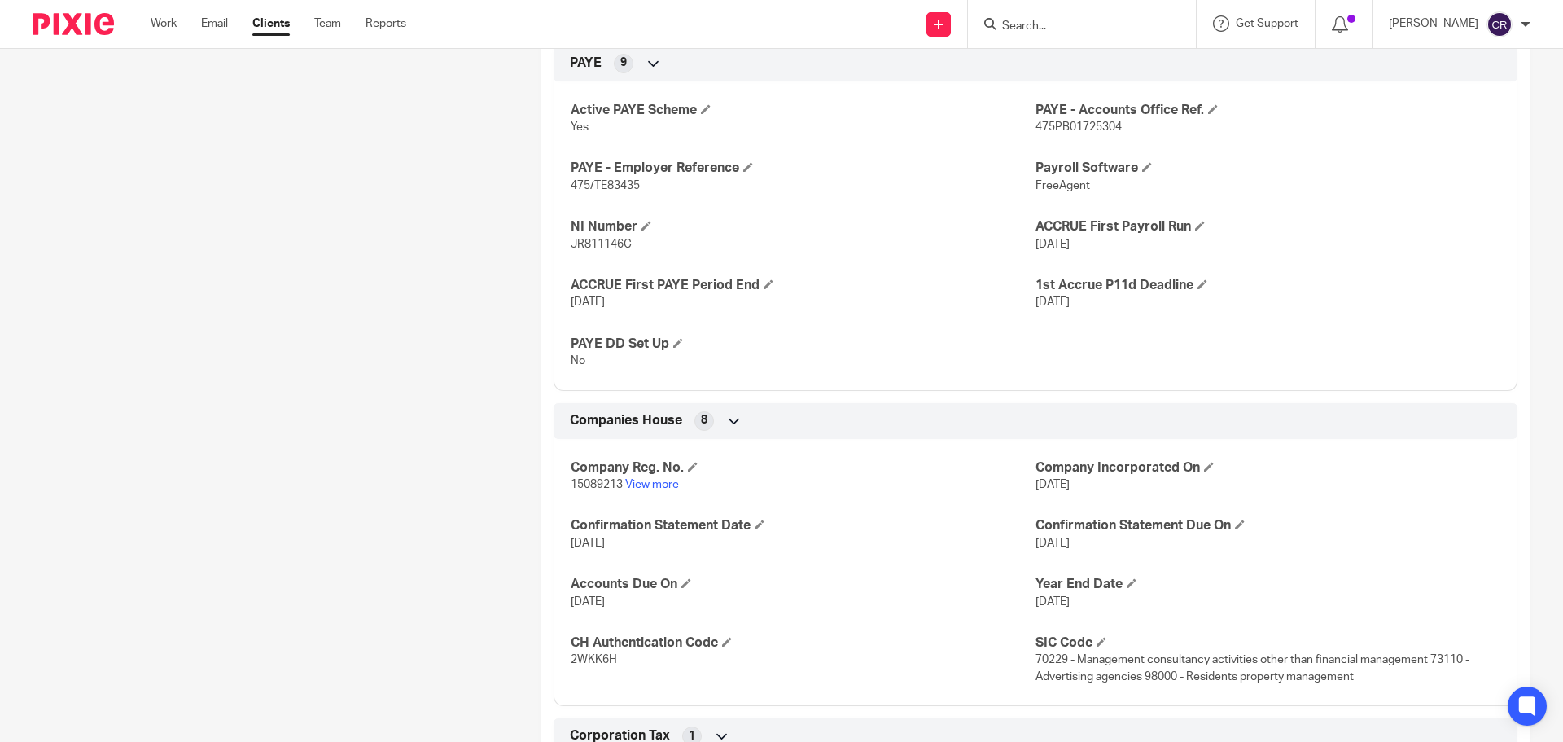
scroll to position [977, 0]
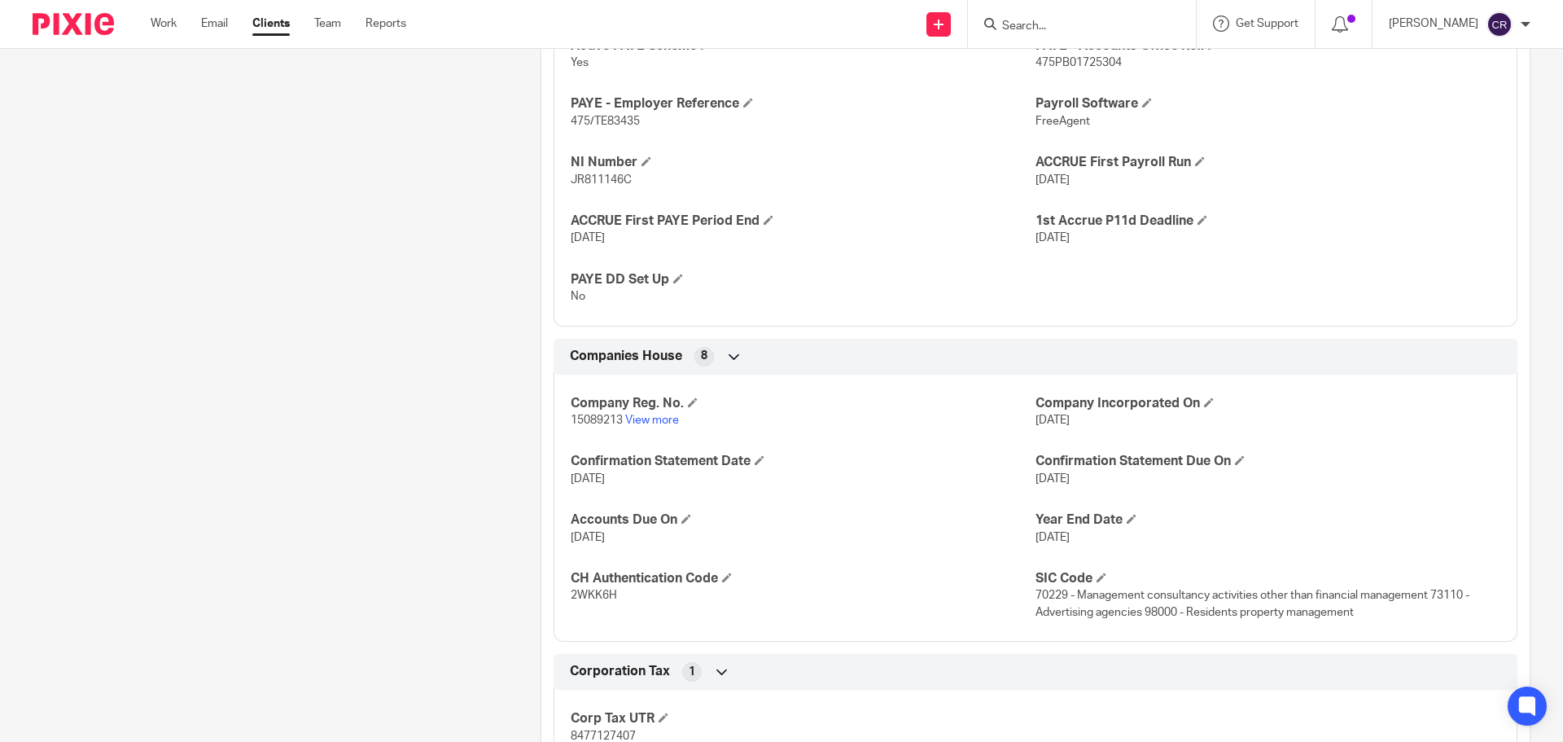
click at [574, 426] on span "15089213" at bounding box center [597, 419] width 52 height 11
click at [576, 426] on span "15089213" at bounding box center [597, 419] width 52 height 11
copy p "15089213"
click at [588, 601] on span "2WKK6H" at bounding box center [594, 594] width 46 height 11
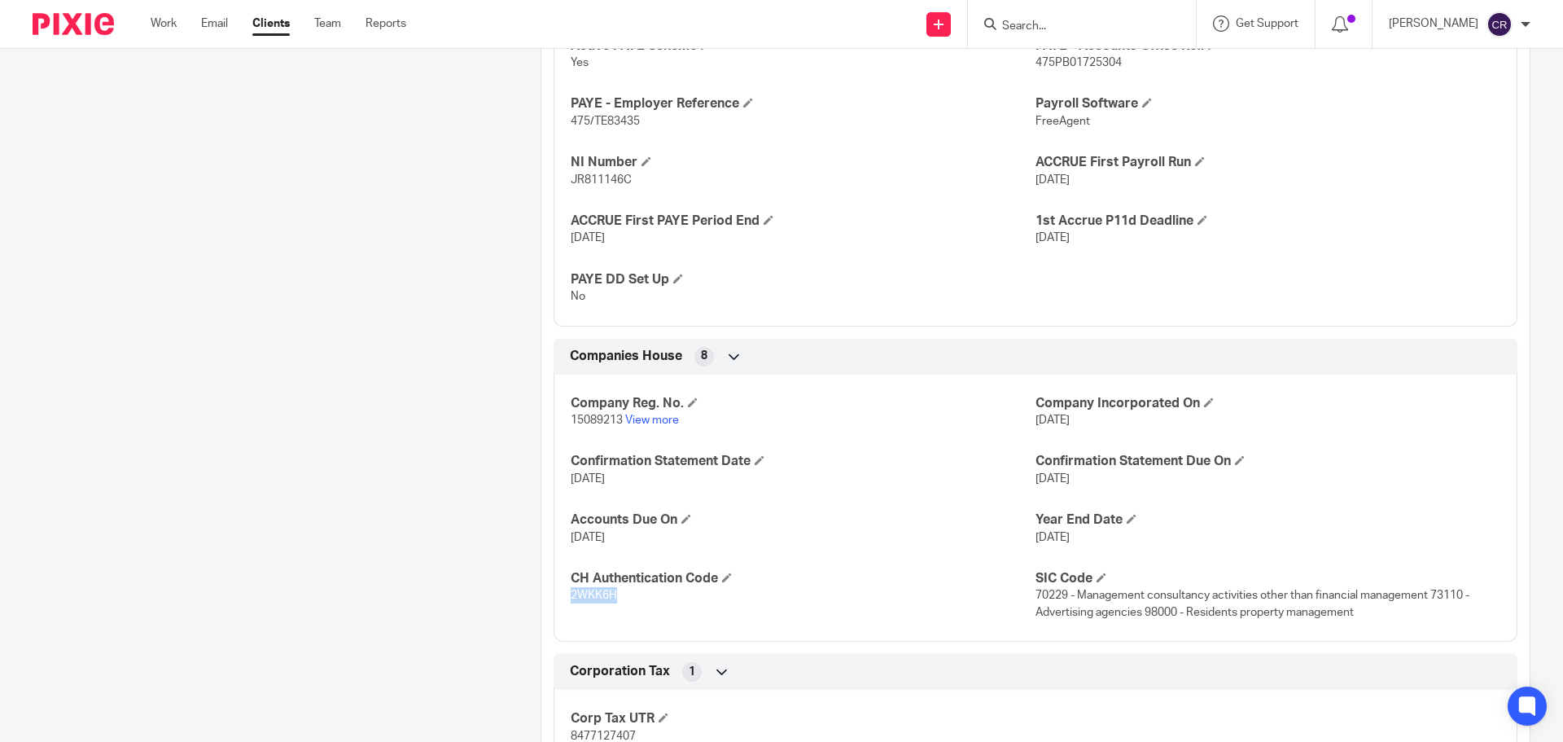
copy span "2WKK6H"
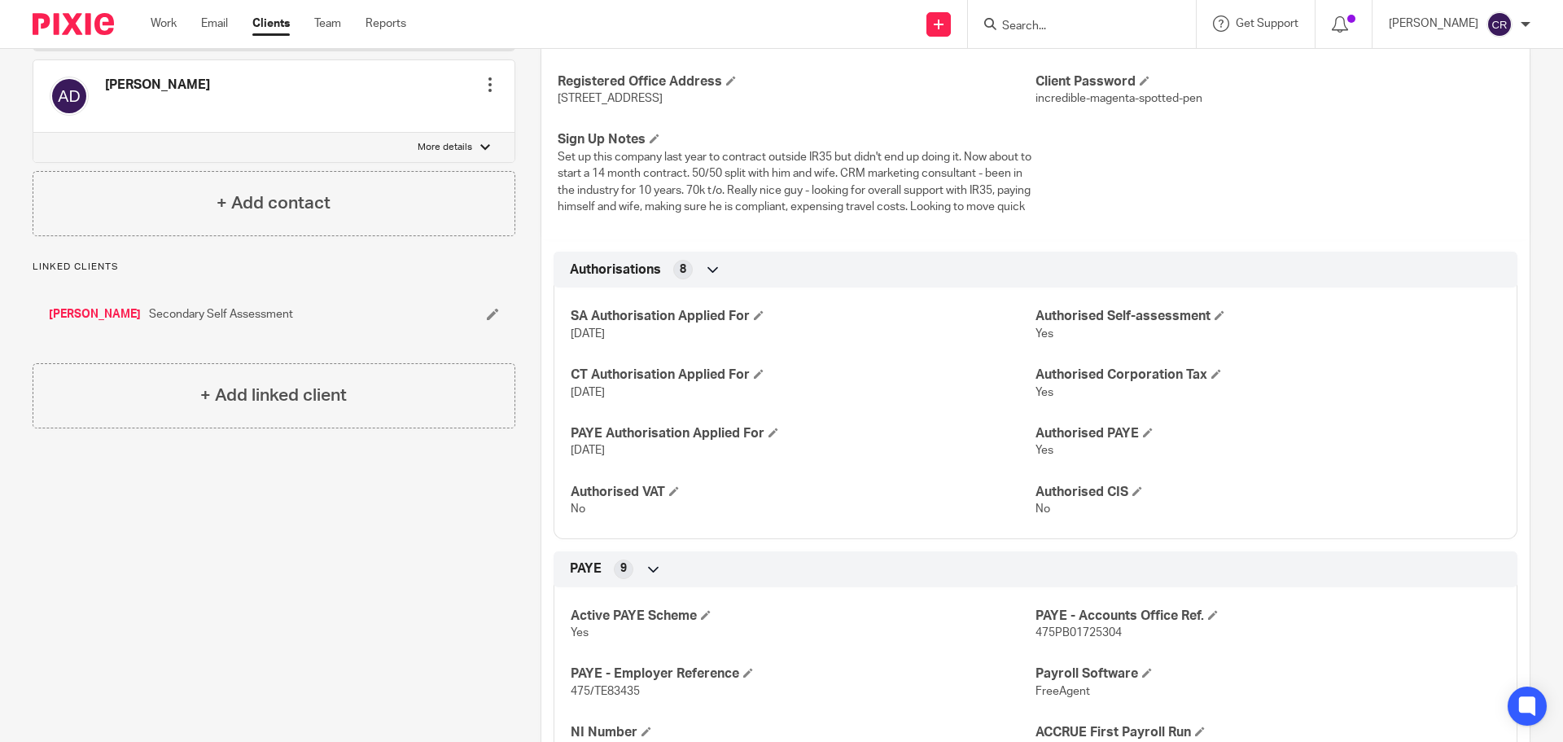
scroll to position [0, 0]
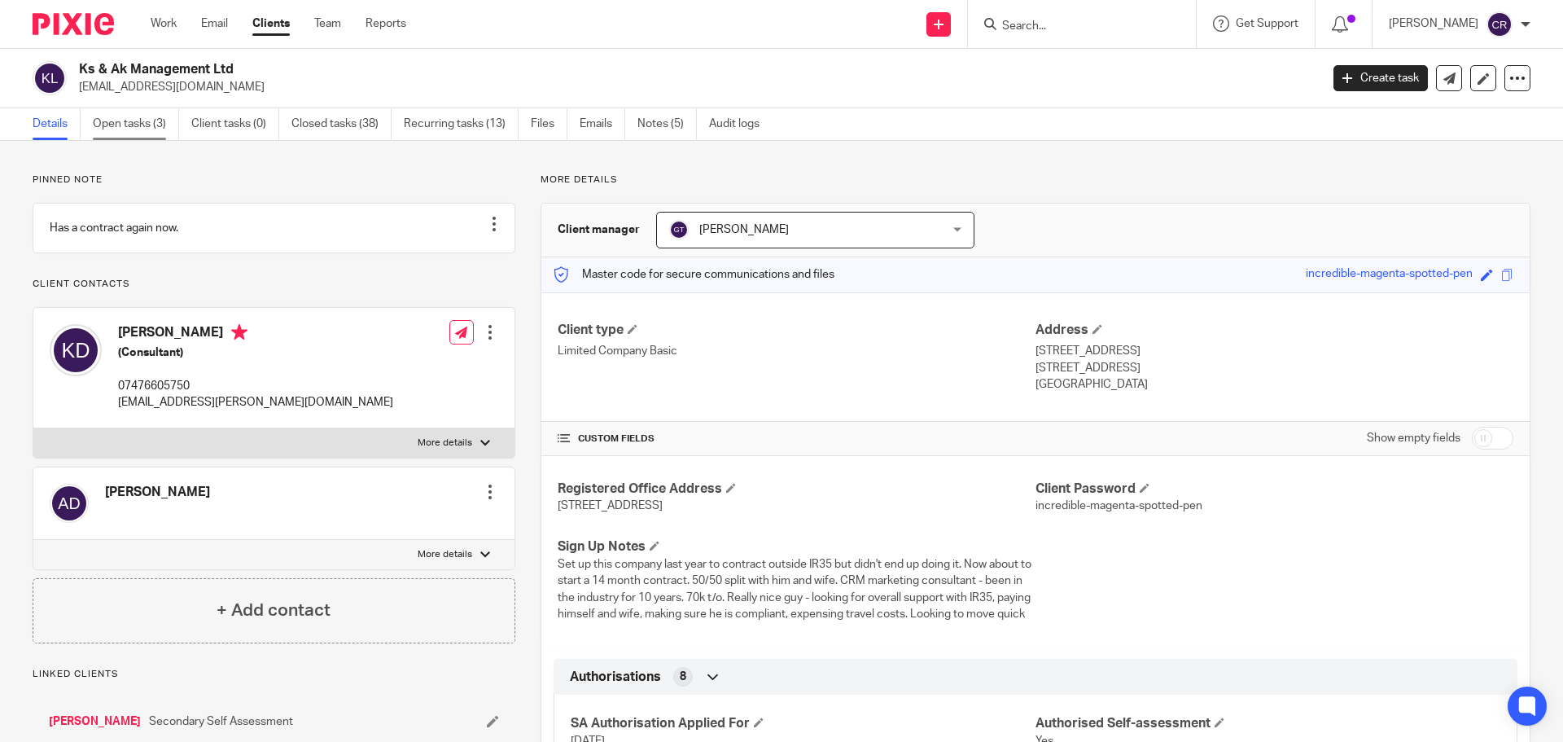
click at [121, 127] on link "Open tasks (3)" at bounding box center [136, 124] width 86 height 32
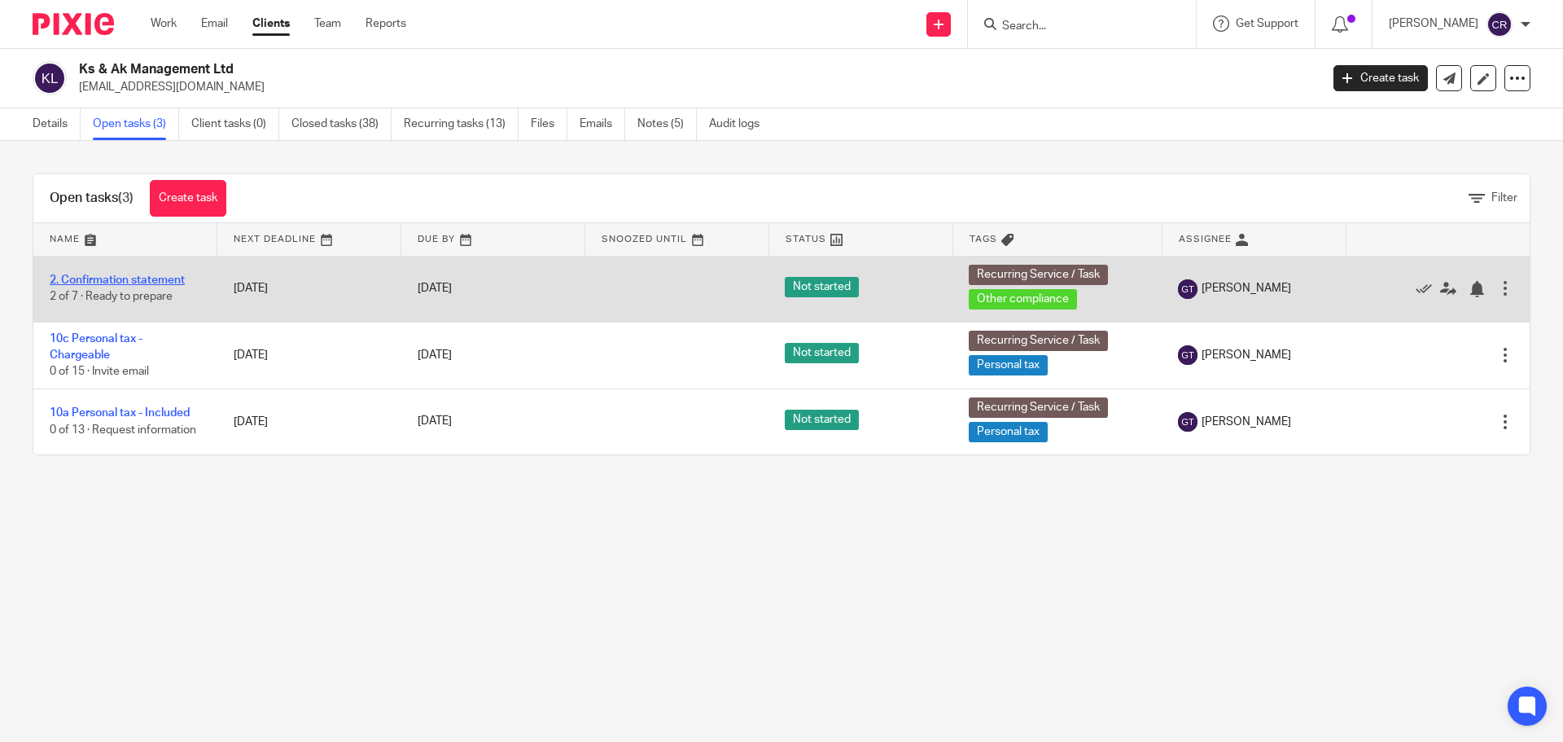
click at [160, 284] on link "2. Confirmation statement" at bounding box center [117, 279] width 135 height 11
